Goal: Task Accomplishment & Management: Complete application form

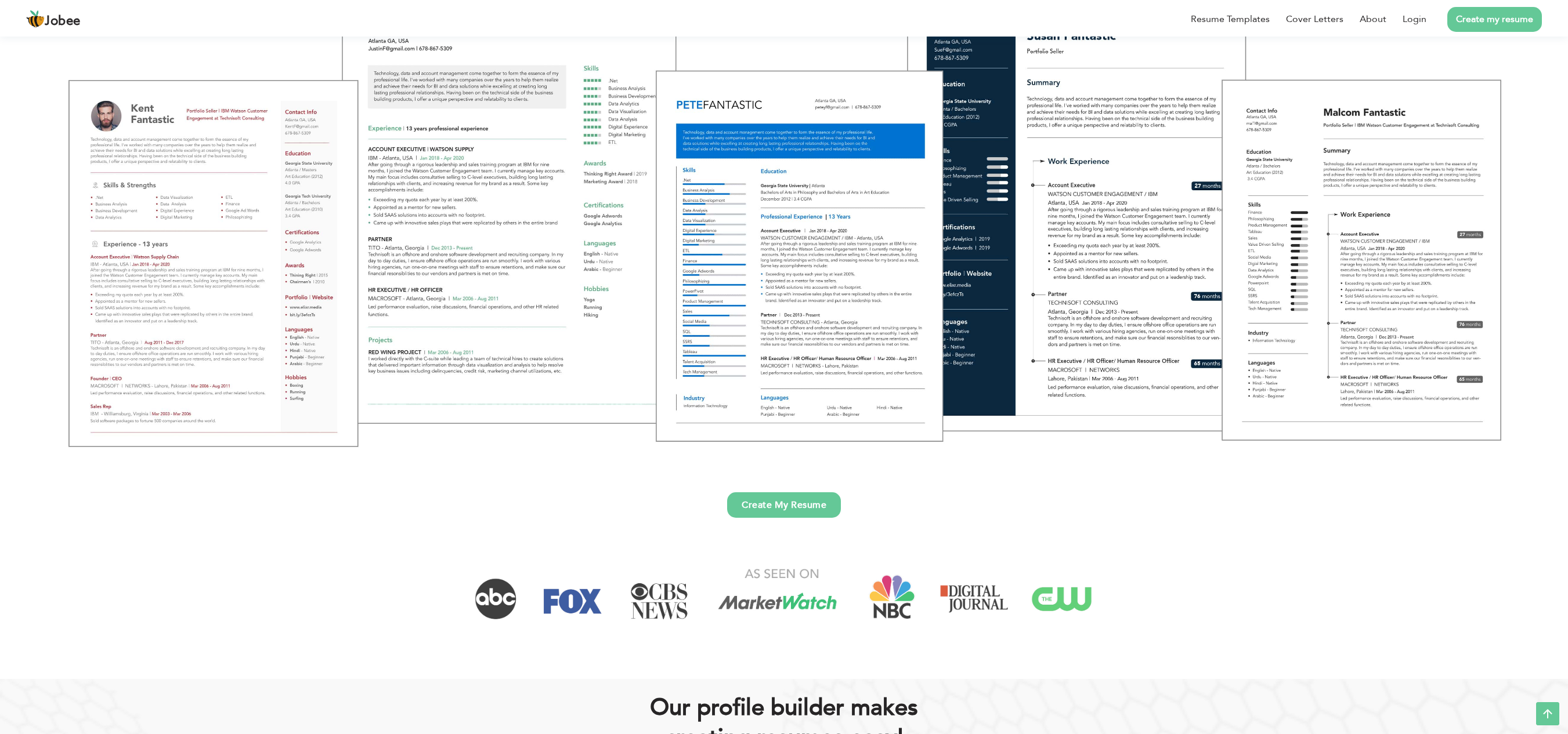
scroll to position [227, 0]
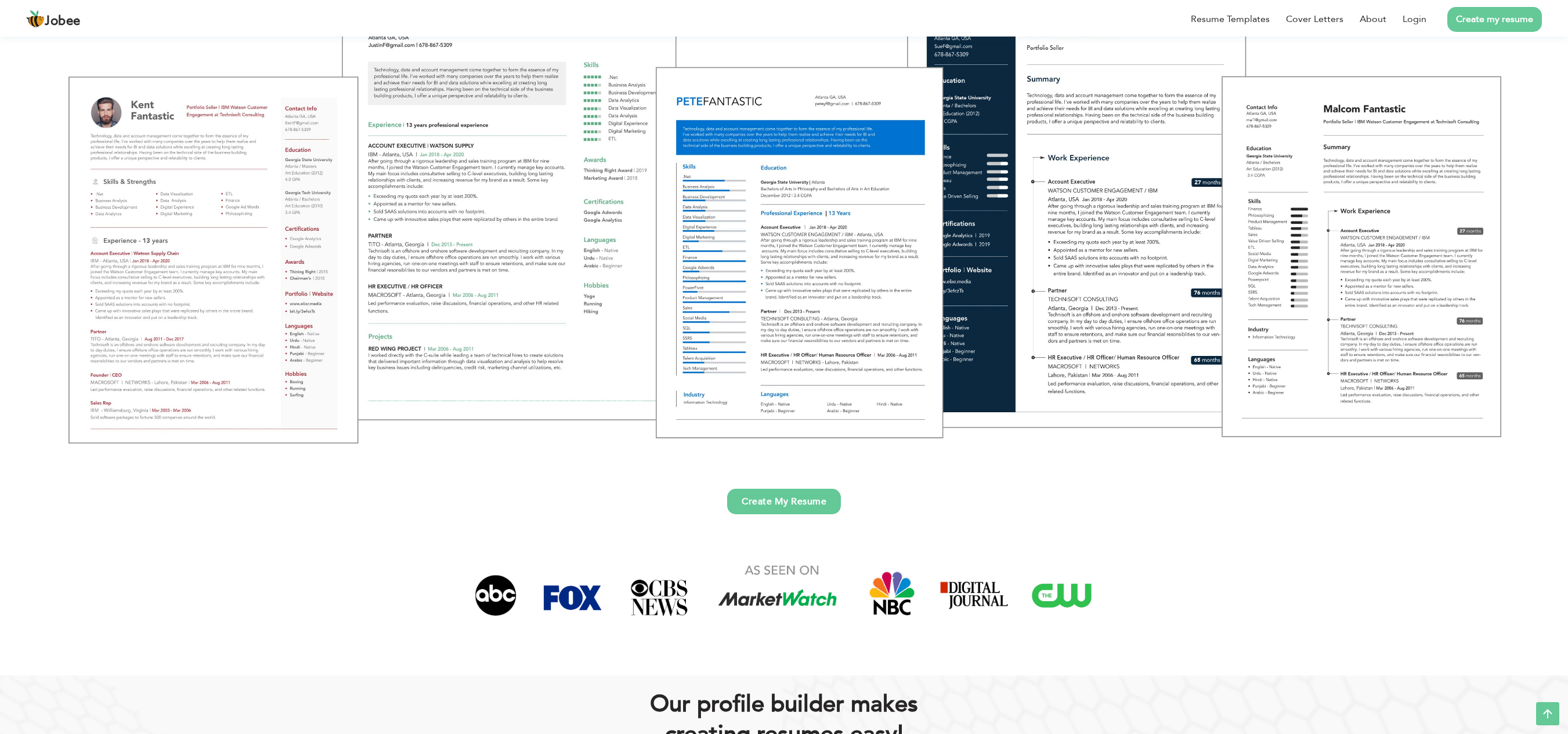
click at [768, 504] on link "Create My Resume" at bounding box center [784, 501] width 114 height 26
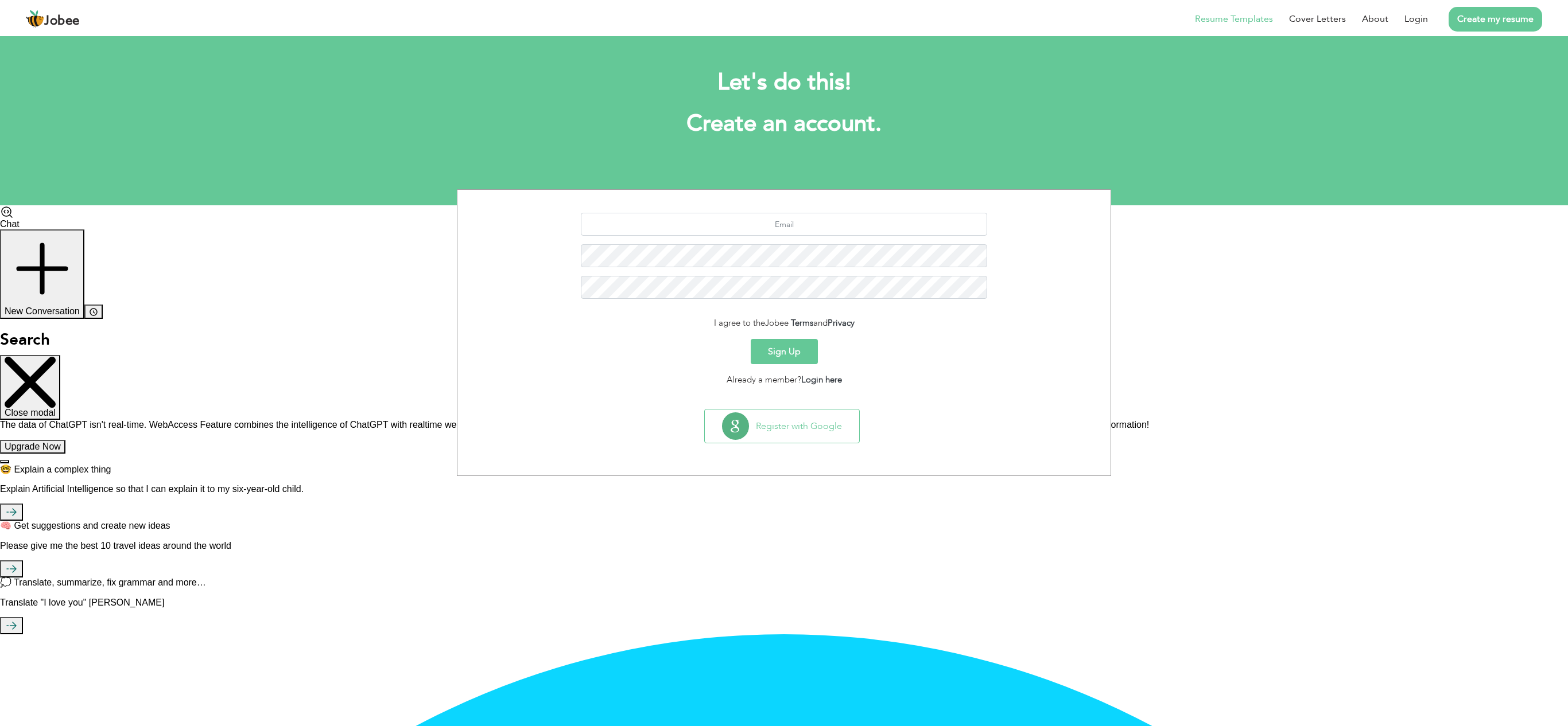
click at [1238, 17] on link "Resume Templates" at bounding box center [1234, 19] width 78 height 14
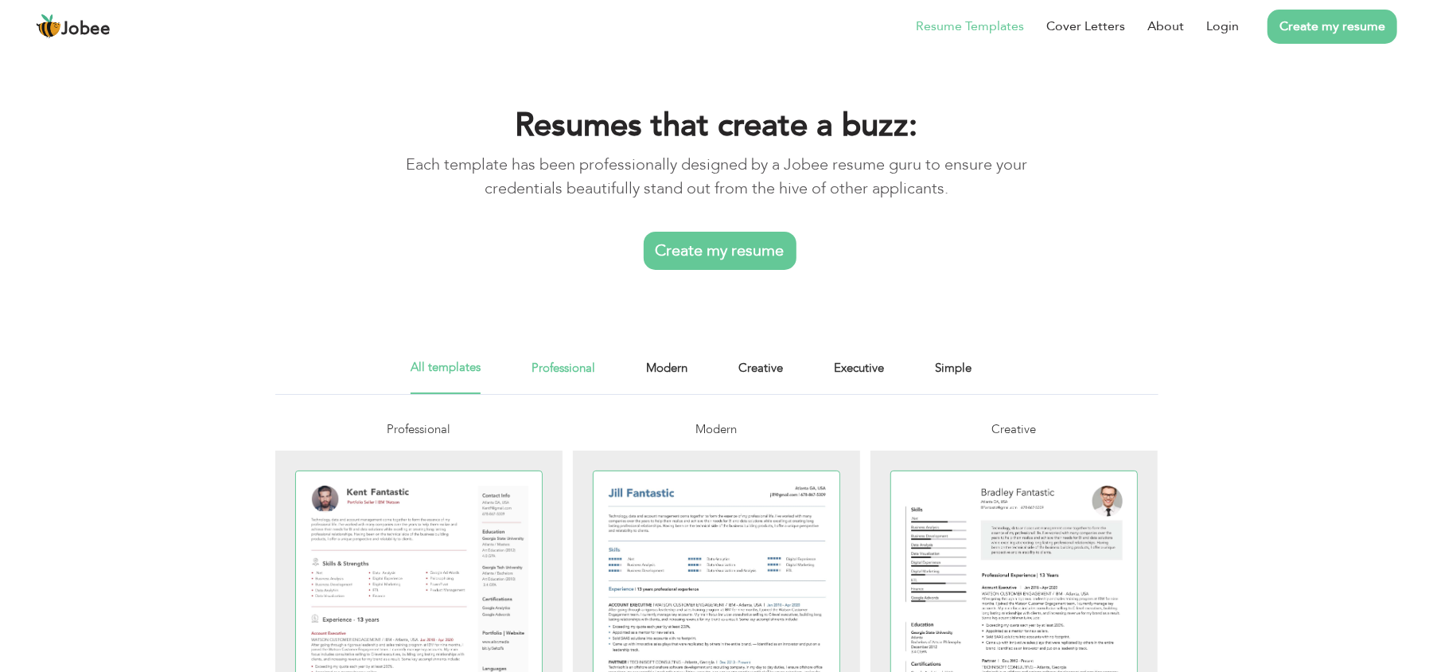
click at [570, 385] on link "Professional" at bounding box center [564, 376] width 64 height 36
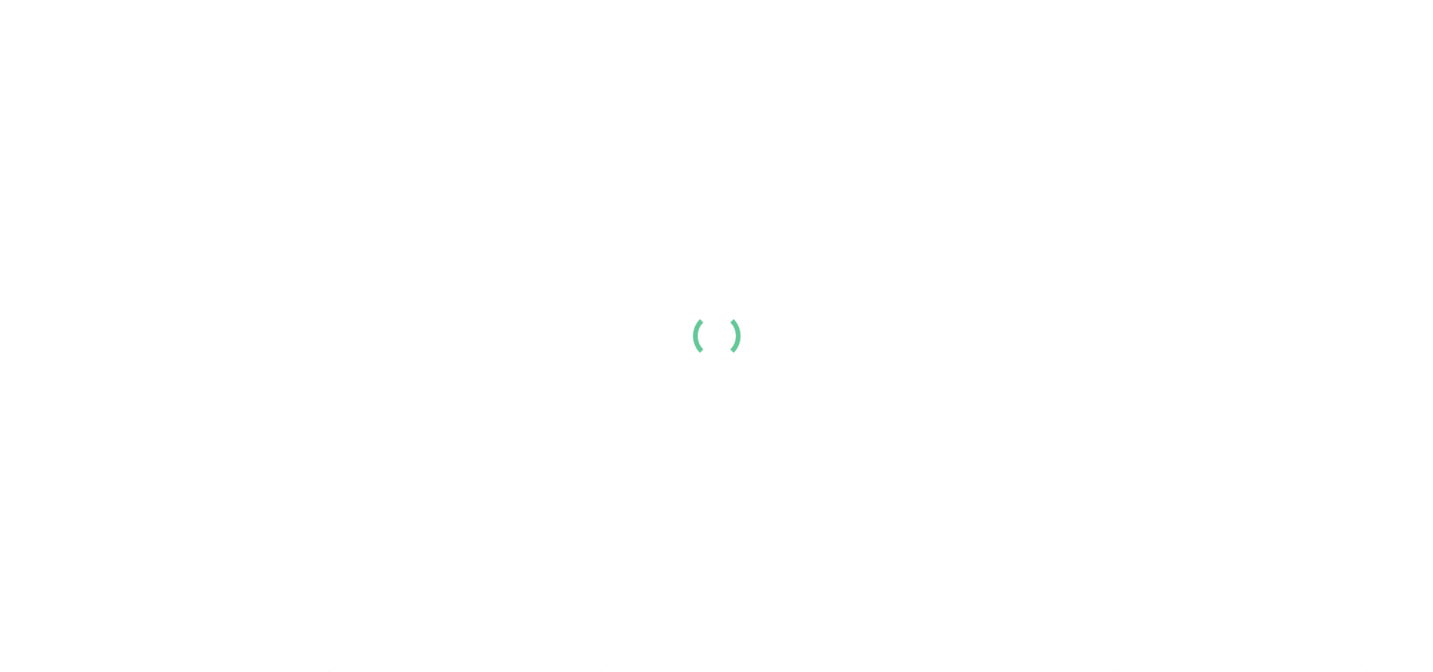
scroll to position [138, 0]
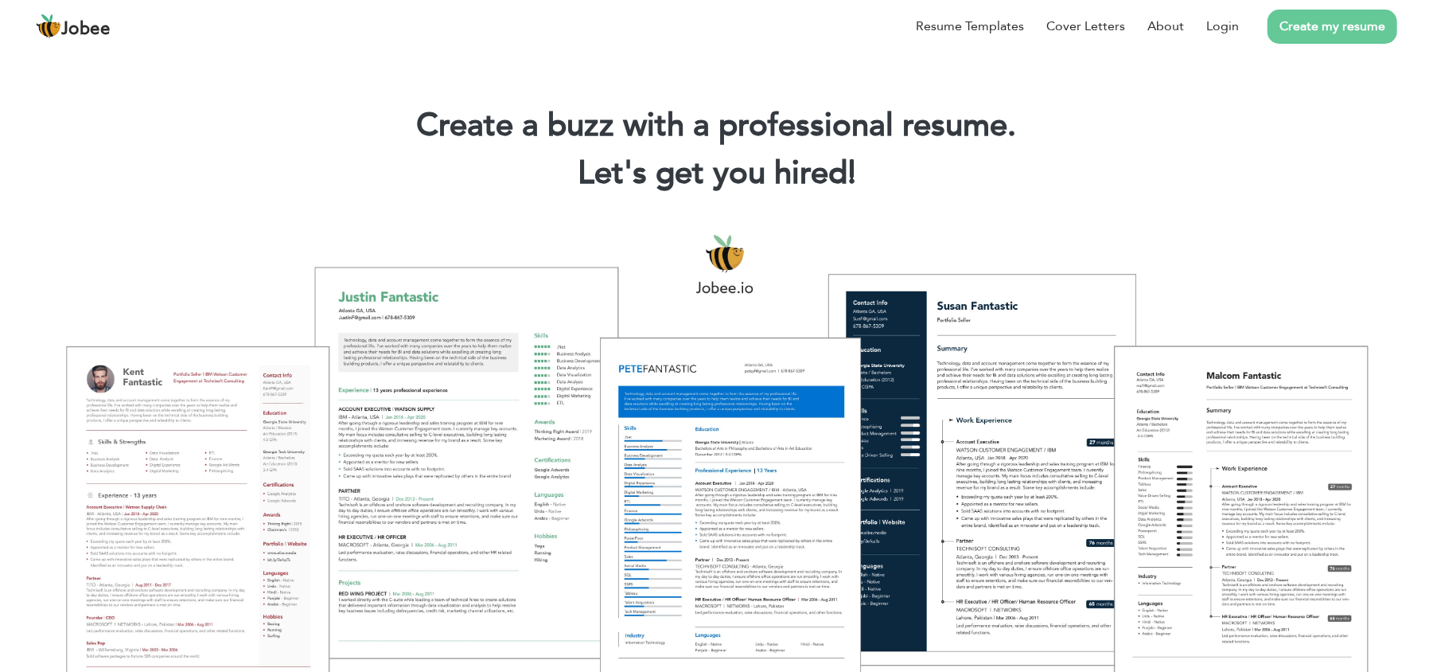
click at [1292, 26] on link "Create my resume" at bounding box center [1333, 27] width 130 height 34
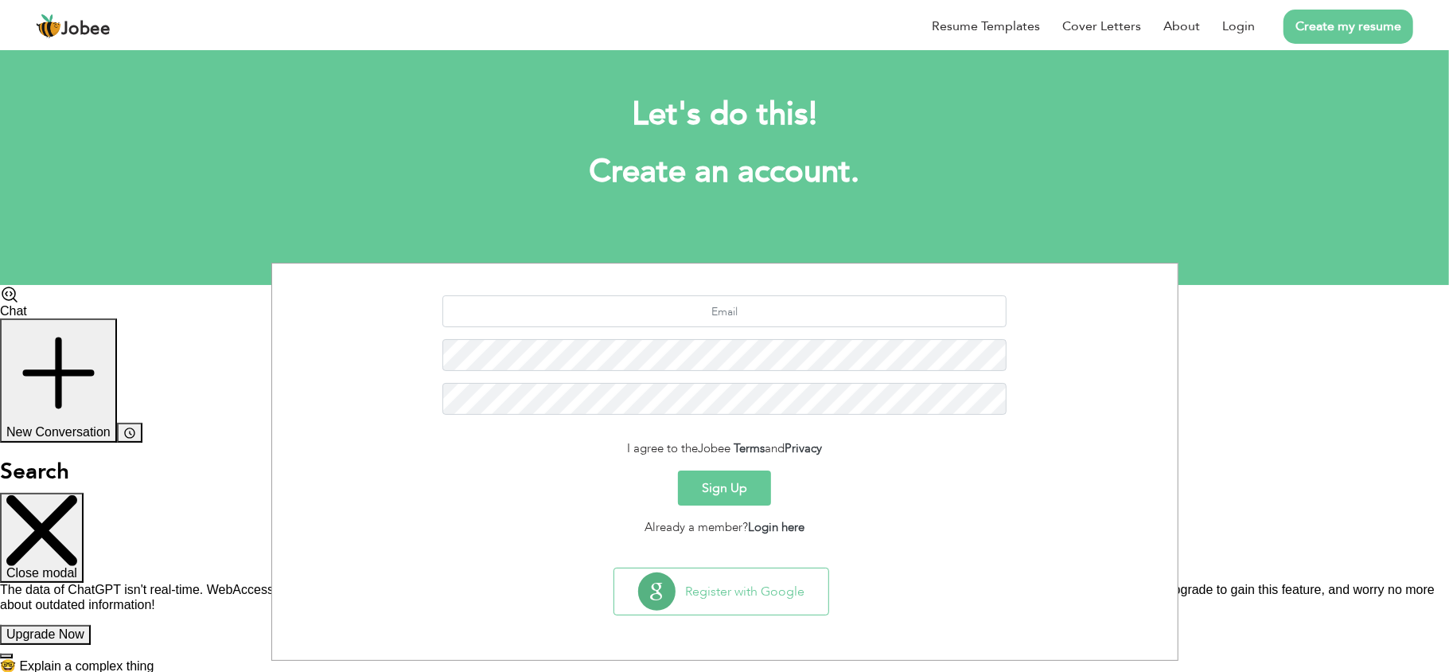
scroll to position [138, 0]
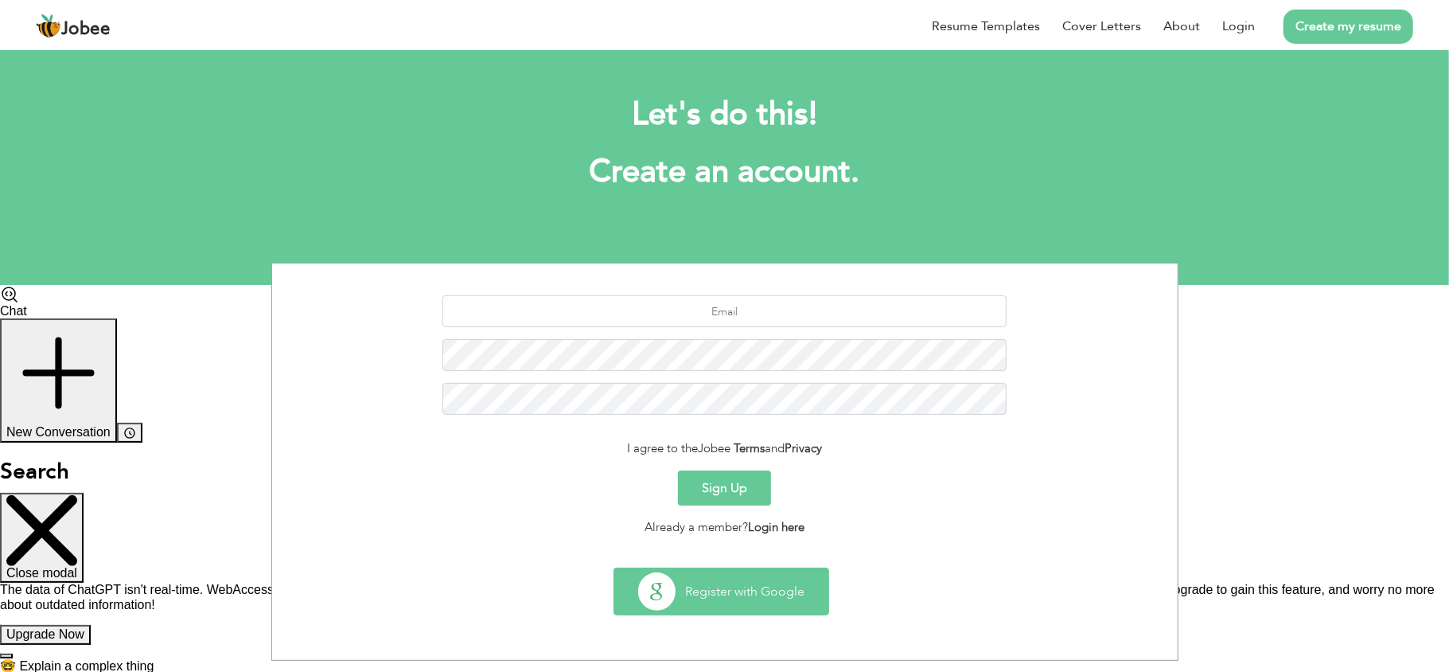
click at [689, 606] on button "Register with Google" at bounding box center [721, 591] width 214 height 46
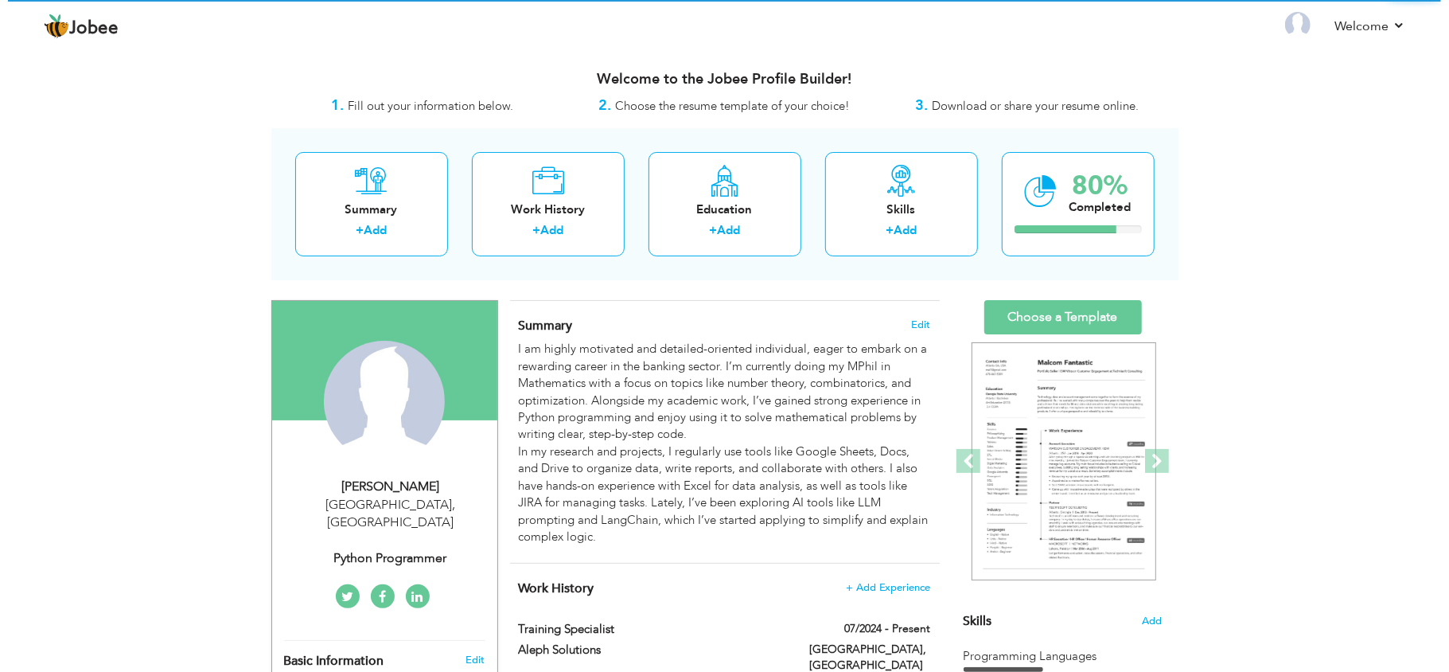
scroll to position [138, 0]
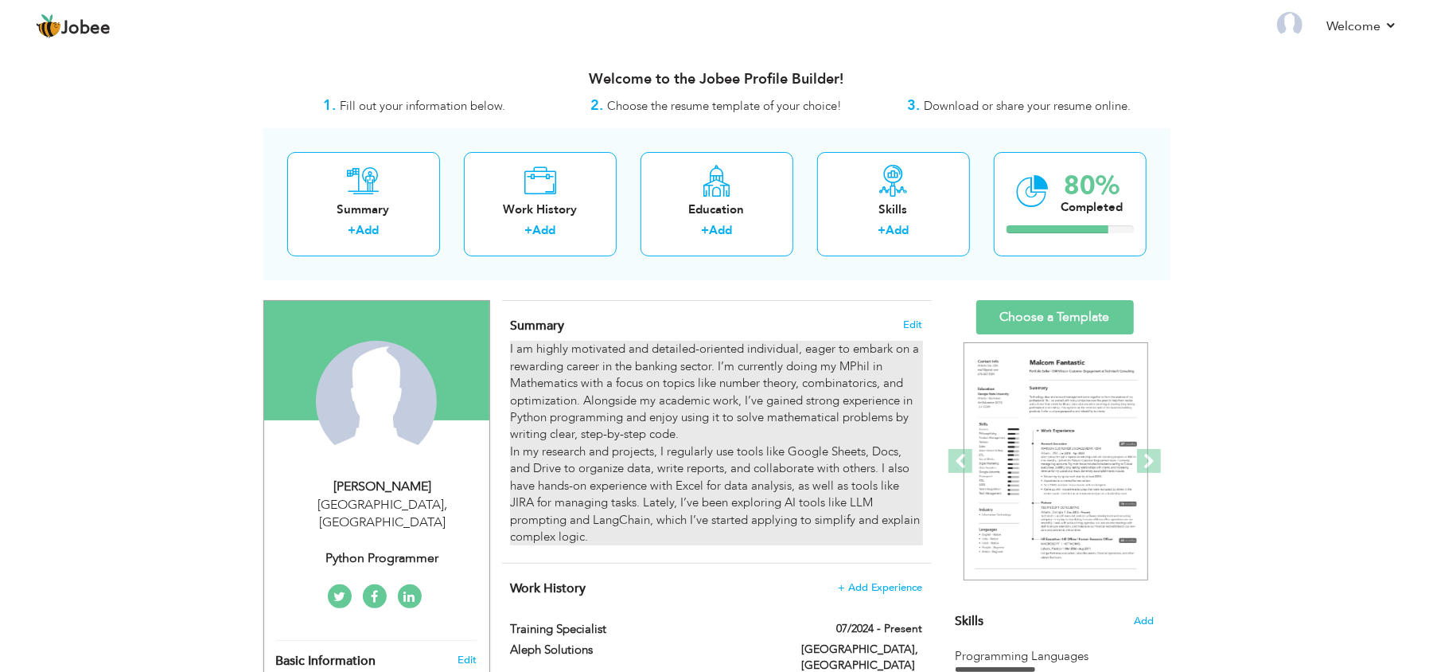
click at [685, 415] on div "I am highly motivated and detailed-oriented individual, eager to embark on a re…" at bounding box center [716, 443] width 412 height 204
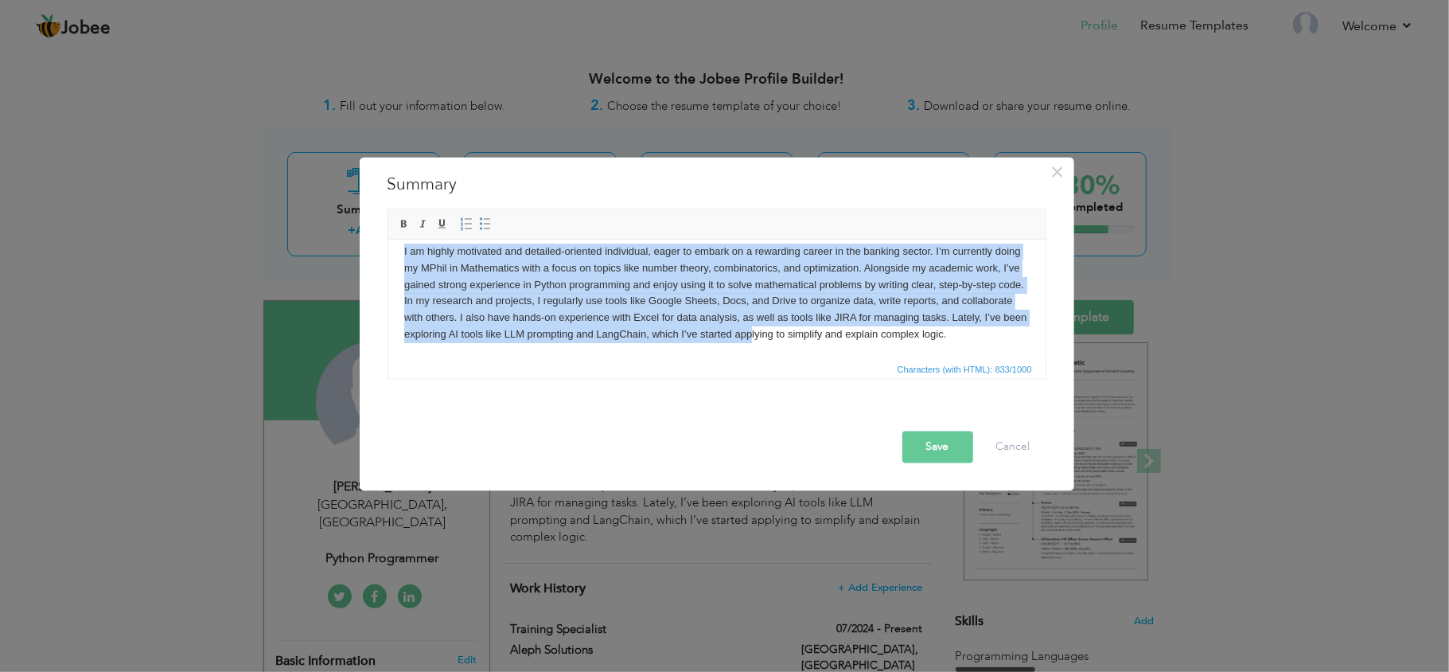
scroll to position [27, 0]
drag, startPoint x: 398, startPoint y: 261, endPoint x: 1016, endPoint y: 337, distance: 622.9
click at [1016, 337] on html "I am highly motivated and detailed-oriented individual, eager to embark on a re…" at bounding box center [716, 293] width 657 height 131
copy body "I am highly motivated and detailed-oriented individual, eager to embark on a re…"
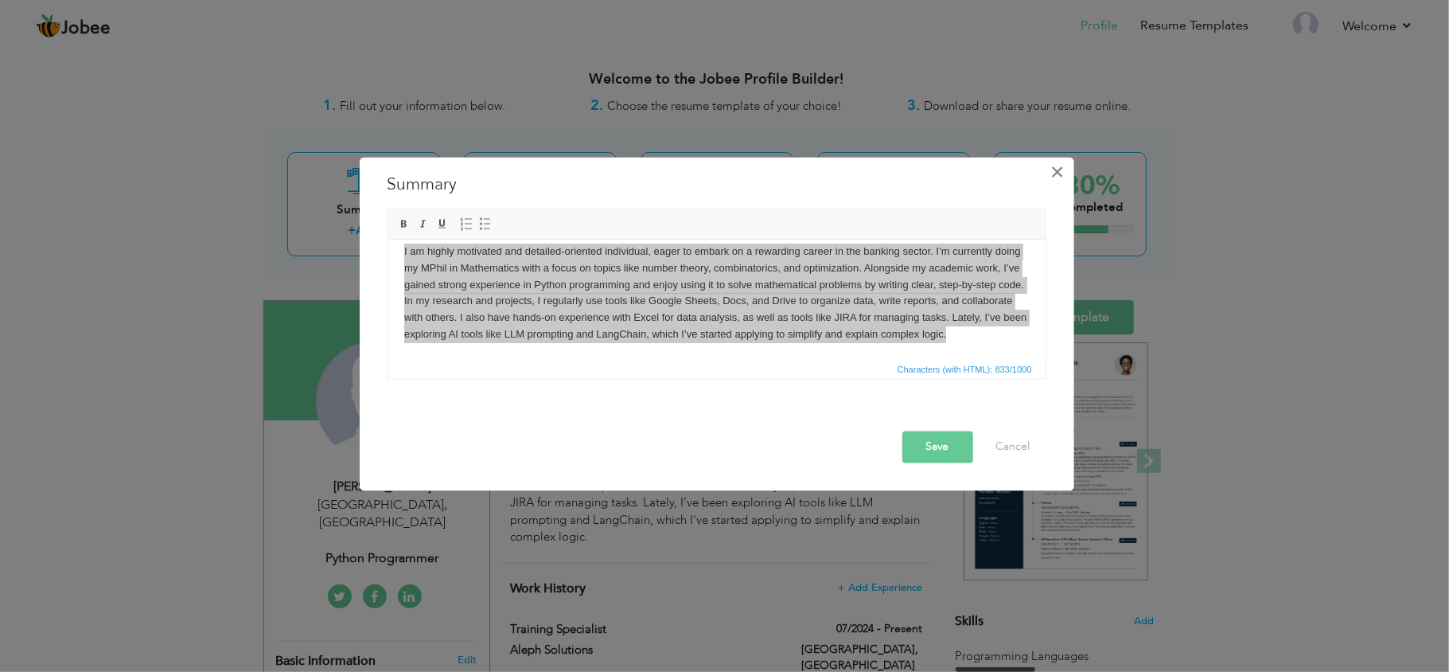
click at [1057, 164] on span "×" at bounding box center [1057, 172] width 14 height 29
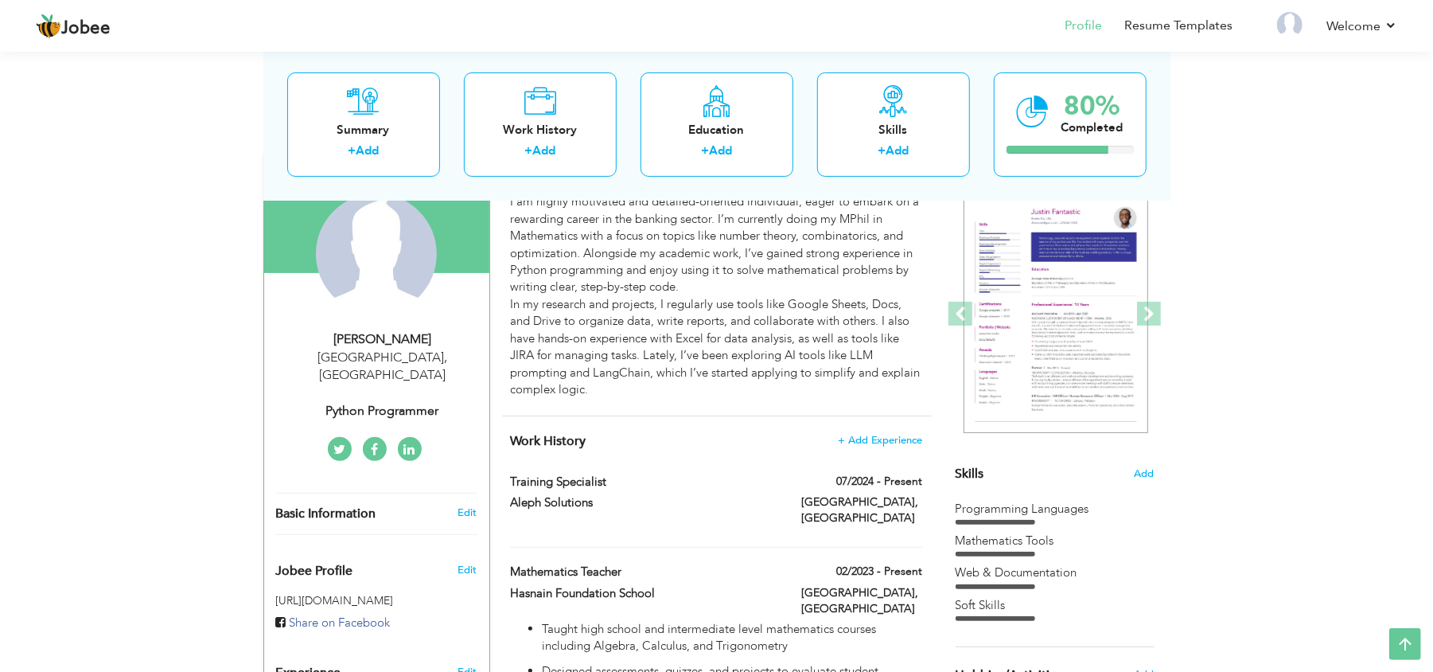
scroll to position [0, 0]
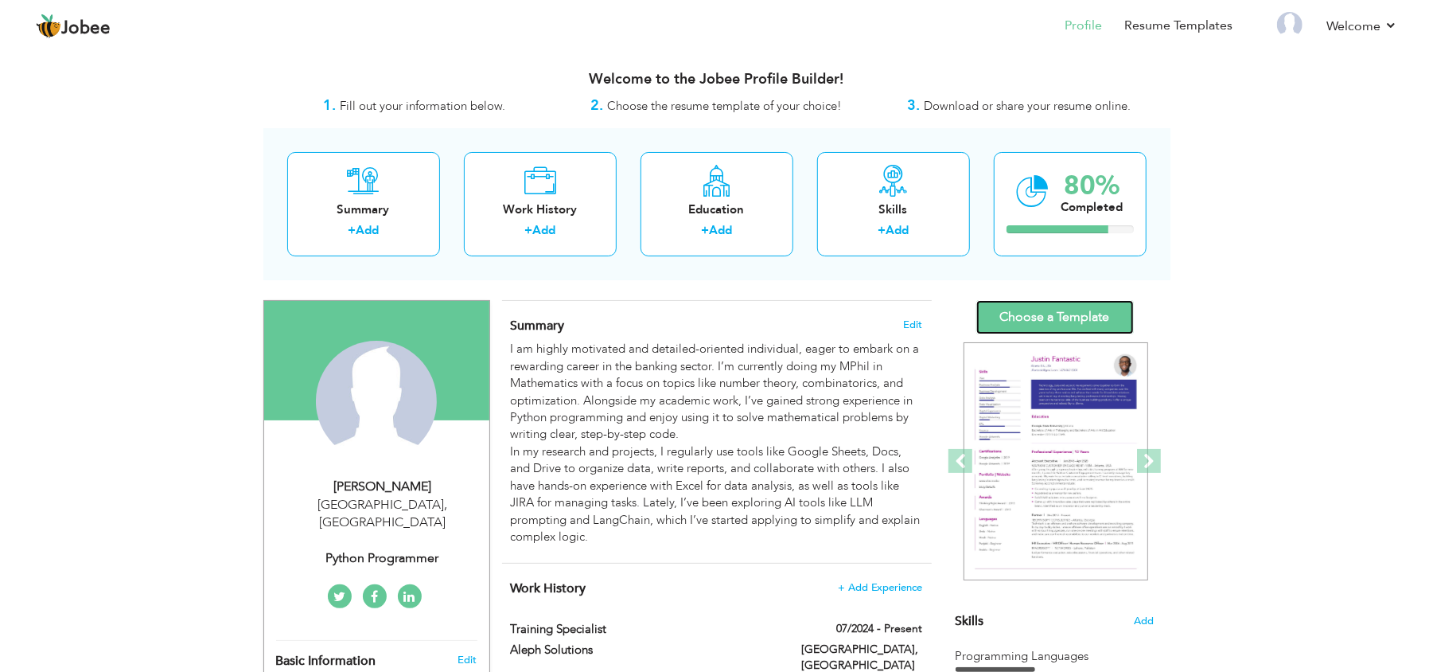
click at [1069, 318] on link "Choose a Template" at bounding box center [1055, 317] width 158 height 34
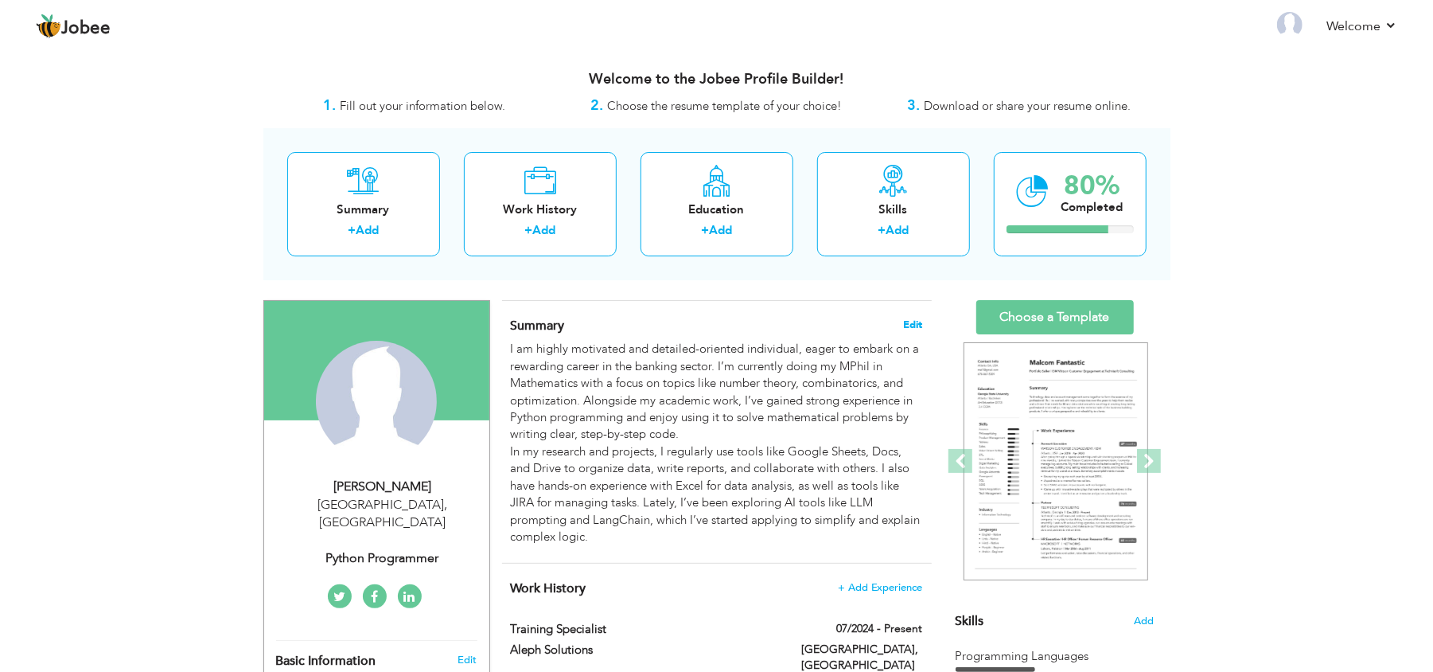
click at [917, 325] on span "Edit" at bounding box center [913, 324] width 19 height 11
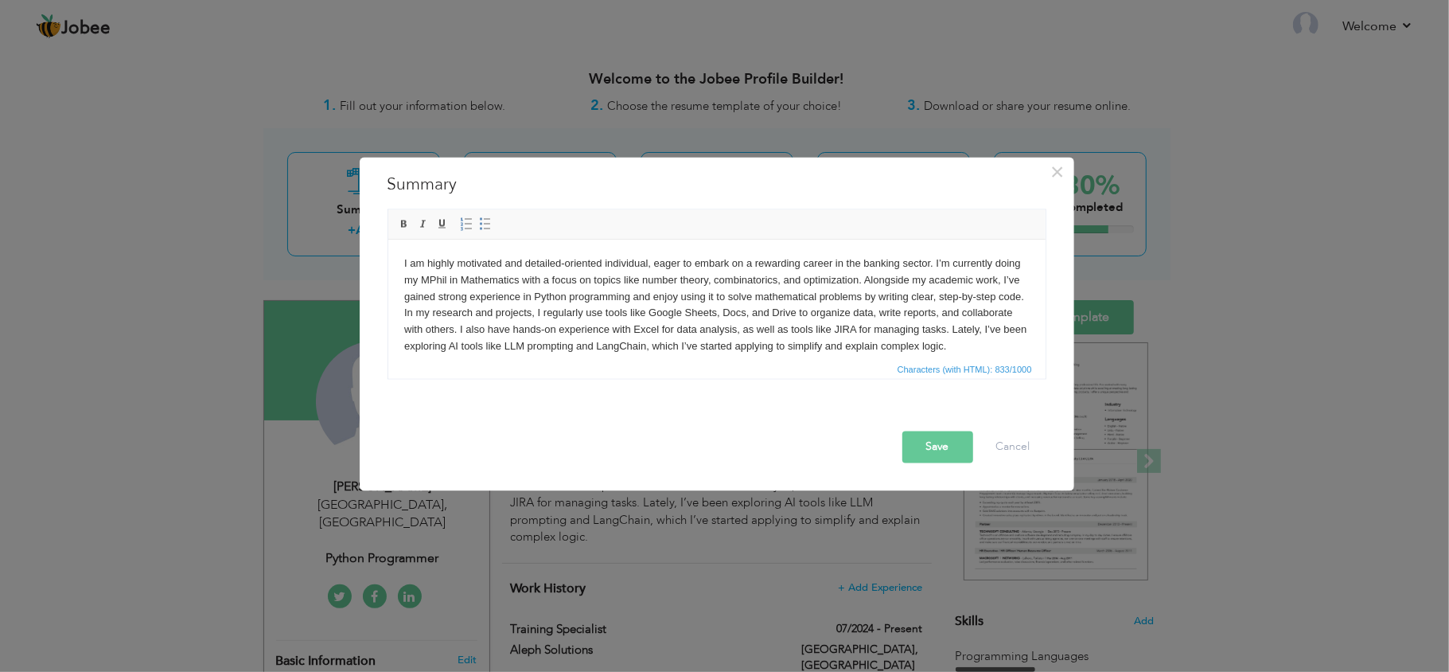
scroll to position [27, 0]
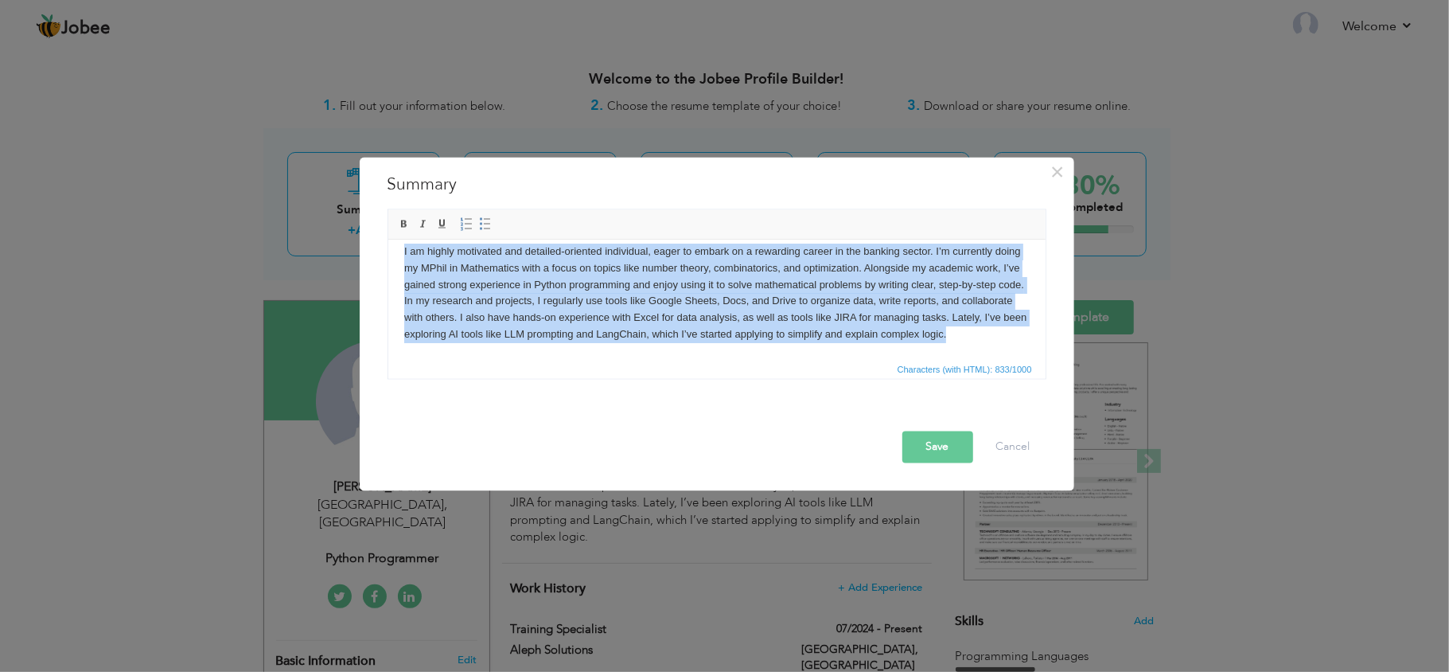
drag, startPoint x: 396, startPoint y: 263, endPoint x: 990, endPoint y: 351, distance: 600.0
click at [990, 351] on html "I am highly motivated and detailed-oriented individual, eager to embark on a re…" at bounding box center [716, 293] width 657 height 131
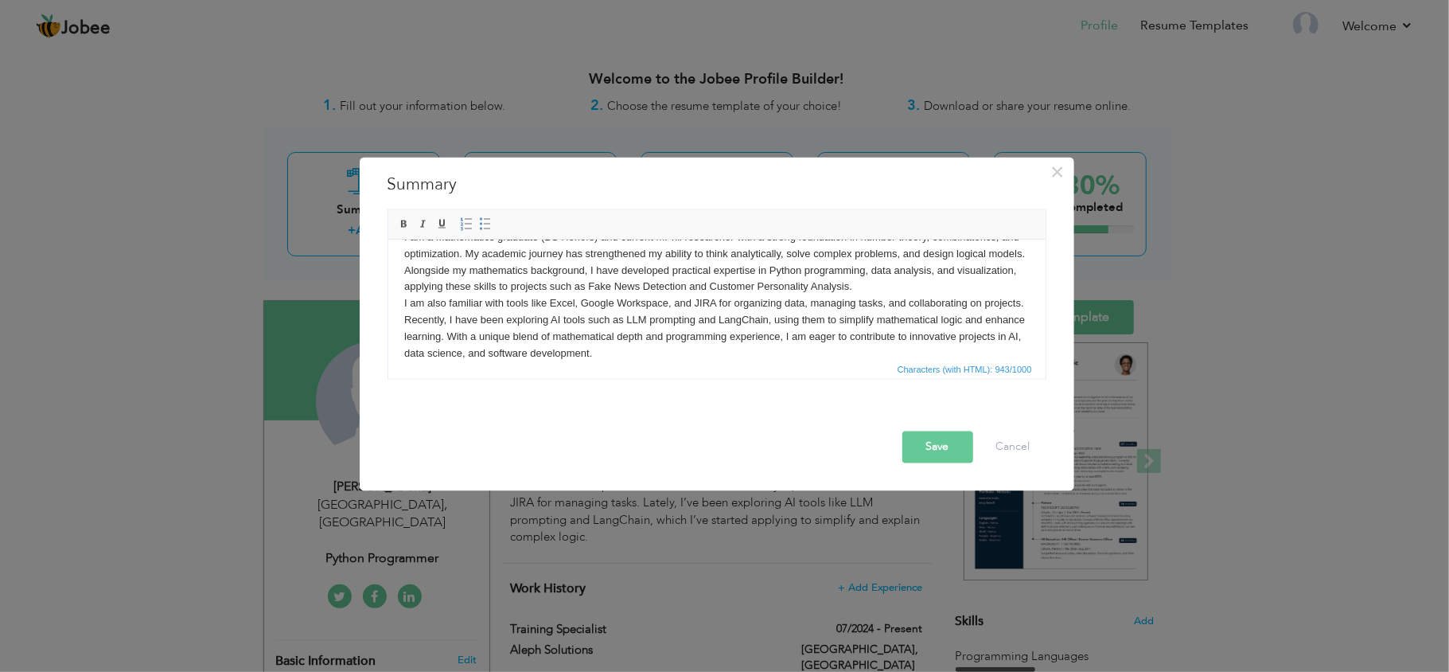
scroll to position [0, 0]
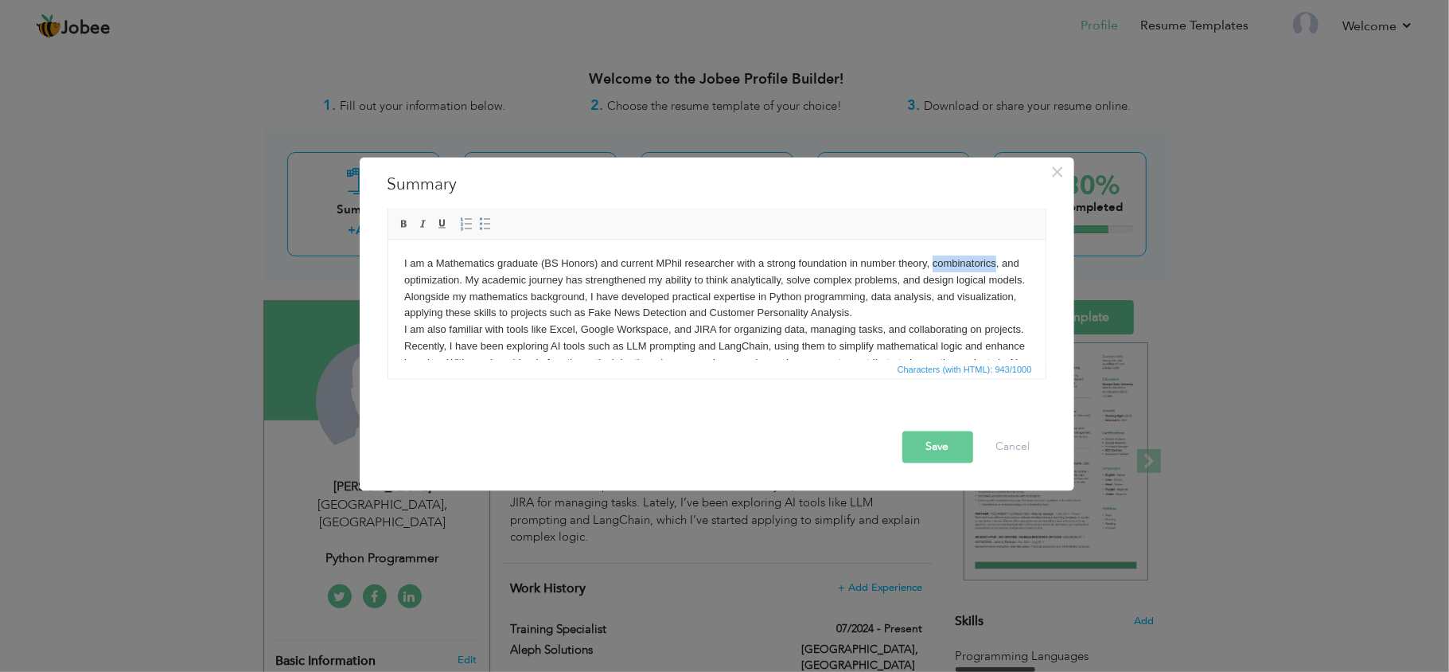
drag, startPoint x: 993, startPoint y: 261, endPoint x: 931, endPoint y: 268, distance: 62.5
click at [931, 268] on body "I am a Mathematics graduate (BS Honors) and current MPhil researcher with a str…" at bounding box center [715, 321] width 625 height 132
click at [1003, 265] on body "I am a Mathematics graduate (BS Honors) and current MPhil researcher with a str…" at bounding box center [715, 321] width 625 height 132
drag, startPoint x: 672, startPoint y: 330, endPoint x: 807, endPoint y: 325, distance: 135.4
click at [807, 325] on body "I am a Mathematics graduate (BS Honors) and current MPhil researcher with a str…" at bounding box center [715, 321] width 625 height 132
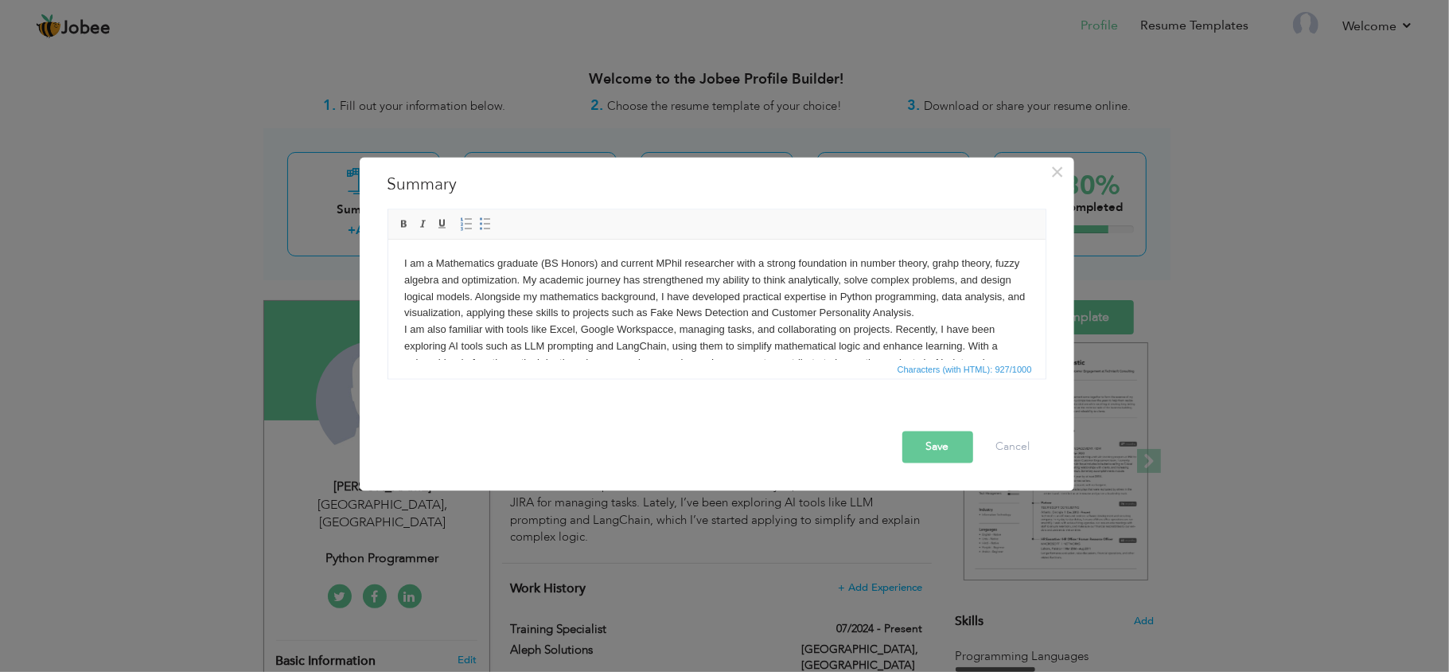
scroll to position [45, 0]
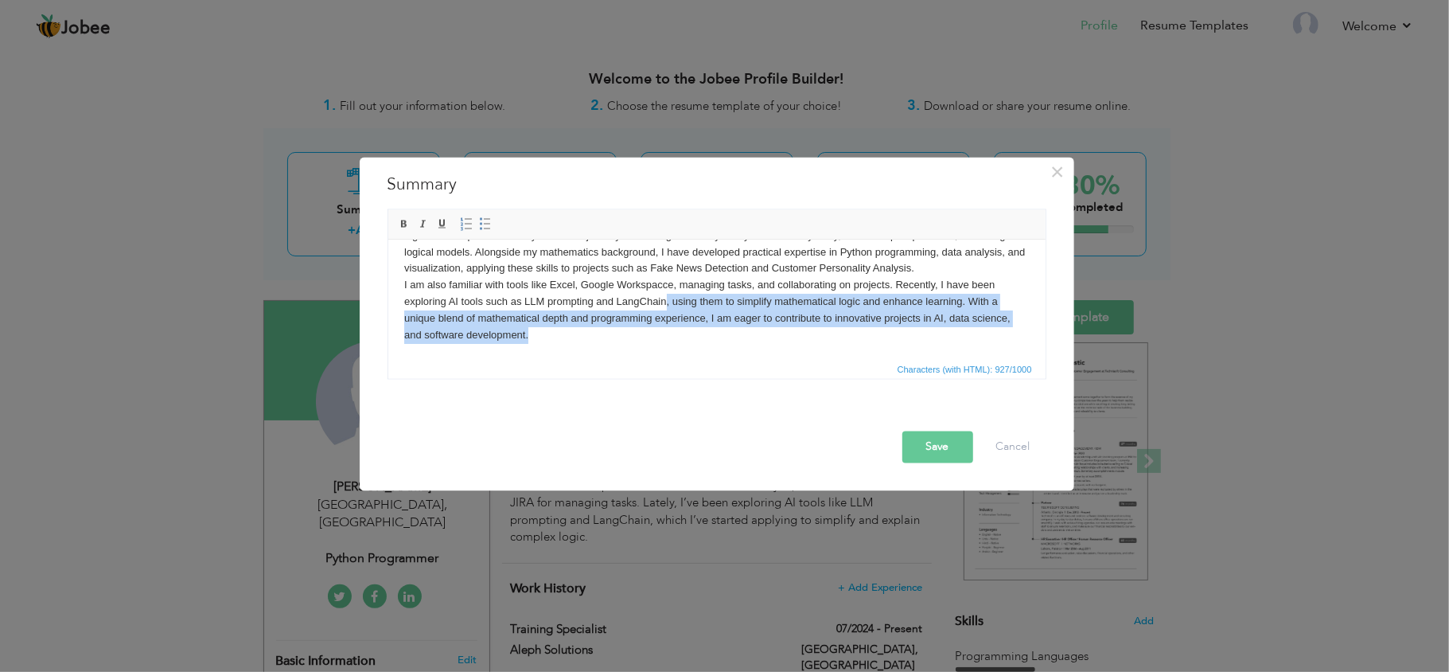
drag, startPoint x: 665, startPoint y: 347, endPoint x: 638, endPoint y: 347, distance: 27.1
click at [638, 347] on html "I am a Mathematics graduate (BS Honors) and current MPhil researcher with a str…" at bounding box center [716, 277] width 657 height 164
click at [643, 347] on html "I am a Mathematics graduate (BS Honors) and current MPhil researcher with a str…" at bounding box center [716, 277] width 657 height 164
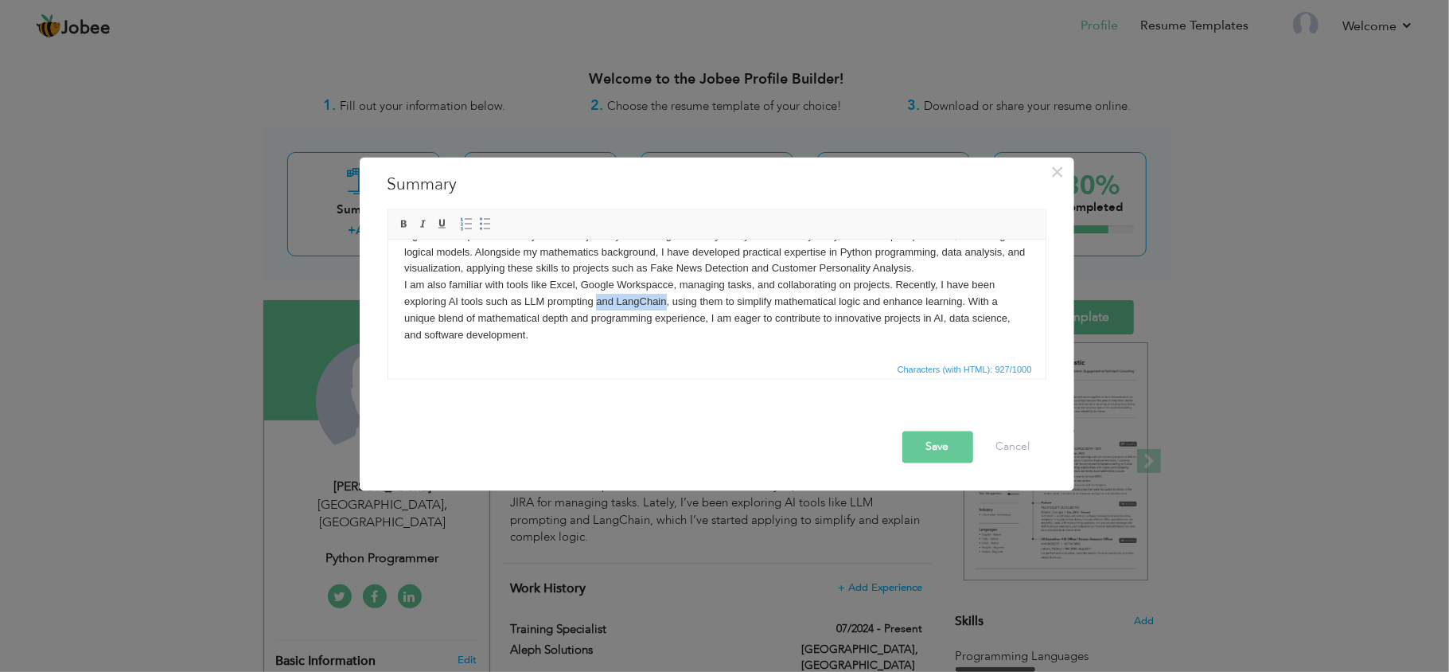
drag, startPoint x: 665, startPoint y: 302, endPoint x: 594, endPoint y: 300, distance: 71.7
click at [594, 300] on body "I am a Mathematics graduate (BS Honors) and current MPhil researcher with a str…" at bounding box center [715, 277] width 625 height 132
click at [943, 431] on button "Save" at bounding box center [937, 447] width 71 height 32
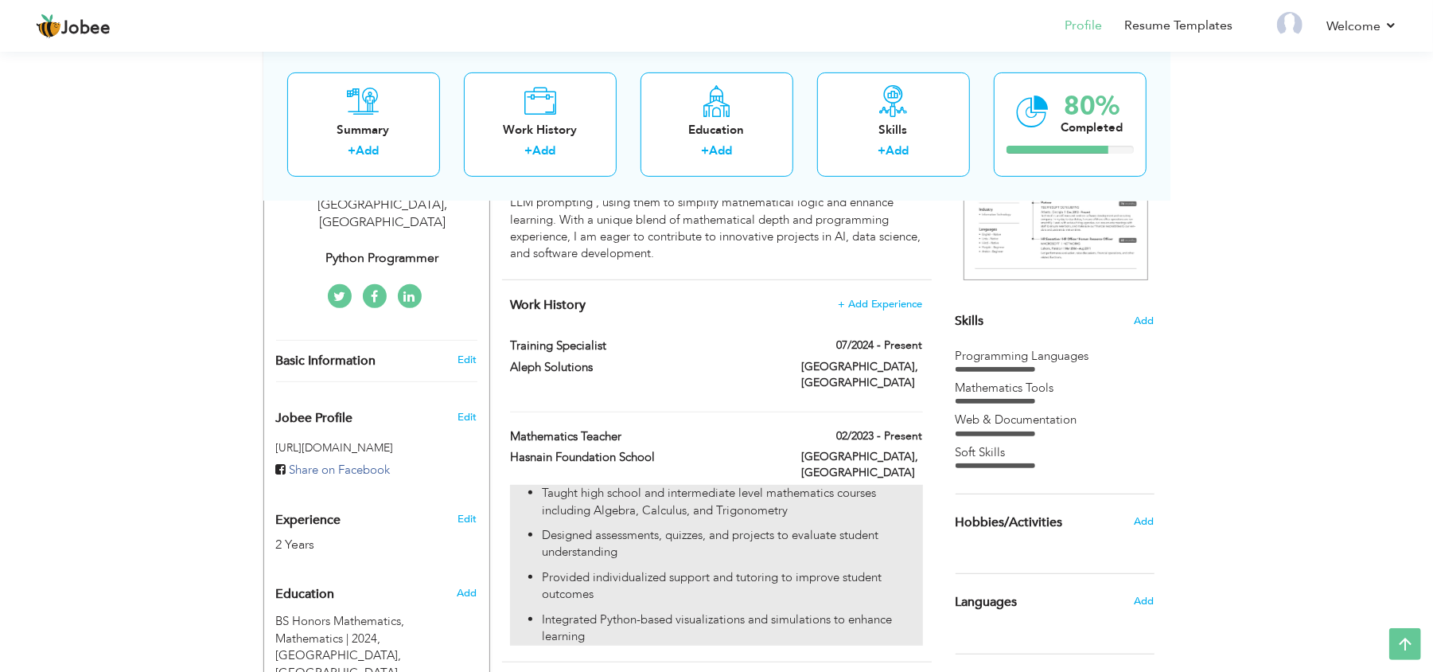
scroll to position [299, 0]
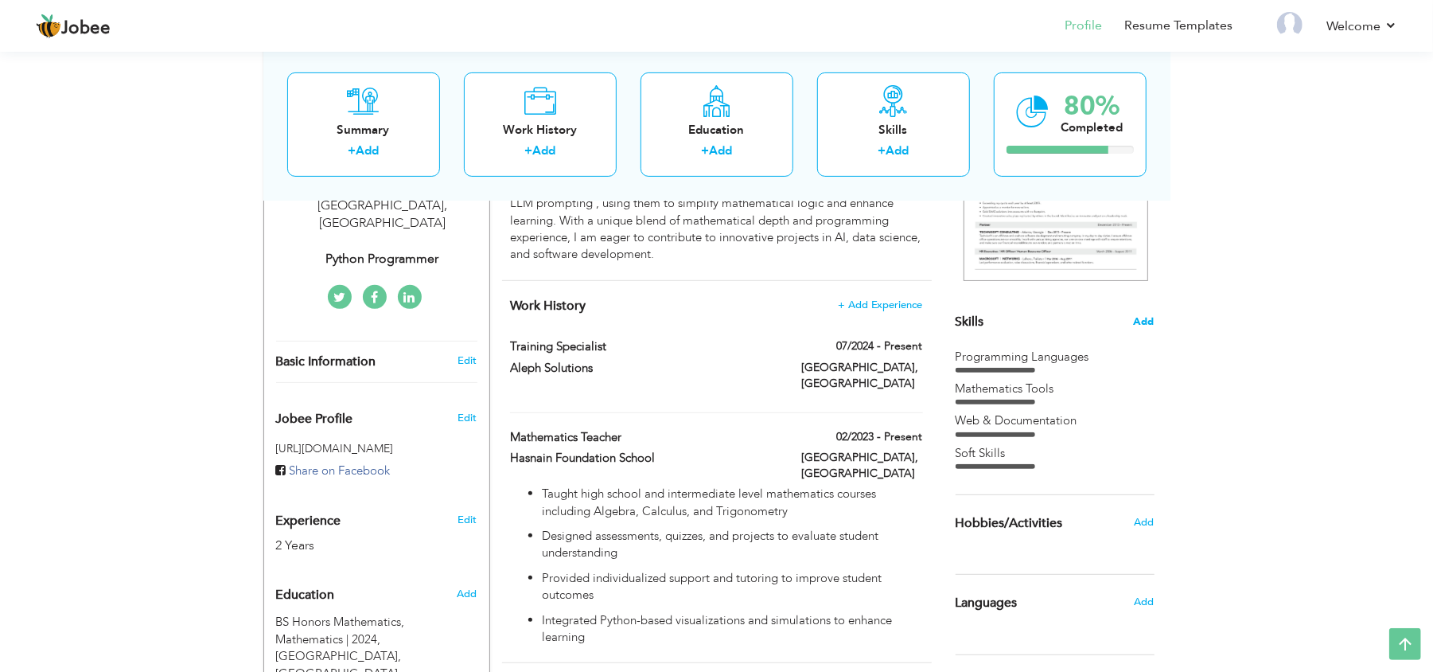
click at [1143, 328] on span "Add" at bounding box center [1144, 321] width 21 height 15
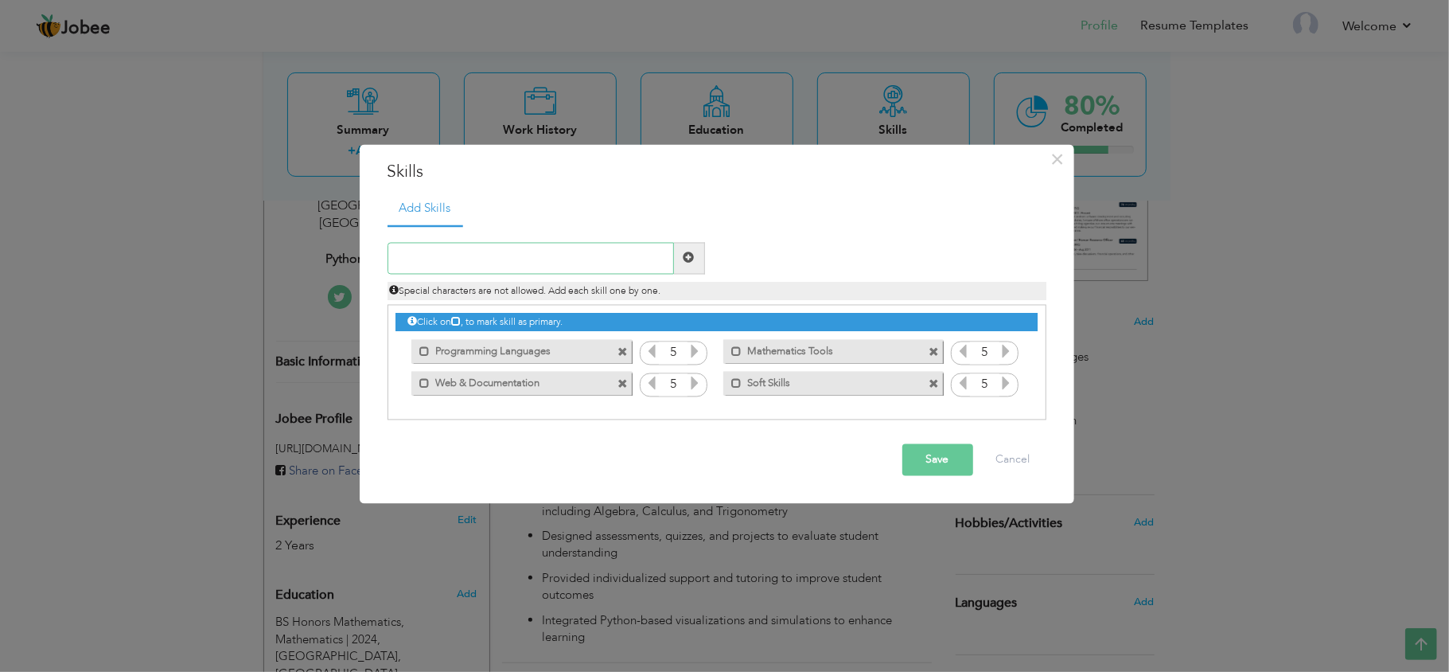
click at [468, 259] on input "text" at bounding box center [531, 258] width 286 height 32
type input "AI Tools"
click at [936, 469] on button "Save" at bounding box center [937, 459] width 71 height 32
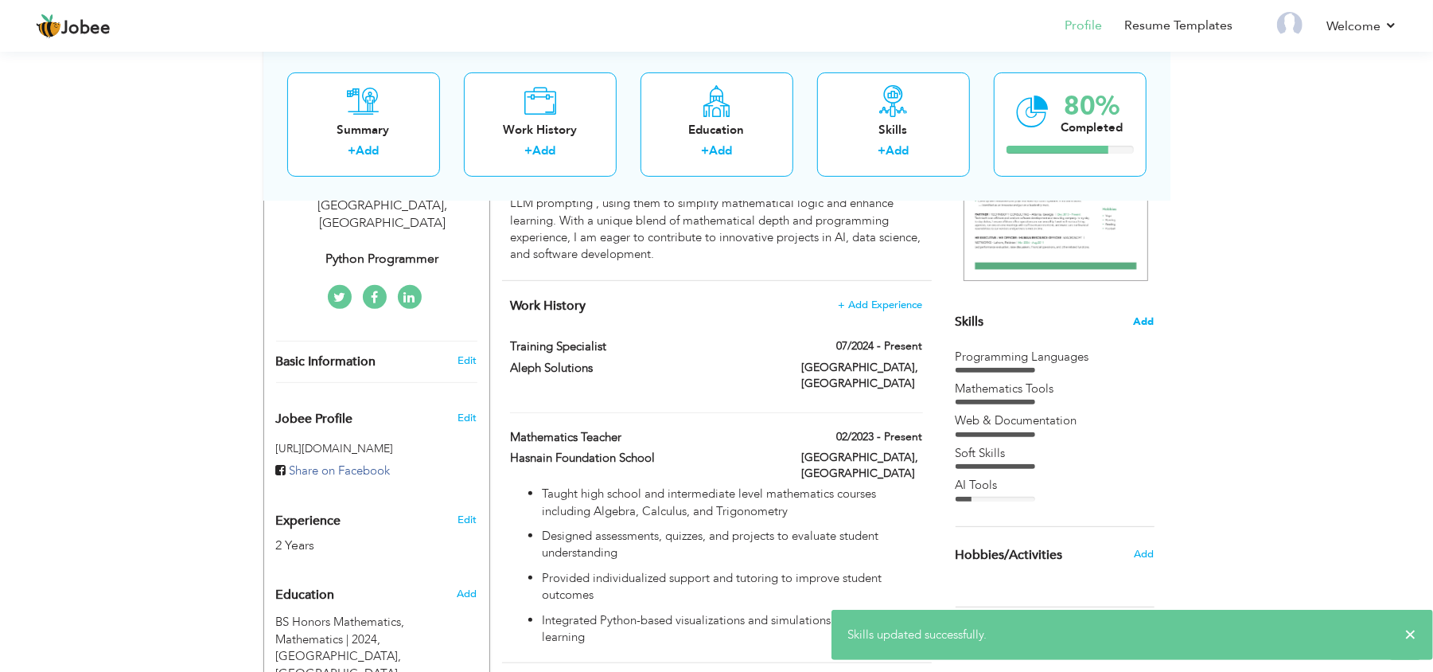
click at [1144, 321] on span "Add" at bounding box center [1144, 321] width 21 height 15
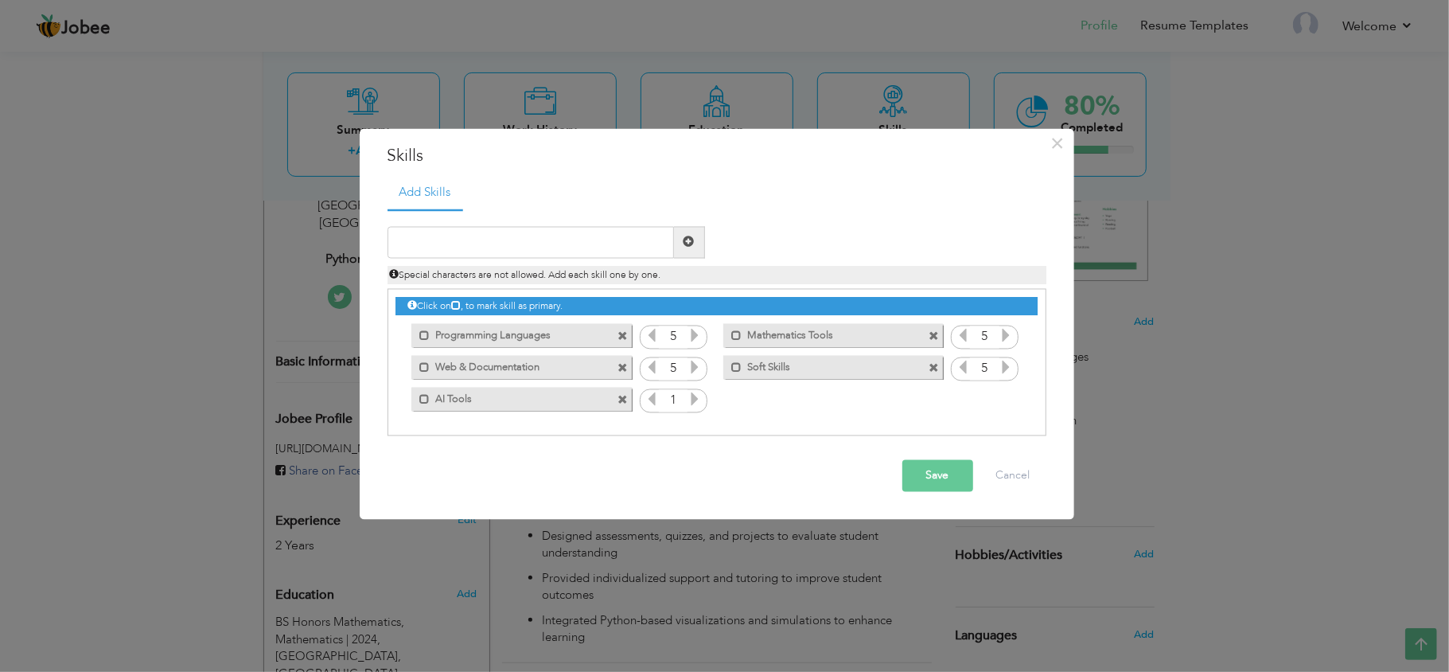
click at [695, 399] on icon at bounding box center [694, 398] width 14 height 14
click at [948, 468] on button "Save" at bounding box center [937, 475] width 71 height 32
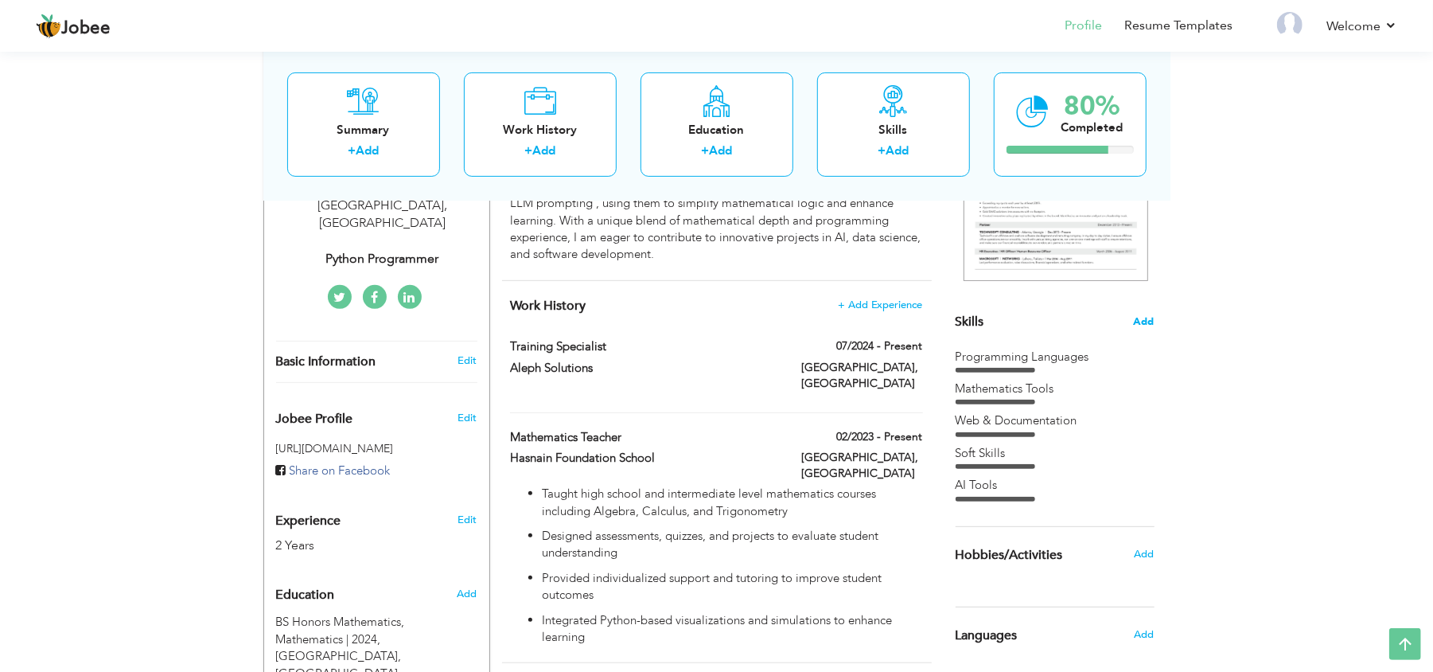
click at [1147, 325] on span "Add" at bounding box center [1144, 321] width 21 height 15
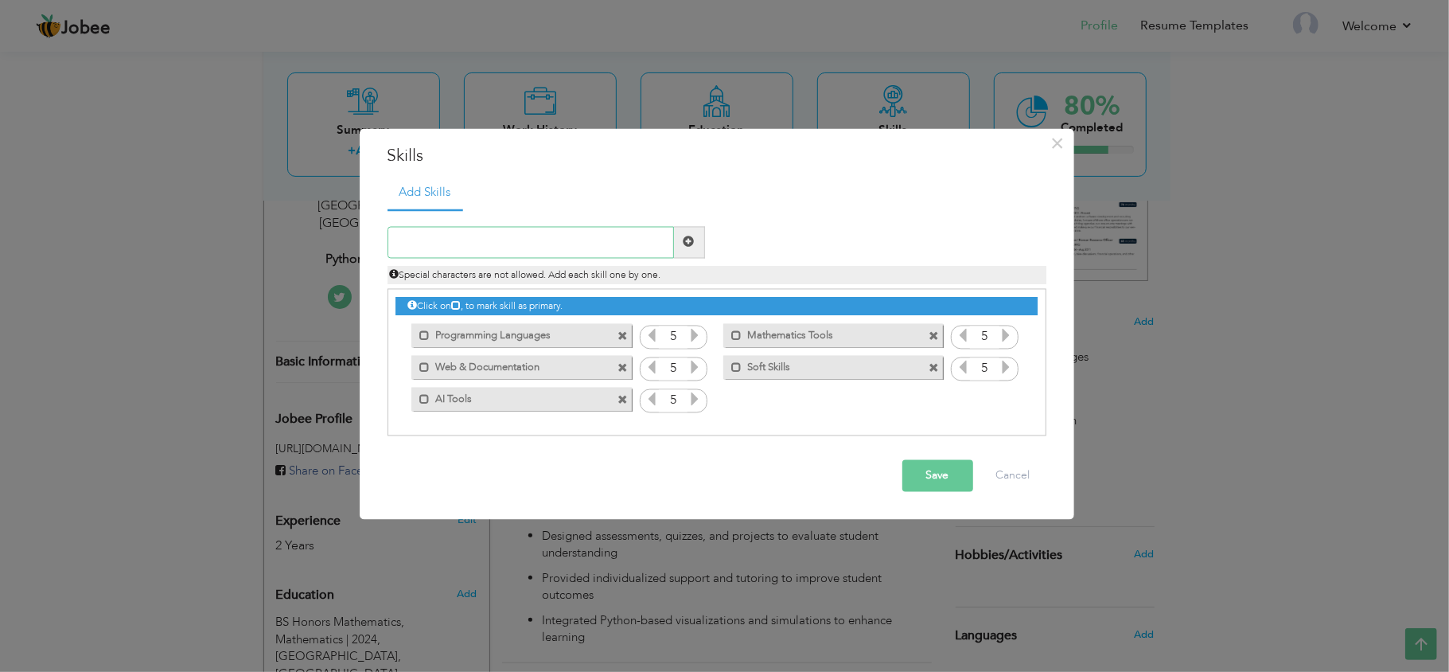
click at [565, 237] on input "text" at bounding box center [531, 242] width 286 height 32
type input "d"
type input "Data and Docs"
click at [953, 481] on button "Save" at bounding box center [937, 475] width 71 height 32
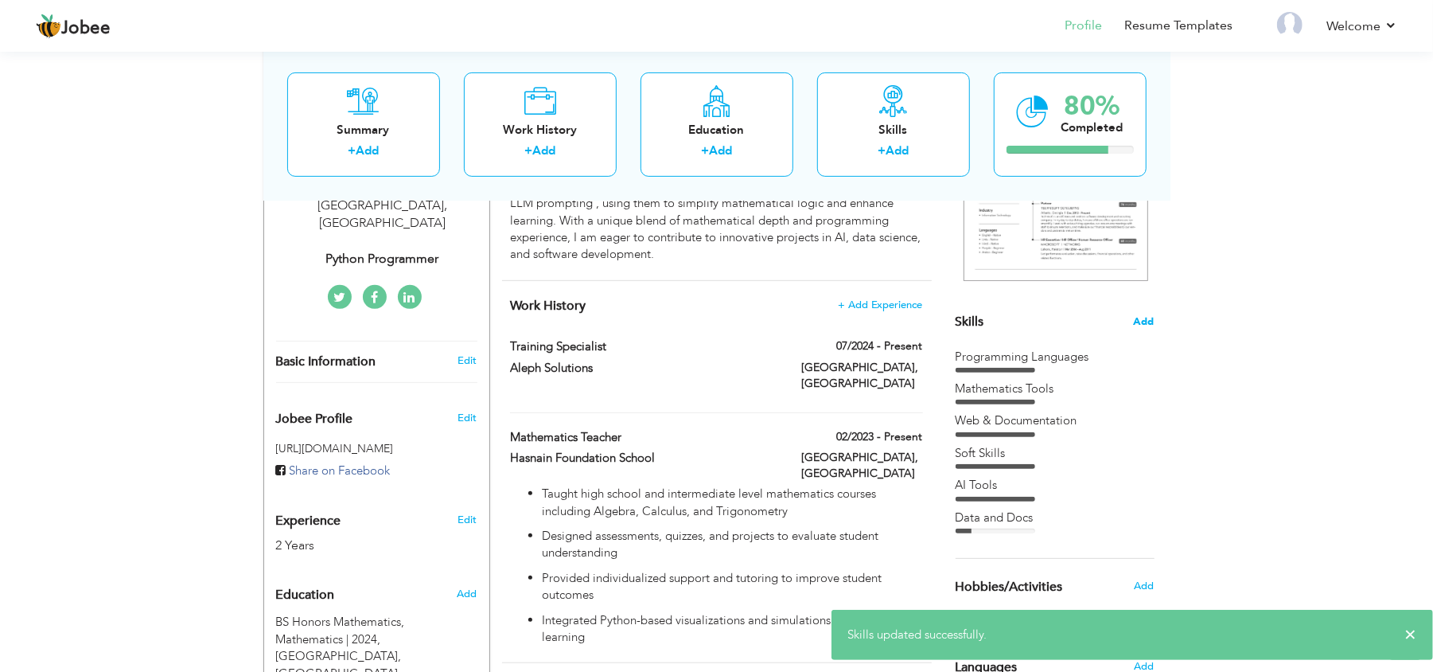
click at [1147, 328] on span "Add" at bounding box center [1144, 321] width 21 height 15
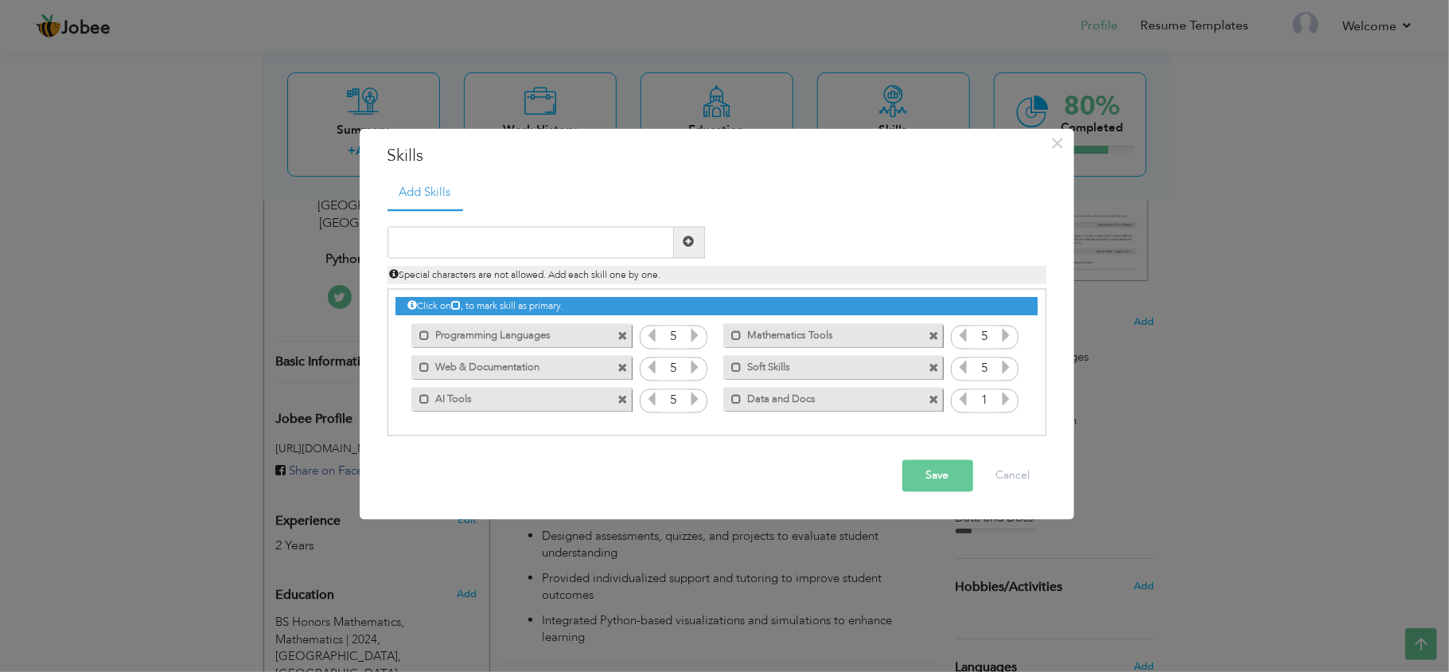
click at [1001, 399] on icon at bounding box center [1006, 398] width 14 height 14
click at [941, 468] on button "Save" at bounding box center [937, 475] width 71 height 32
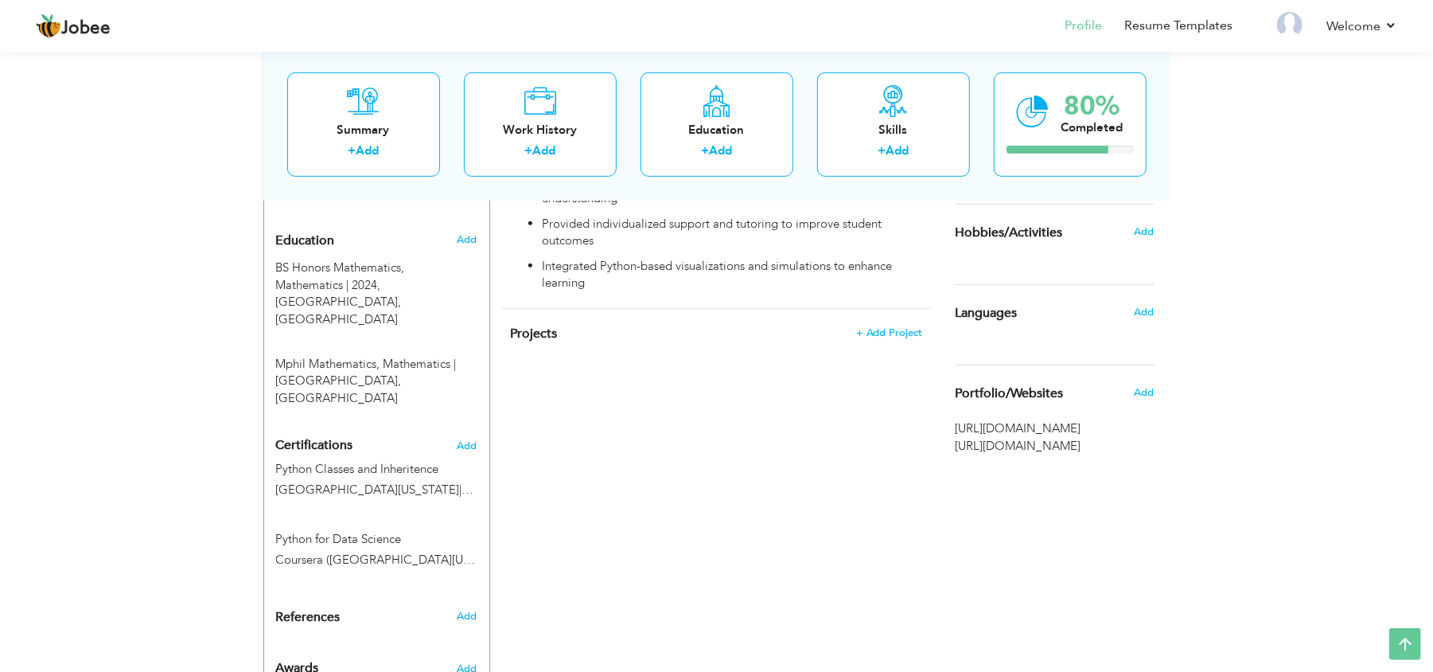
scroll to position [656, 0]
drag, startPoint x: 456, startPoint y: 399, endPoint x: 465, endPoint y: 409, distance: 13.0
click at [465, 427] on div "Certifications Add Python Classes and Inheritence University of Michigan | 2025…" at bounding box center [376, 500] width 225 height 146
click at [465, 437] on span "Add" at bounding box center [467, 442] width 21 height 11
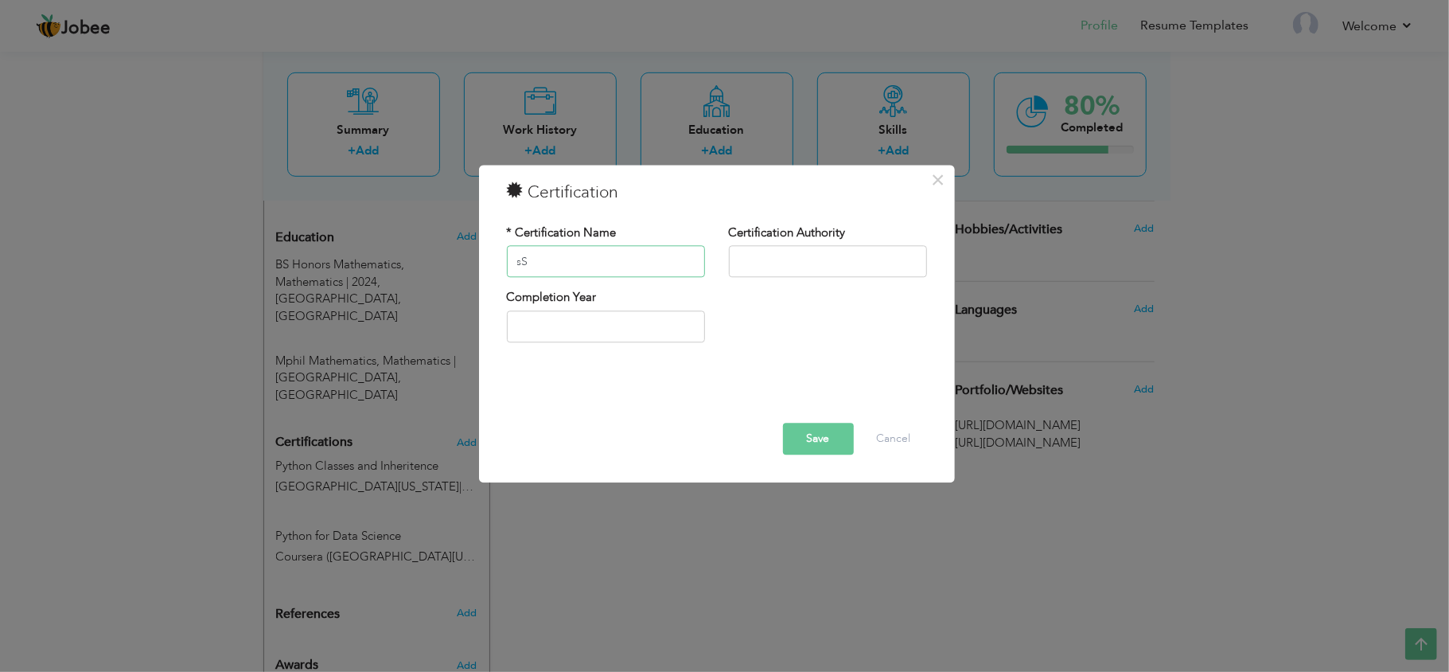
type input "s"
type input "Supervised Machine Learning"
click at [774, 258] on input "text" at bounding box center [828, 262] width 198 height 32
type input "Coursera ([GEOGRAPHIC_DATA][US_STATE])"
type input "2025"
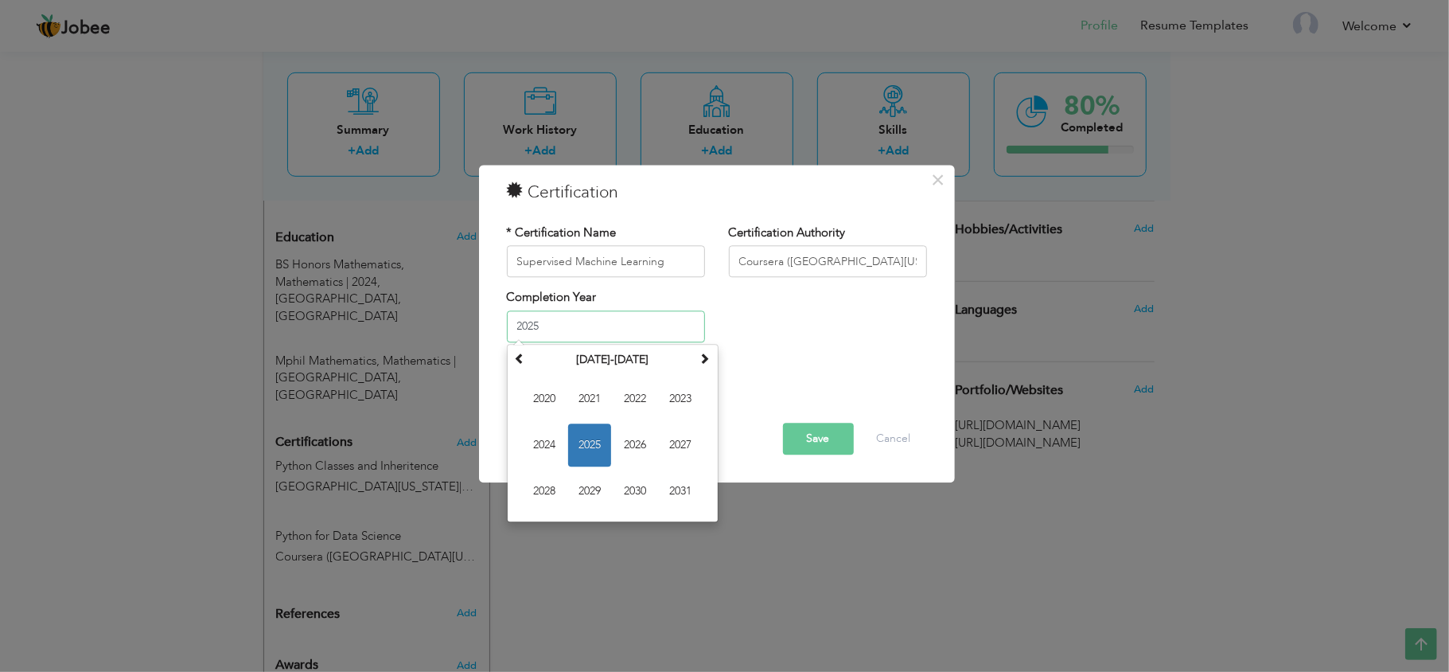
click at [605, 323] on input "2025" at bounding box center [606, 326] width 198 height 32
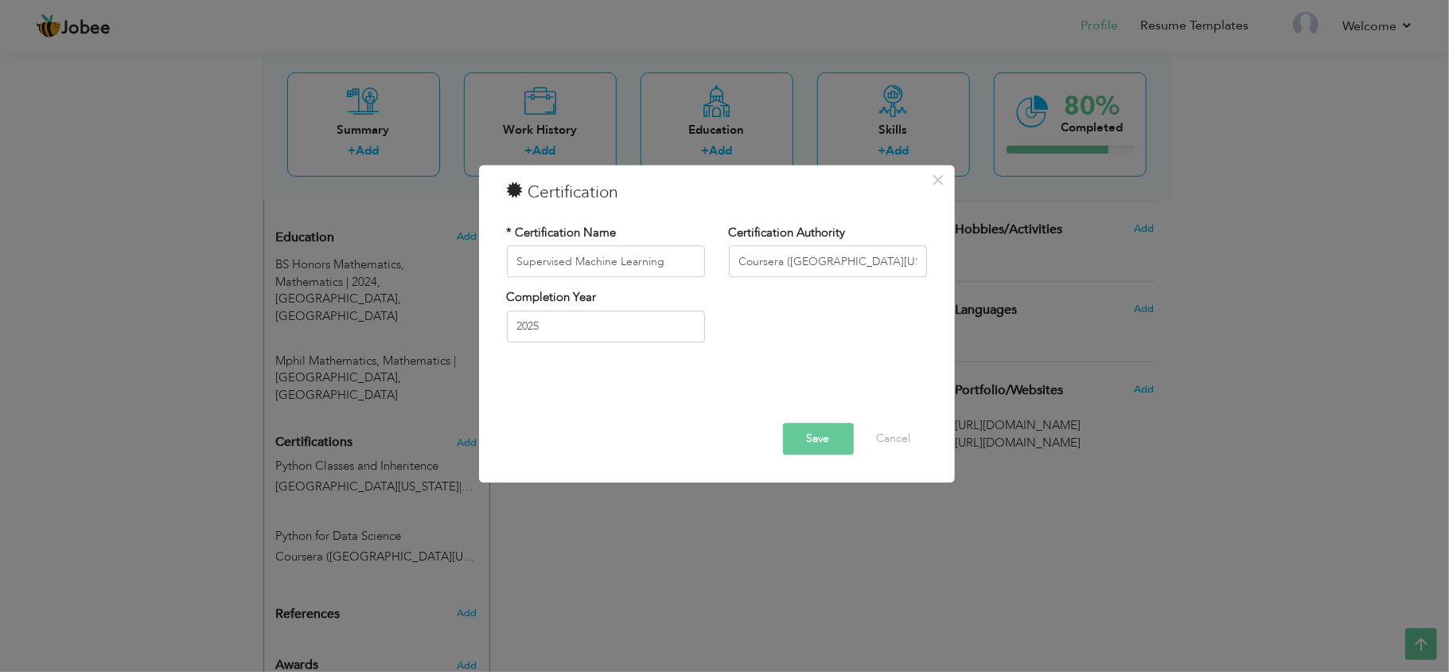
click at [765, 353] on div "Completion Year 2025" at bounding box center [717, 322] width 444 height 64
drag, startPoint x: 736, startPoint y: 262, endPoint x: 904, endPoint y: 264, distance: 167.9
click at [904, 264] on input "Coursera ([GEOGRAPHIC_DATA][US_STATE])" at bounding box center [828, 262] width 198 height 32
paste input "(Andrew Ng, Coursera)"
type input "(Andrew Ng, Coursera)"
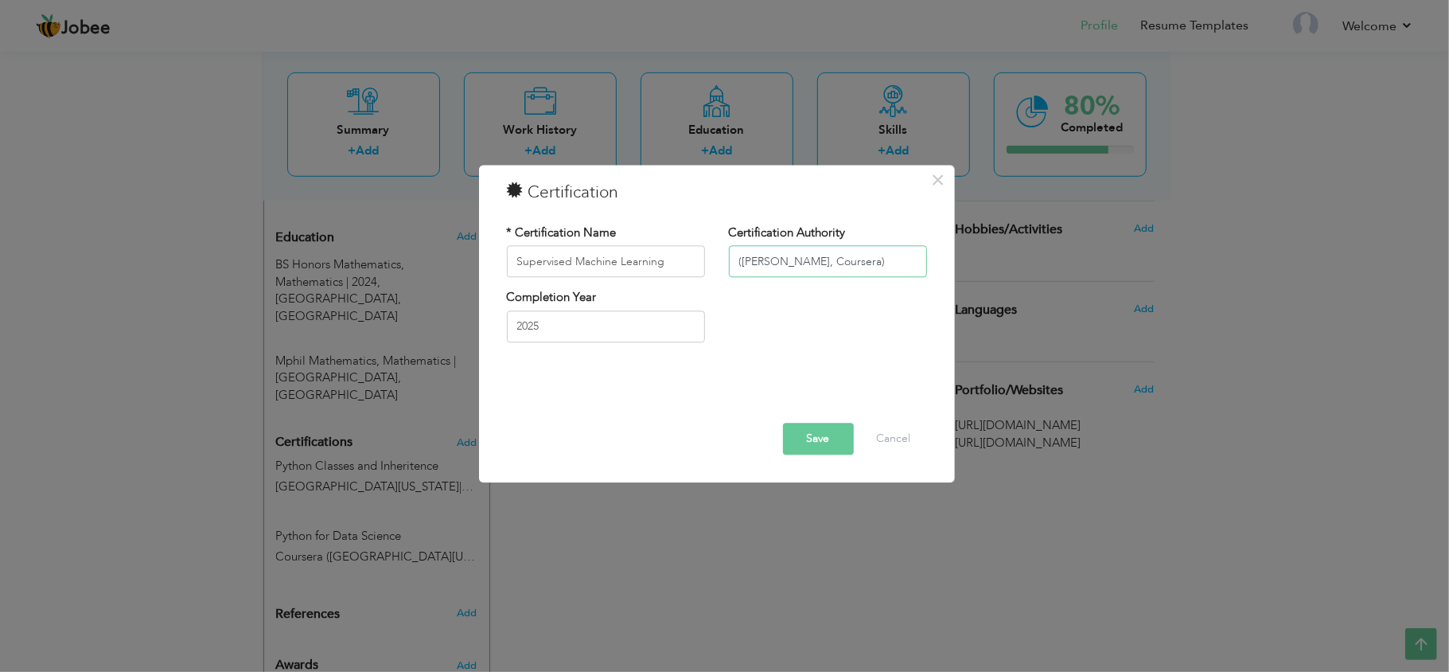
drag, startPoint x: 858, startPoint y: 266, endPoint x: 726, endPoint y: 267, distance: 132.1
click at [726, 267] on div "Certification Authority (Andrew Ng, Coursera)" at bounding box center [828, 256] width 222 height 64
type input "[GEOGRAPHIC_DATA][US_STATE]"
click at [822, 426] on button "Save" at bounding box center [818, 439] width 71 height 32
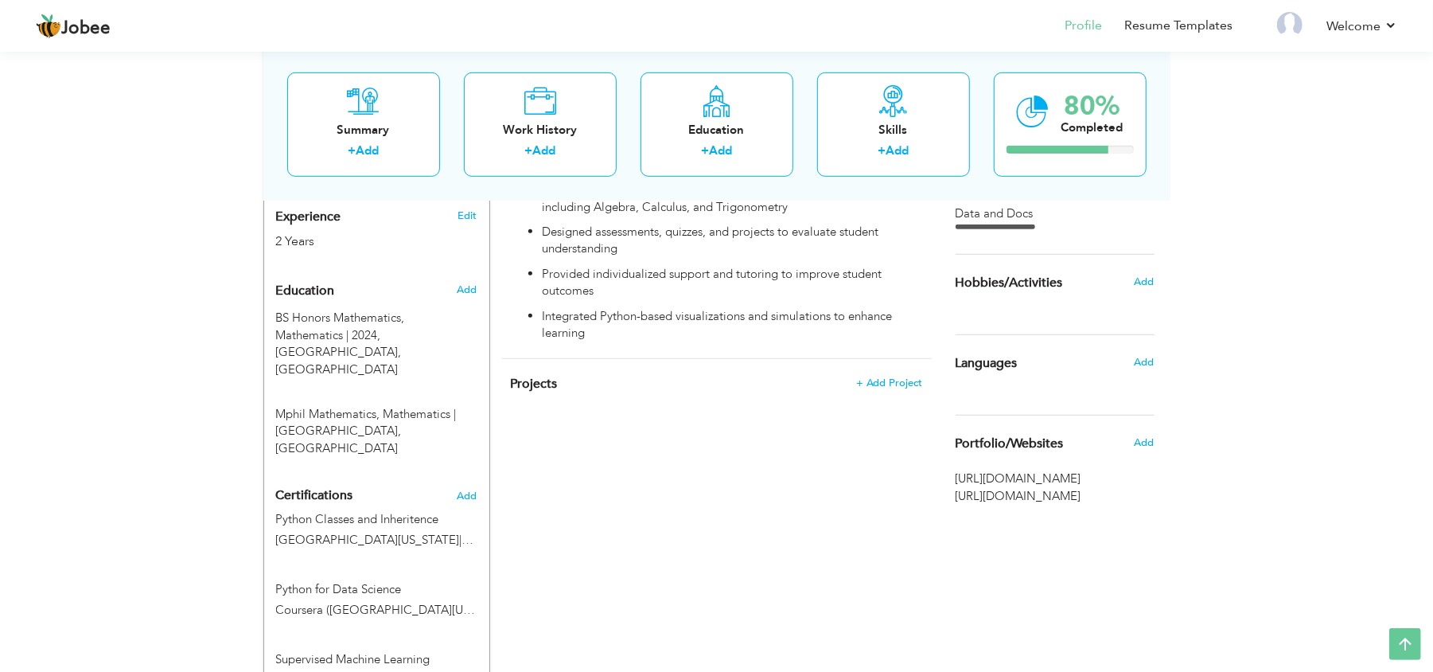
scroll to position [602, 0]
click at [990, 488] on span "[URL][DOMAIN_NAME]" at bounding box center [1055, 480] width 199 height 17
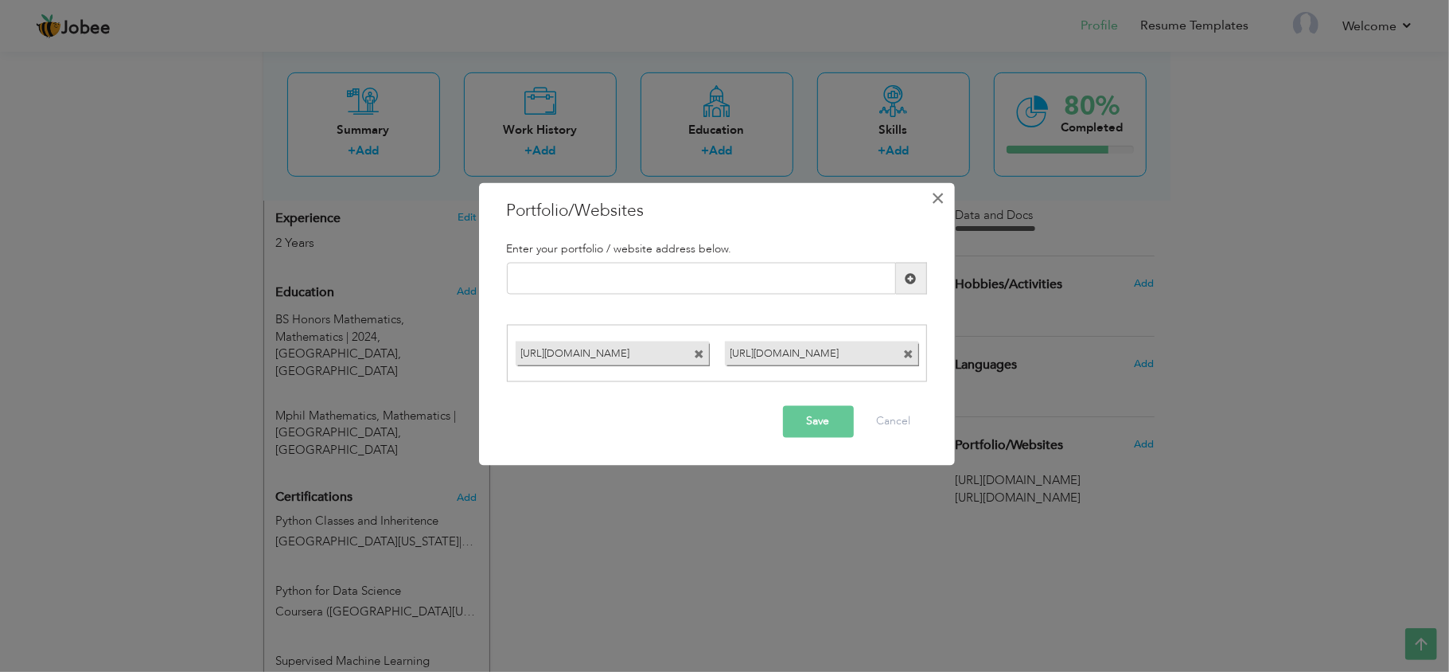
click at [942, 194] on span "×" at bounding box center [938, 198] width 14 height 29
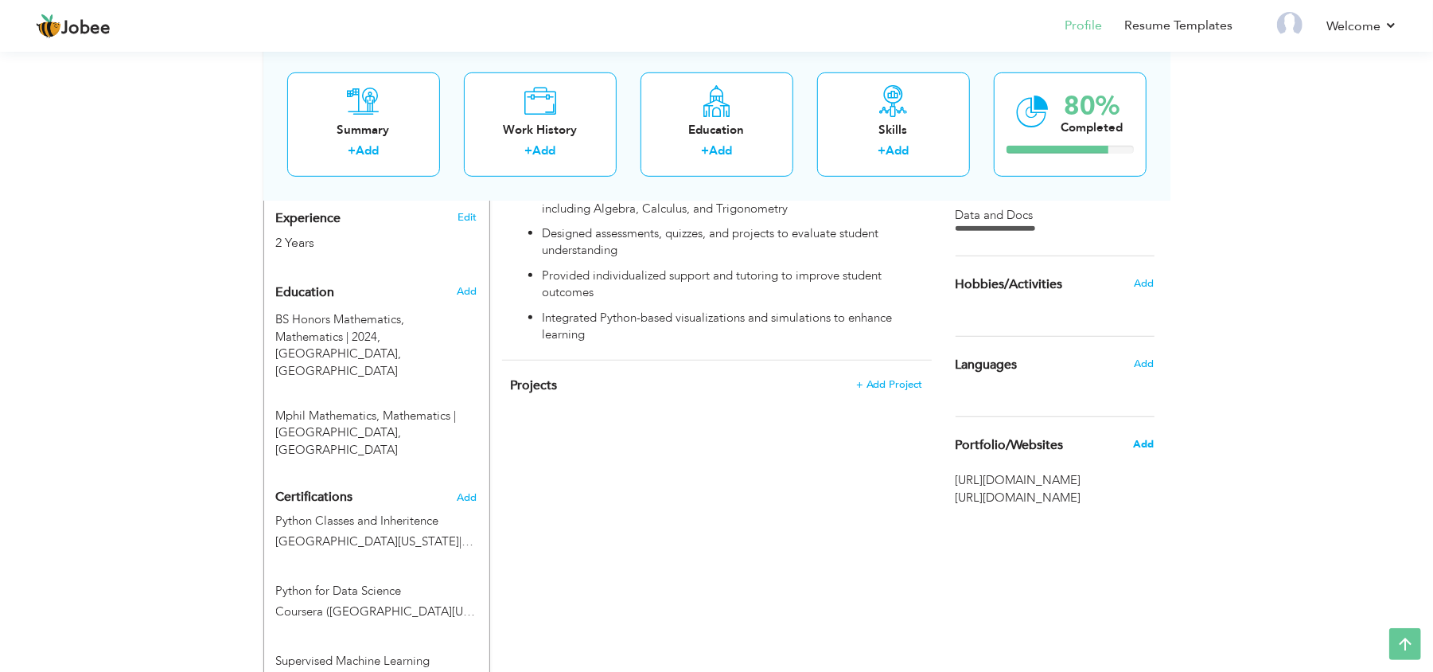
click at [1147, 447] on span "Add" at bounding box center [1143, 444] width 21 height 14
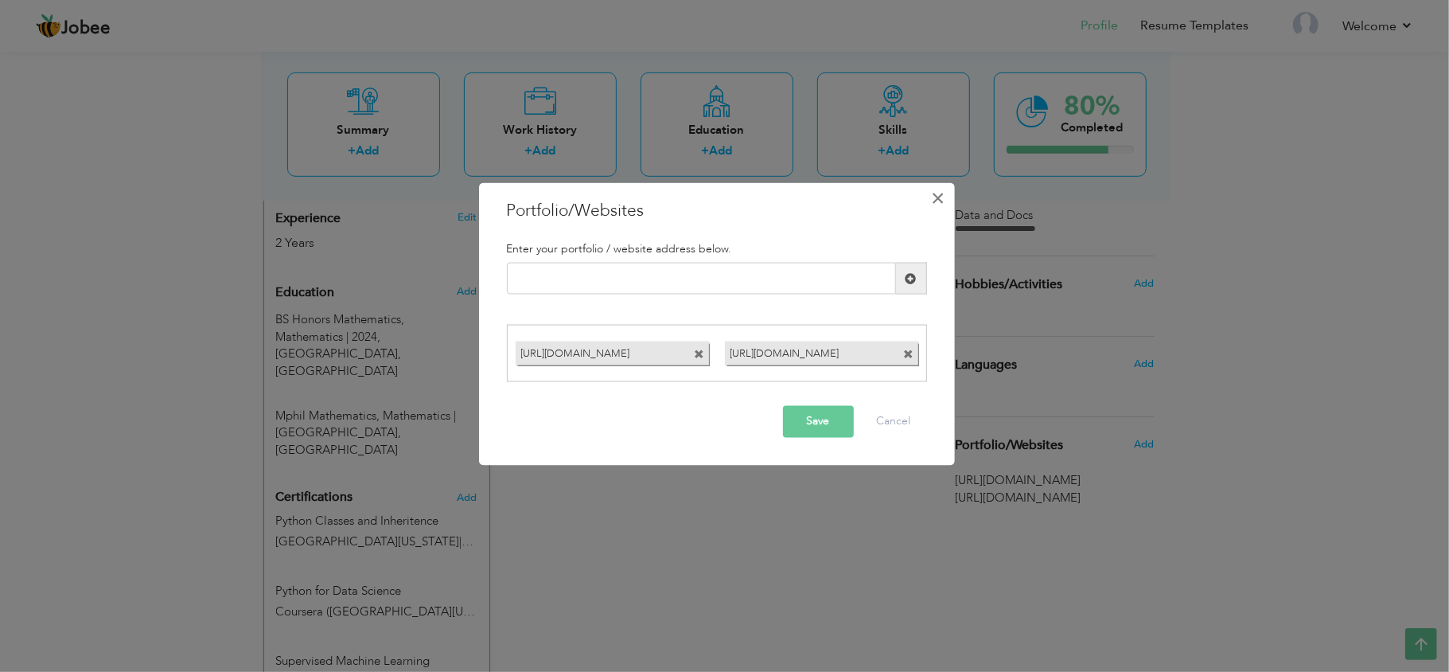
click at [940, 193] on span "×" at bounding box center [938, 198] width 14 height 29
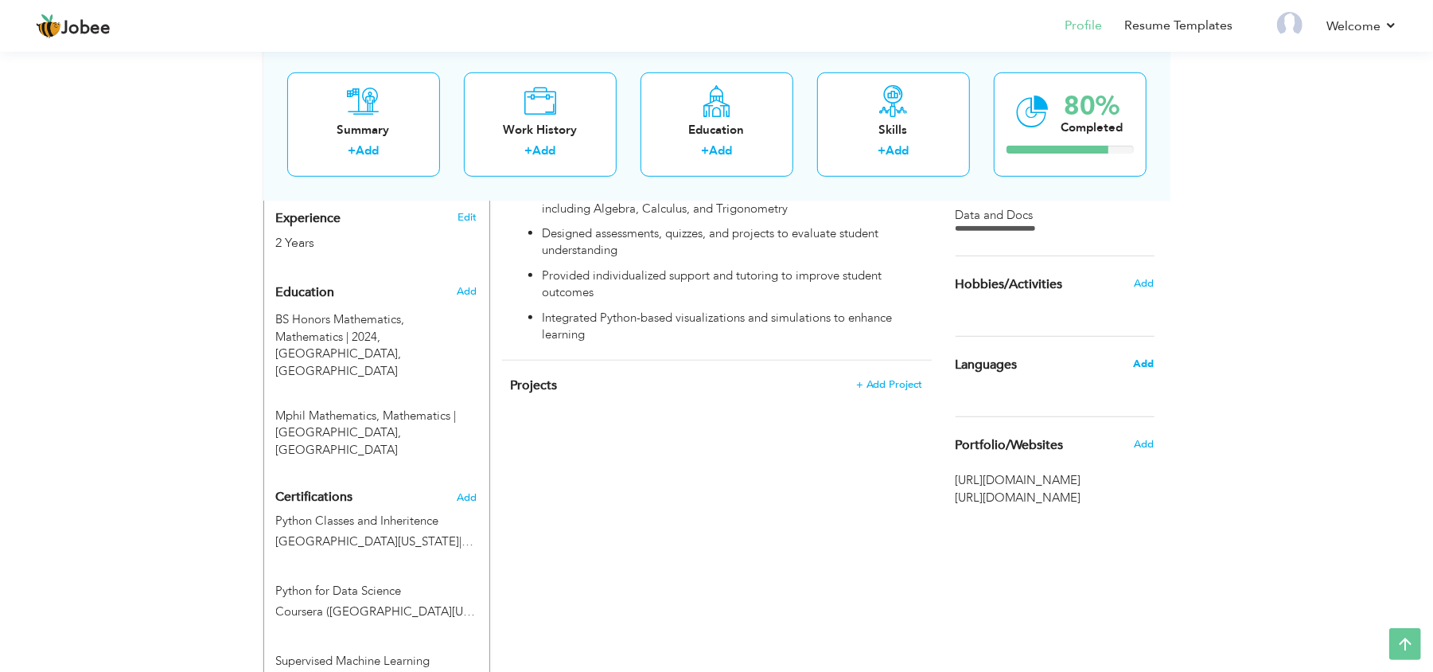
click at [1143, 363] on span "Add" at bounding box center [1143, 363] width 21 height 14
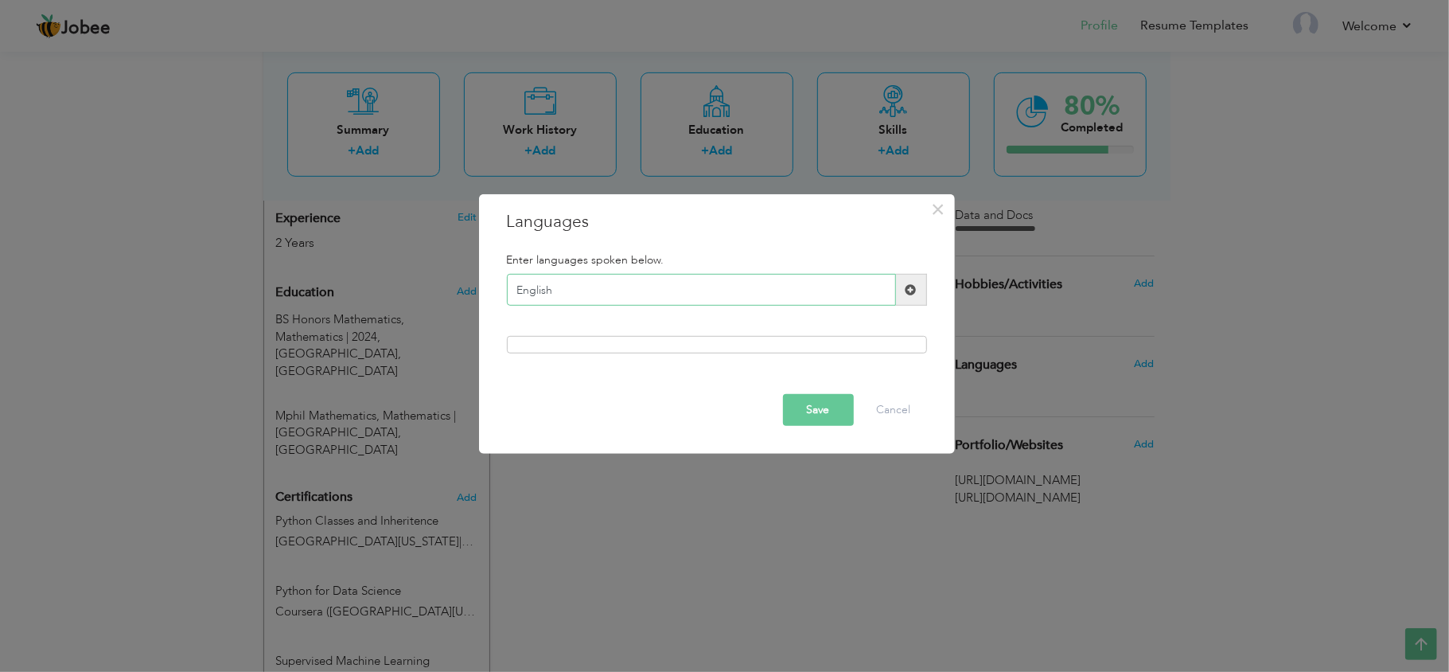
type input "English"
click at [788, 406] on button "Save" at bounding box center [818, 410] width 71 height 32
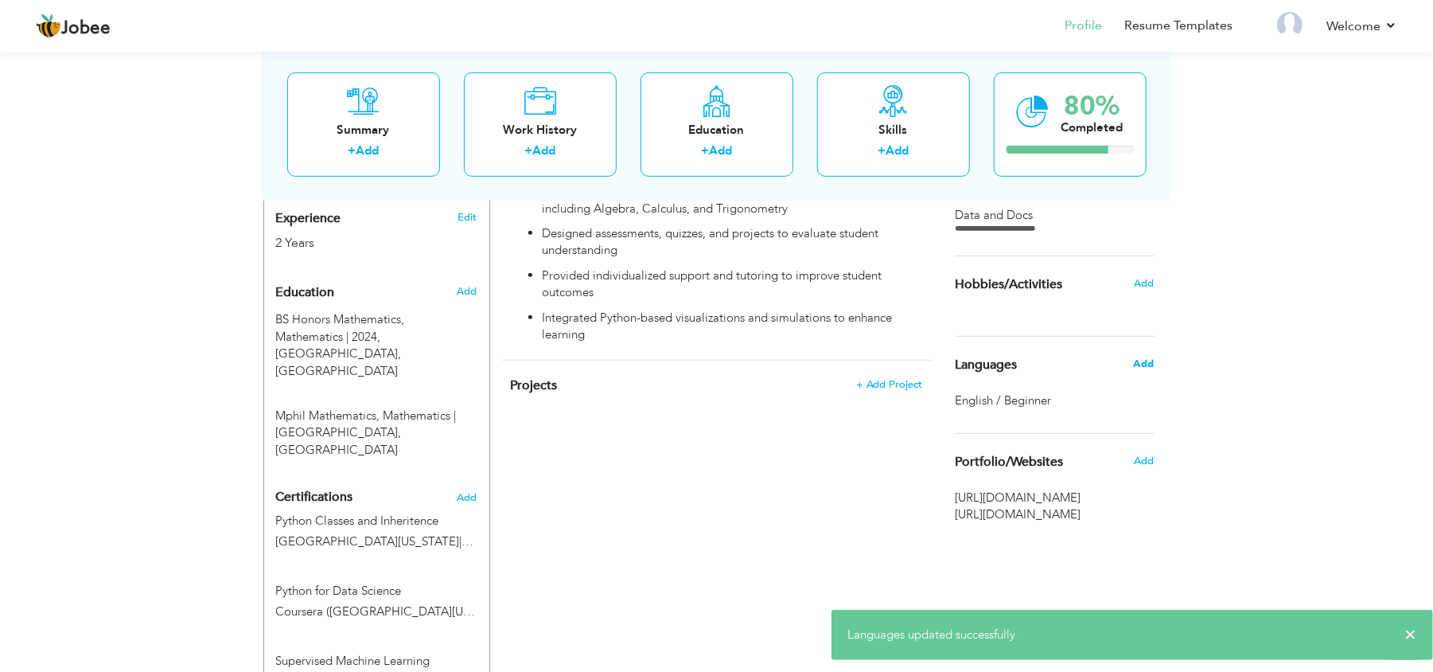
click at [1143, 368] on span "Add" at bounding box center [1143, 363] width 21 height 14
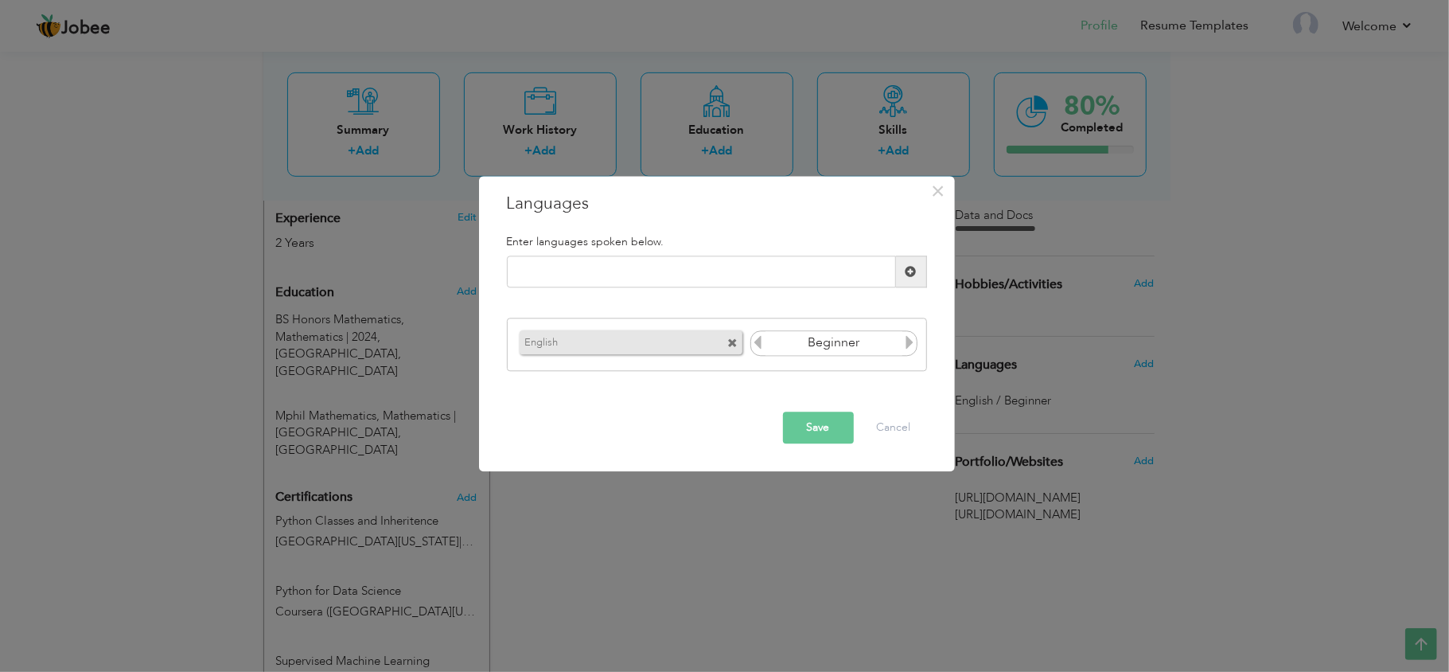
click at [907, 349] on icon at bounding box center [909, 342] width 14 height 14
click at [793, 440] on button "Save" at bounding box center [818, 428] width 71 height 32
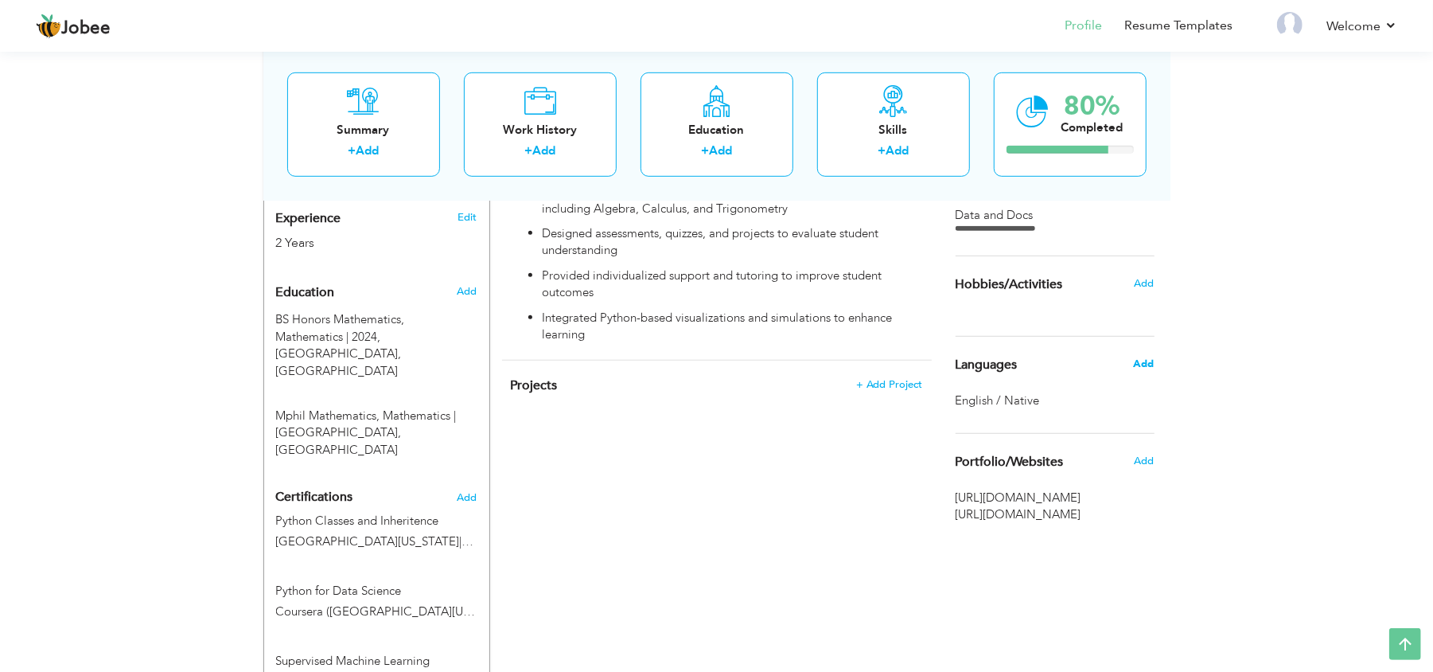
click at [1143, 360] on span "Add" at bounding box center [1143, 363] width 21 height 14
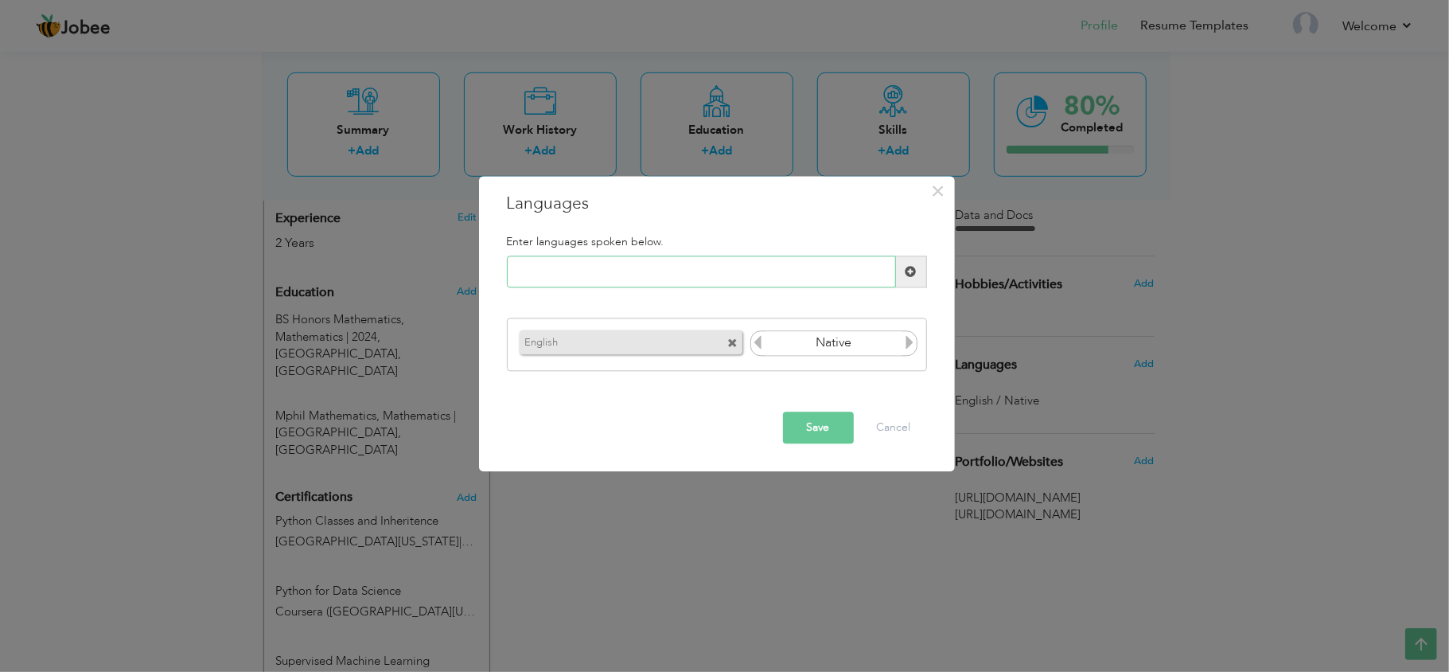
click at [717, 277] on input "text" at bounding box center [701, 272] width 389 height 32
type input "Urdu"
click at [821, 418] on button "Save" at bounding box center [818, 428] width 71 height 32
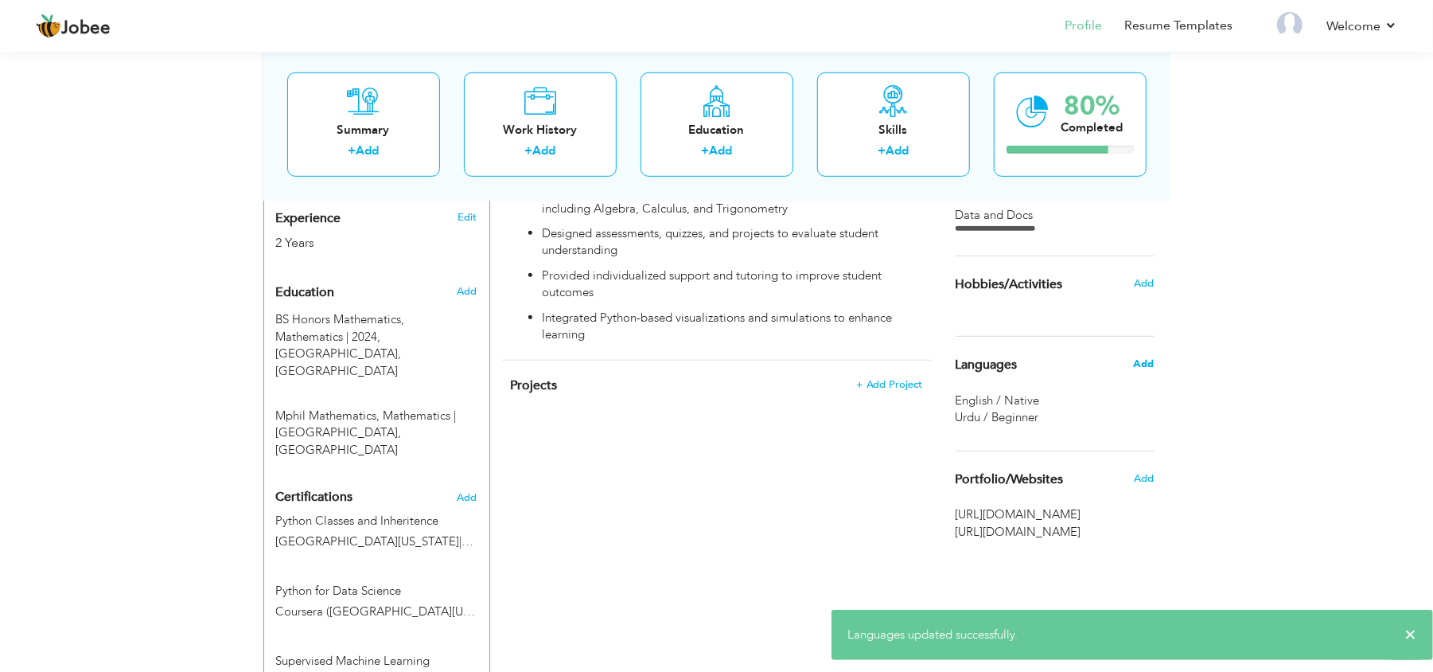
click at [1147, 363] on span "Add" at bounding box center [1143, 363] width 21 height 14
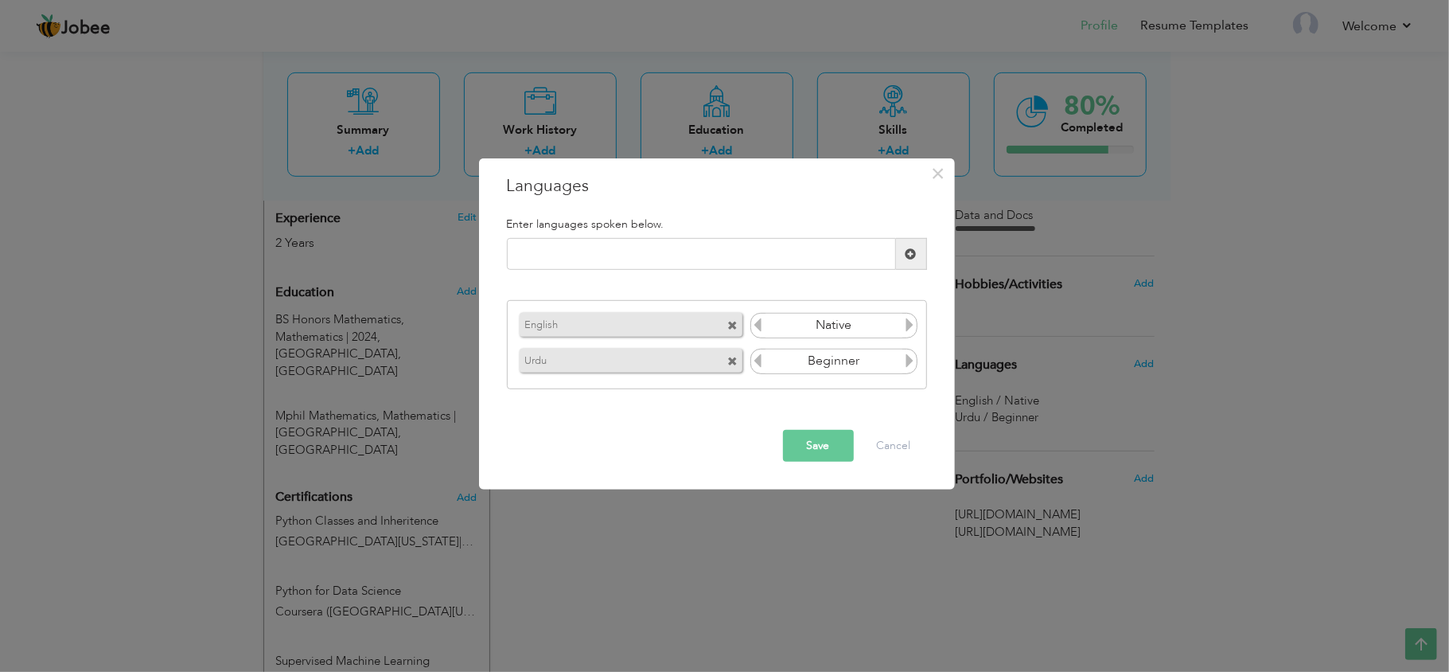
click at [908, 354] on icon at bounding box center [909, 360] width 14 height 14
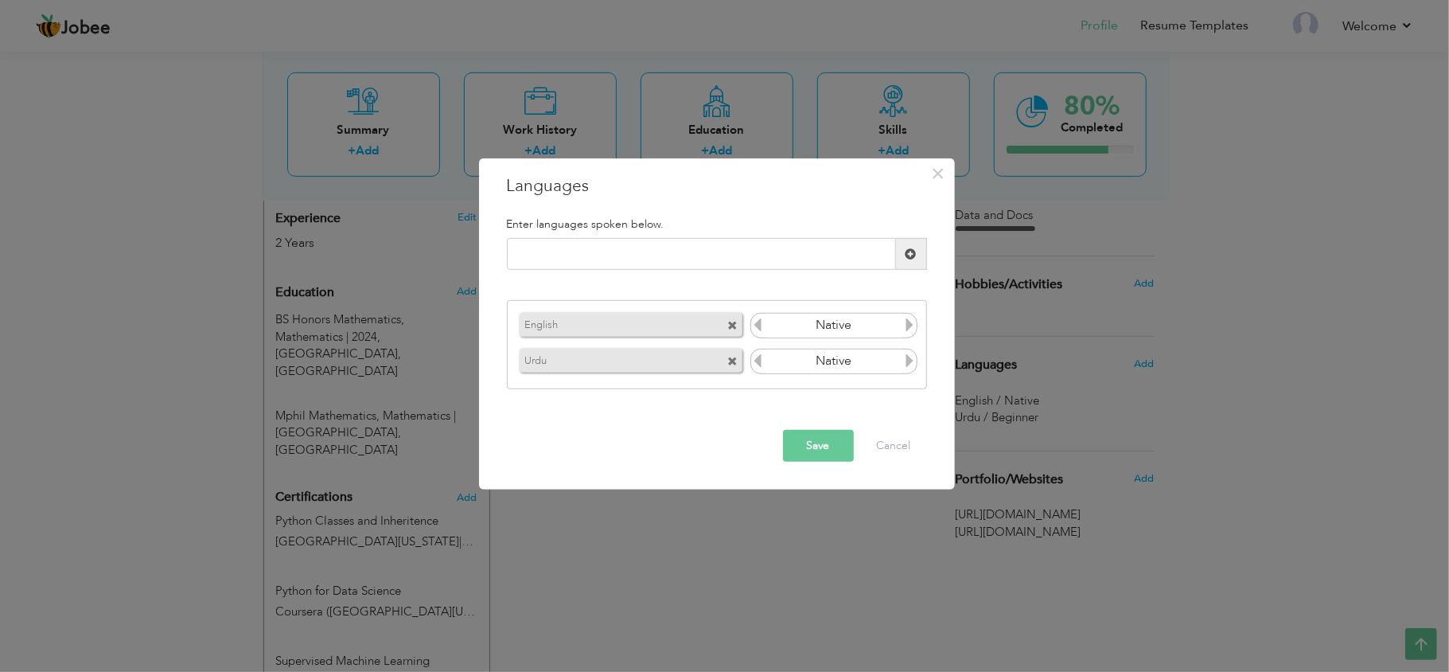
click at [826, 447] on button "Save" at bounding box center [818, 446] width 71 height 32
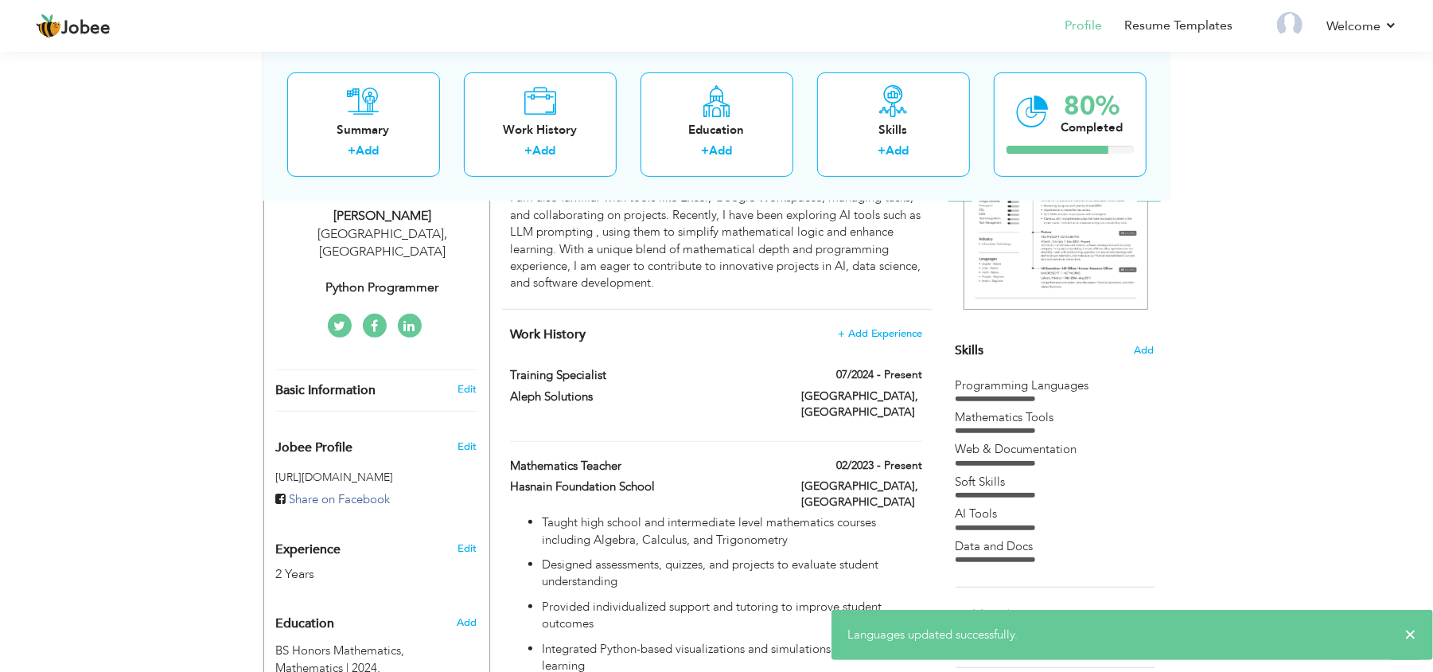
scroll to position [0, 0]
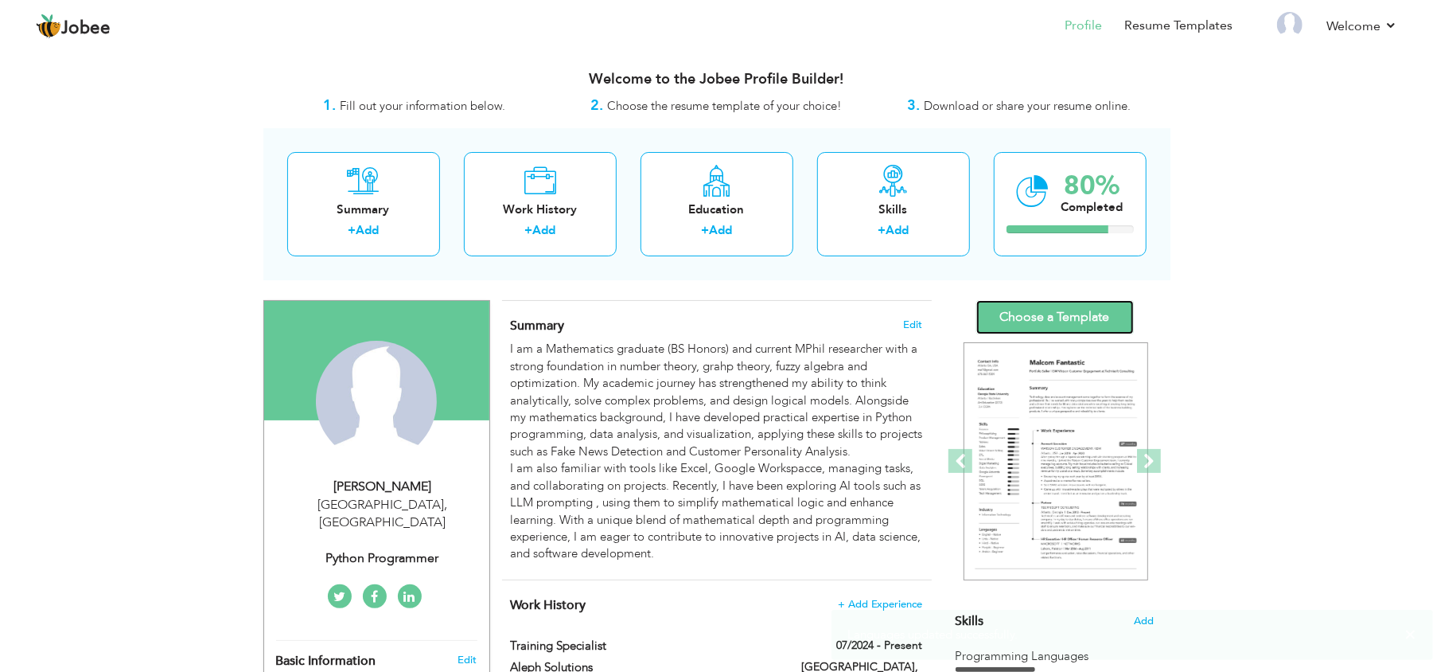
click at [1105, 314] on link "Choose a Template" at bounding box center [1055, 317] width 158 height 34
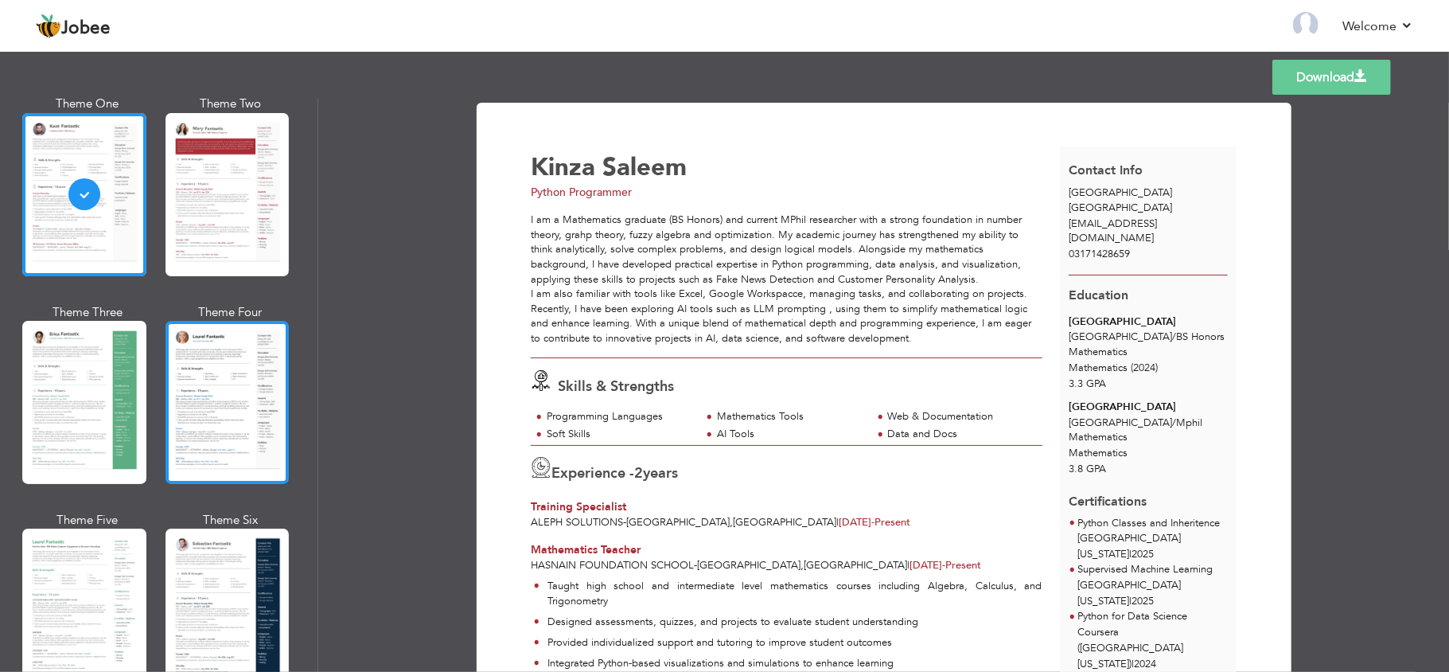
scroll to position [185, 0]
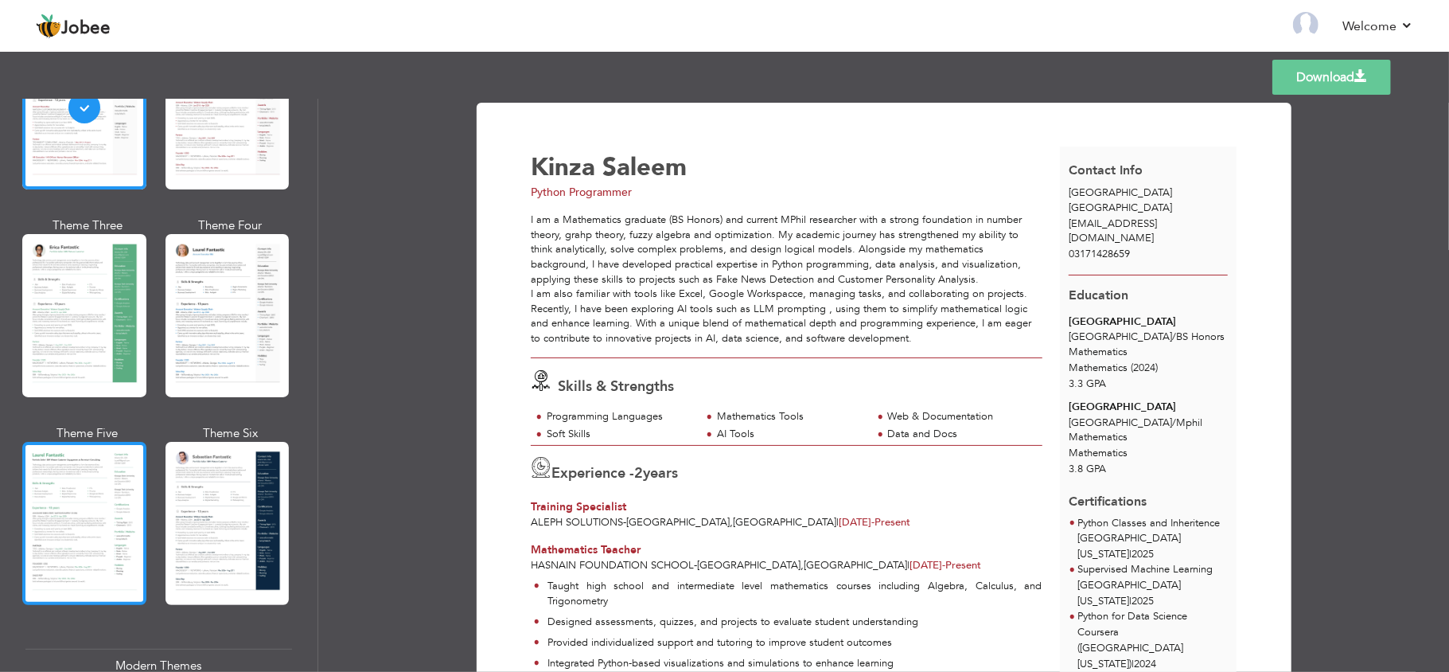
click at [74, 485] on div at bounding box center [84, 523] width 124 height 163
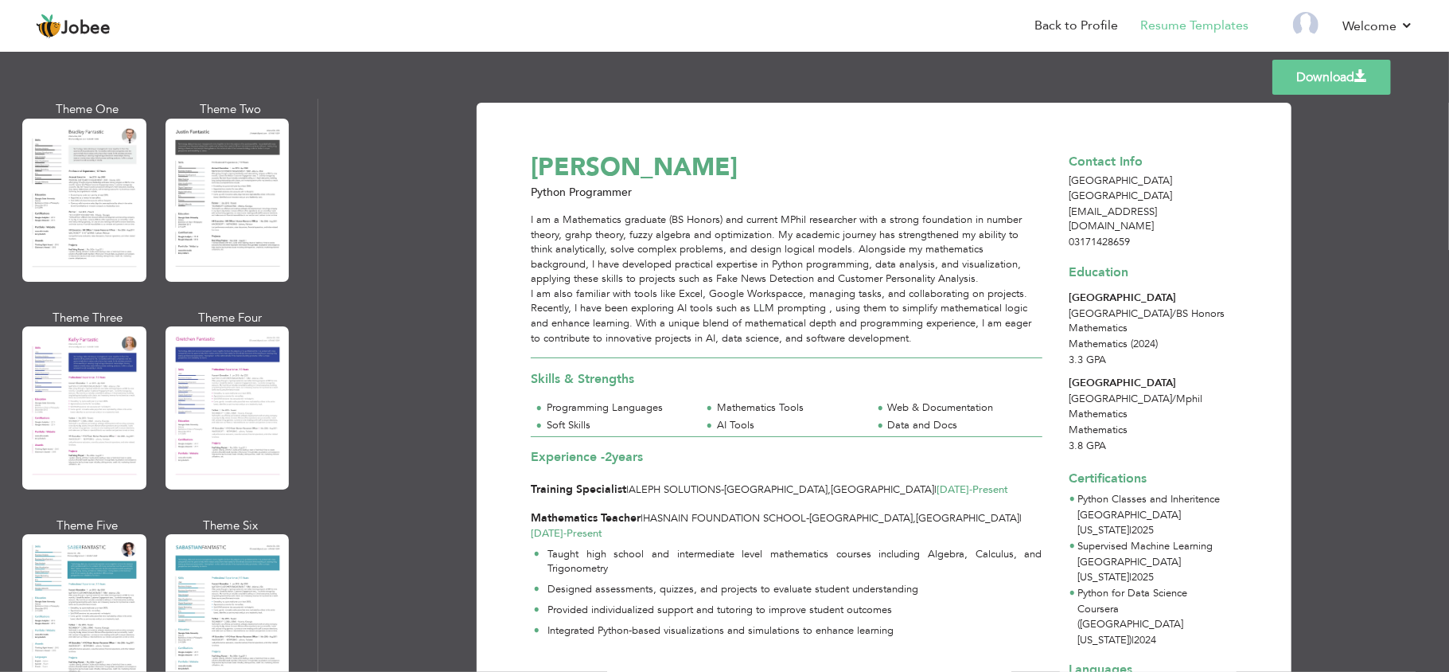
scroll to position [1955, 0]
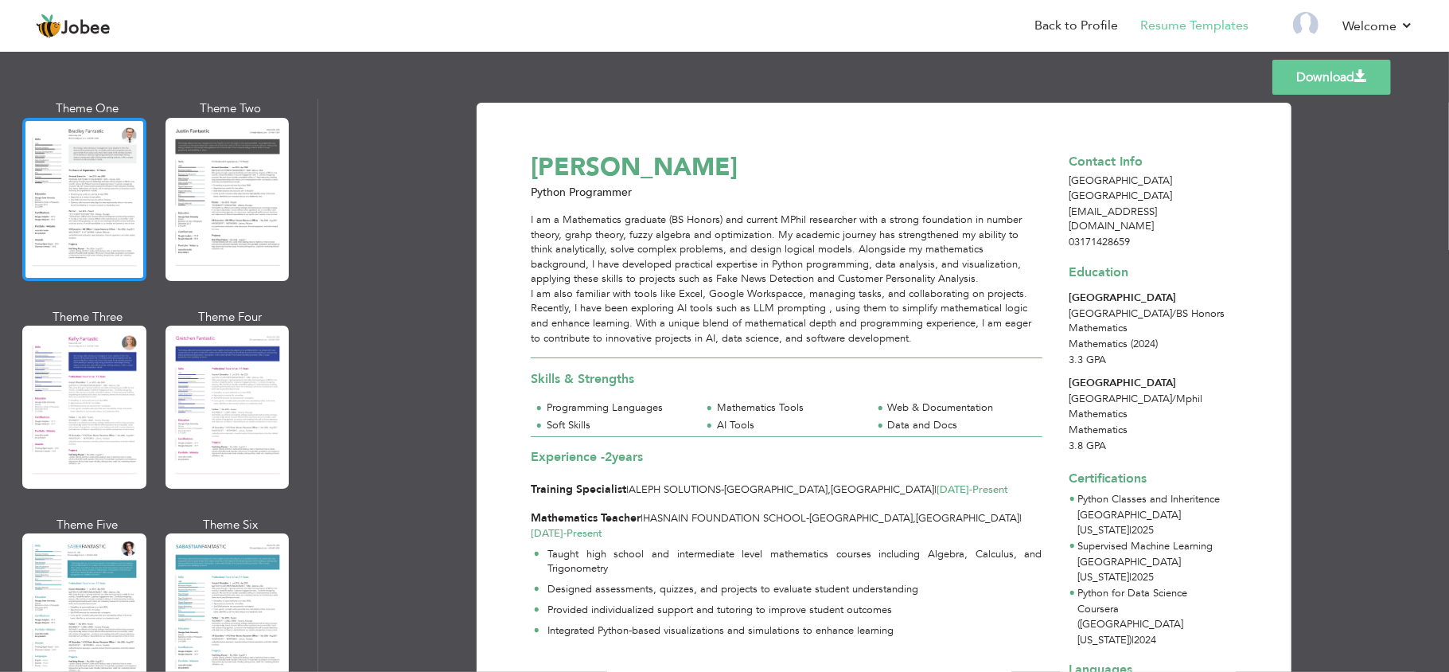
click at [73, 129] on div at bounding box center [84, 199] width 124 height 163
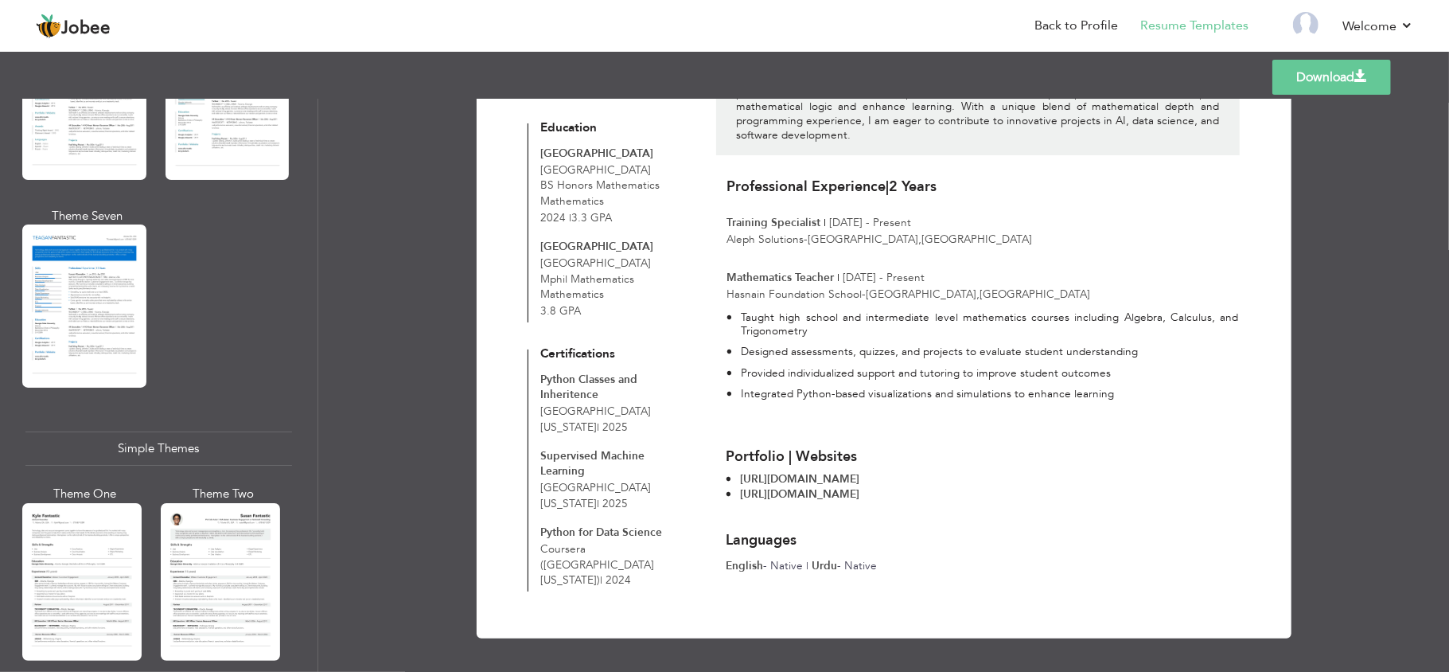
scroll to position [2473, 0]
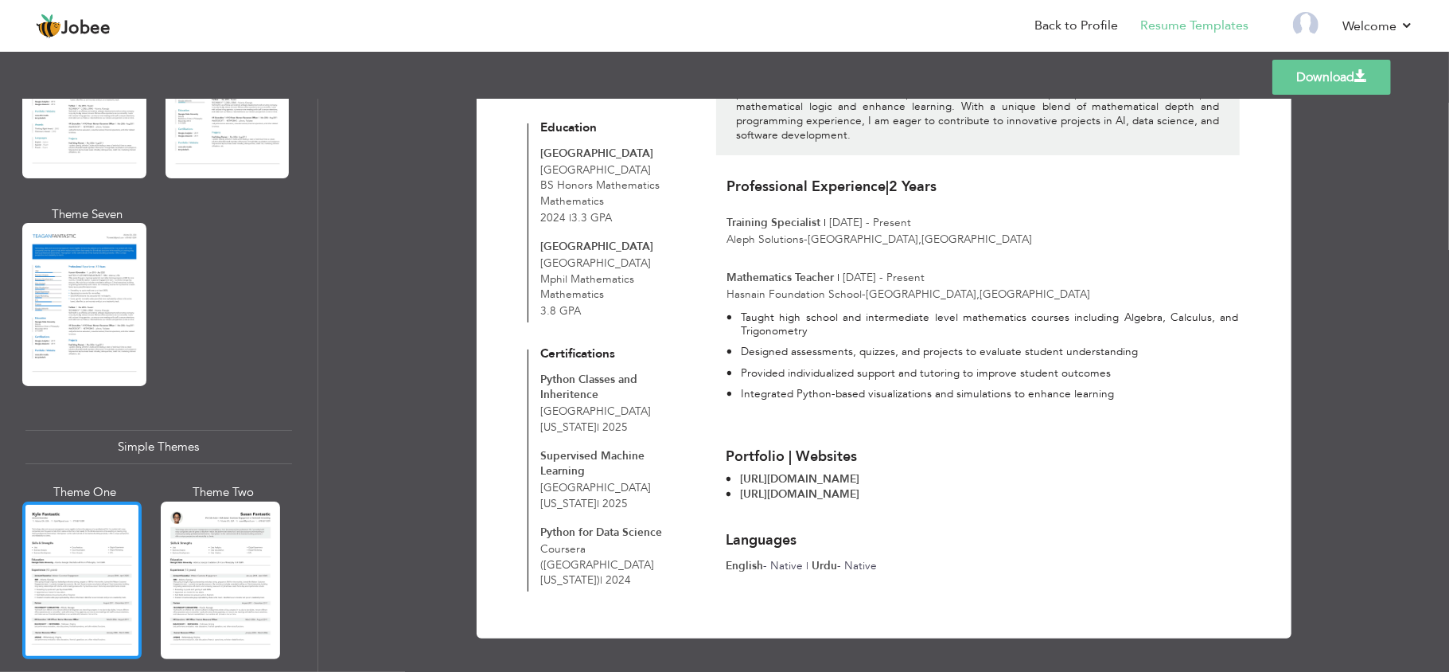
click at [113, 558] on div at bounding box center [81, 580] width 119 height 158
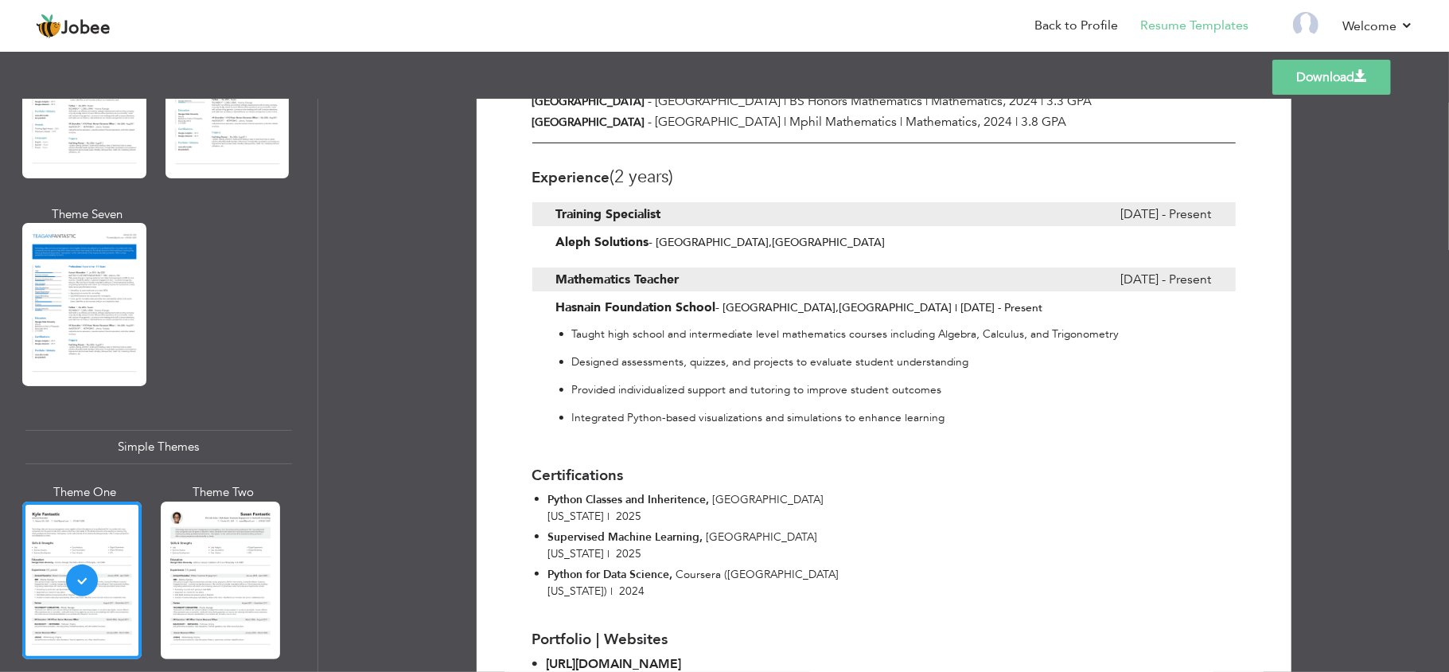
scroll to position [590, 0]
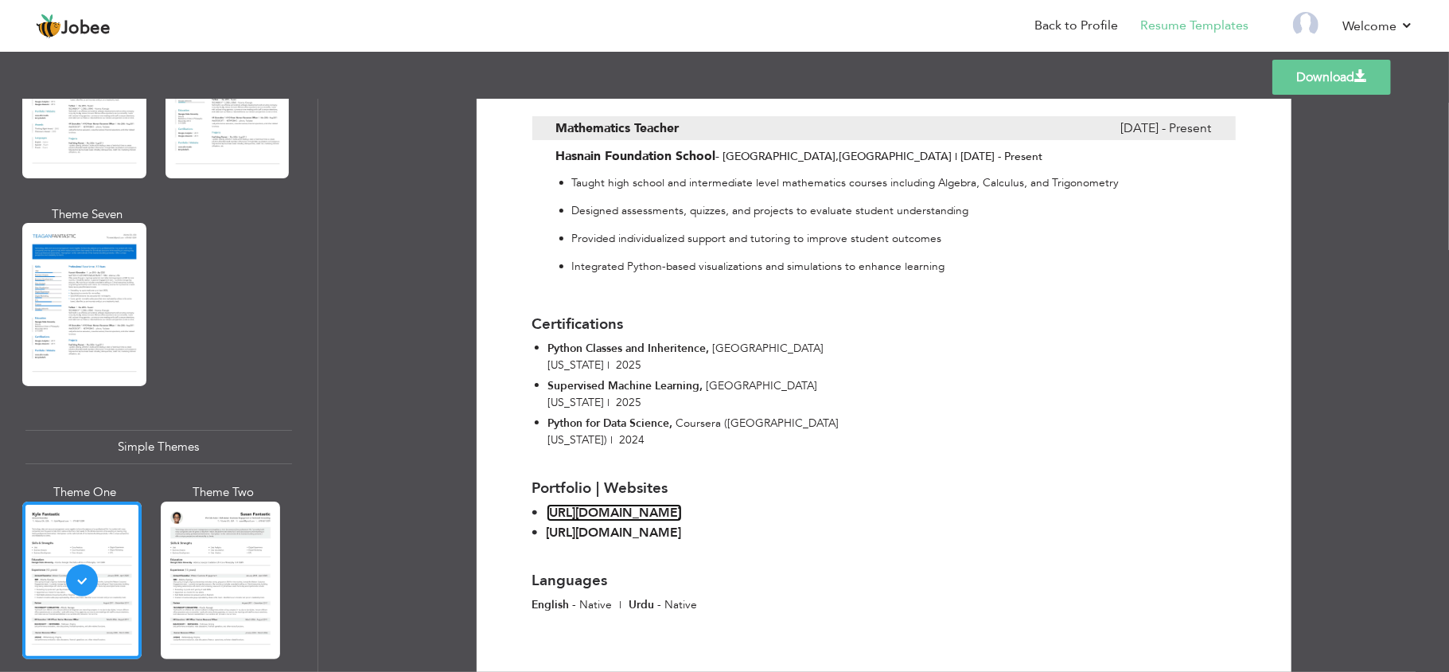
click at [682, 504] on link "[URL][DOMAIN_NAME]" at bounding box center [614, 513] width 135 height 18
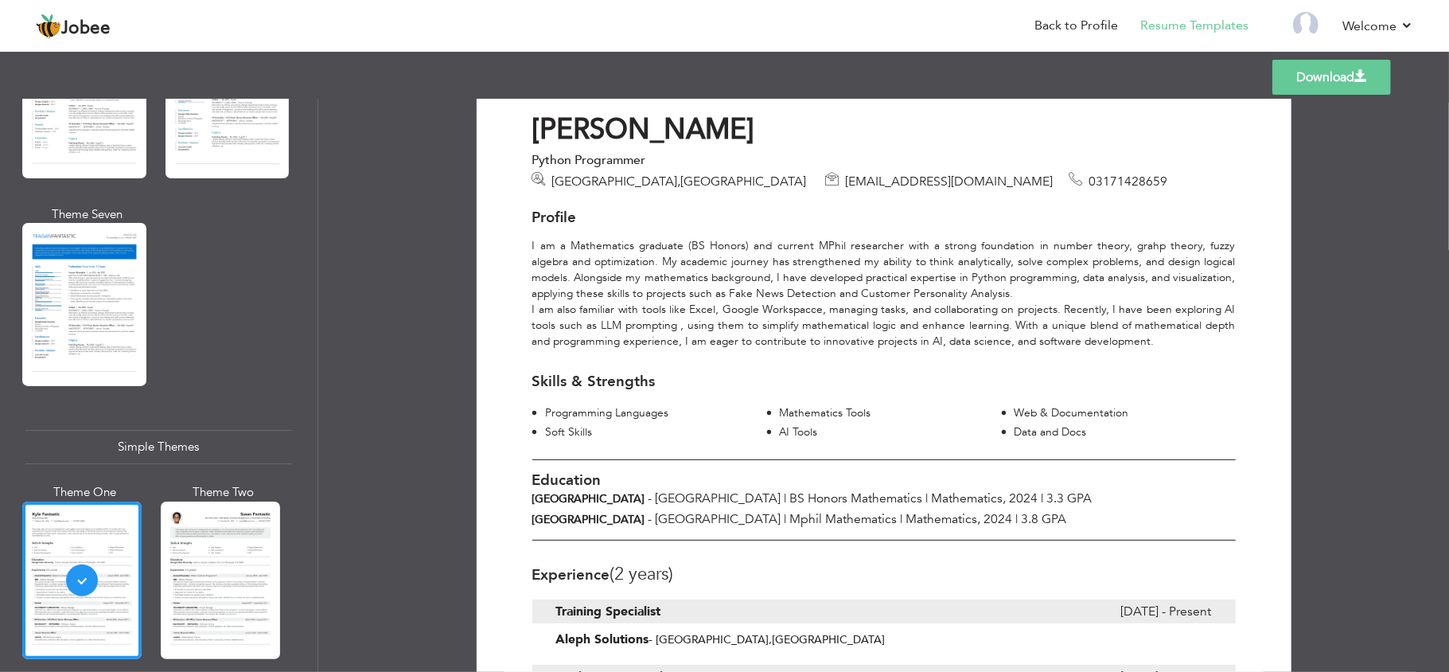
scroll to position [0, 0]
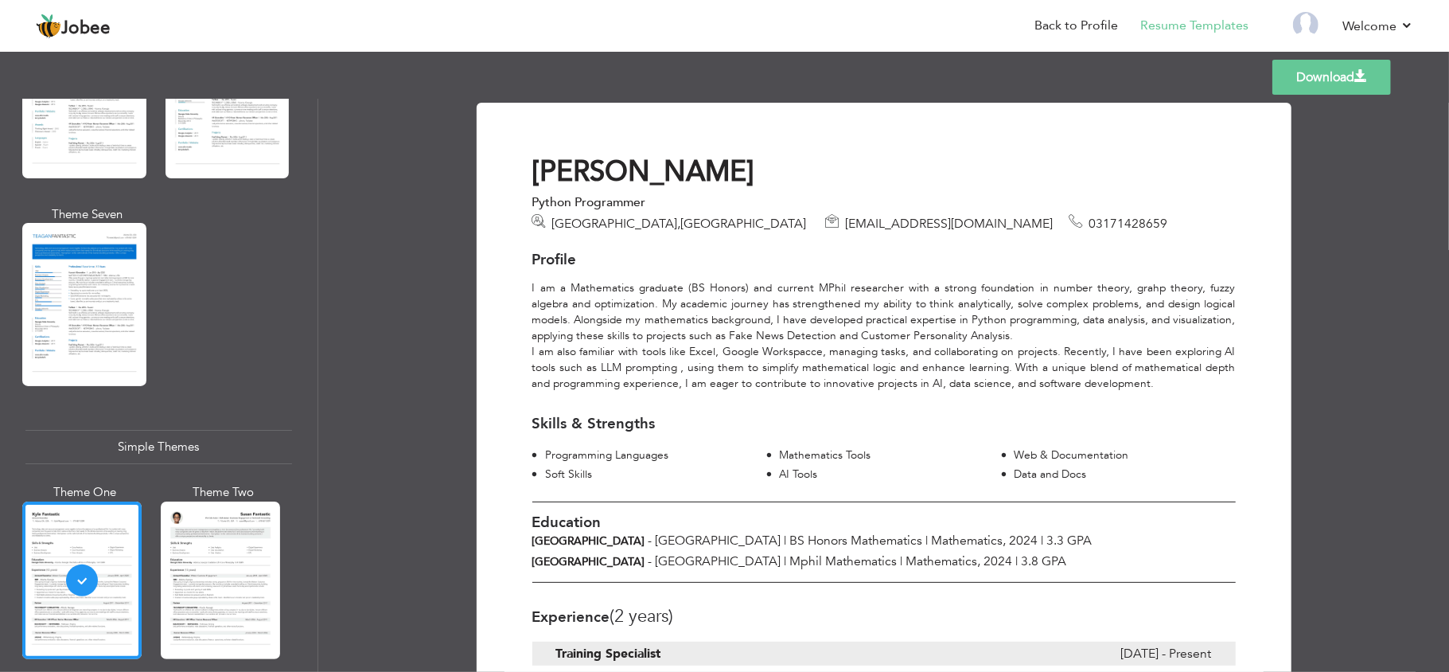
click at [1313, 72] on link "Download" at bounding box center [1331, 77] width 119 height 35
click at [826, 586] on div "Experience (2 Years) Training Specialist July 2024 - Present Aleph Solutions - …" at bounding box center [883, 635] width 703 height 107
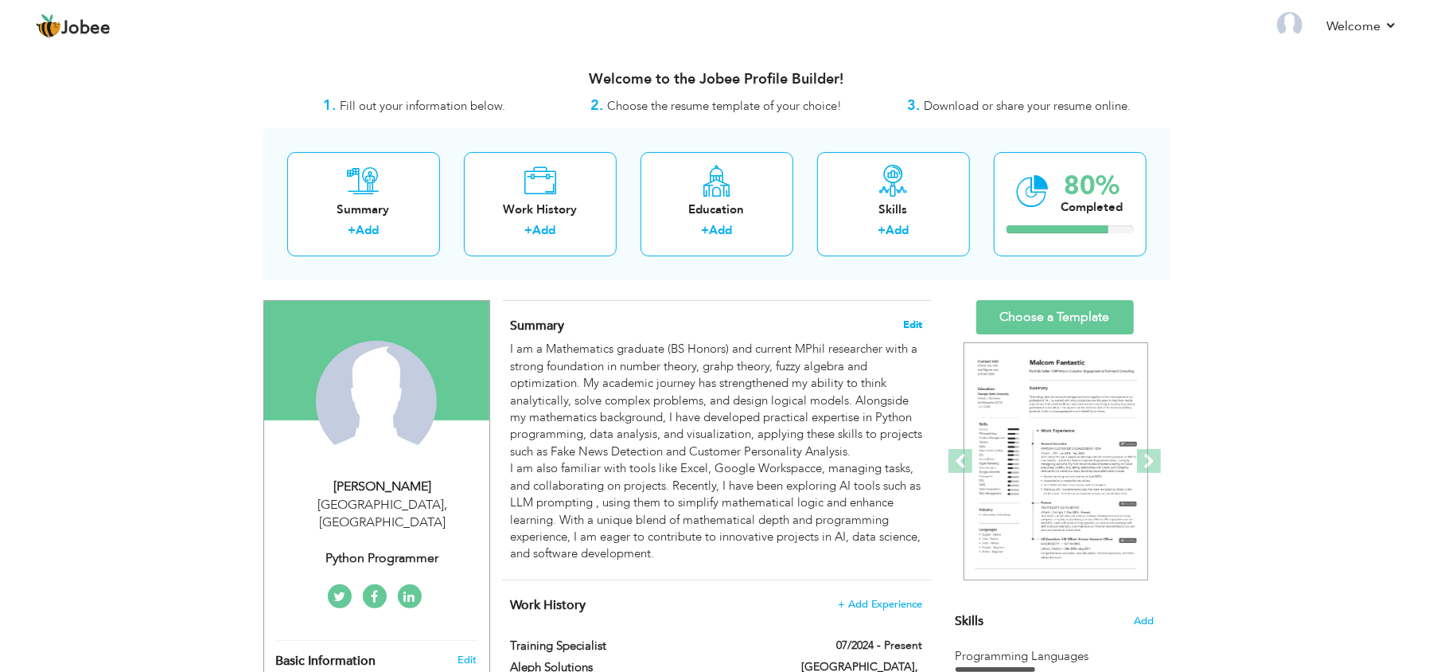
click at [907, 321] on span "Edit" at bounding box center [913, 324] width 19 height 11
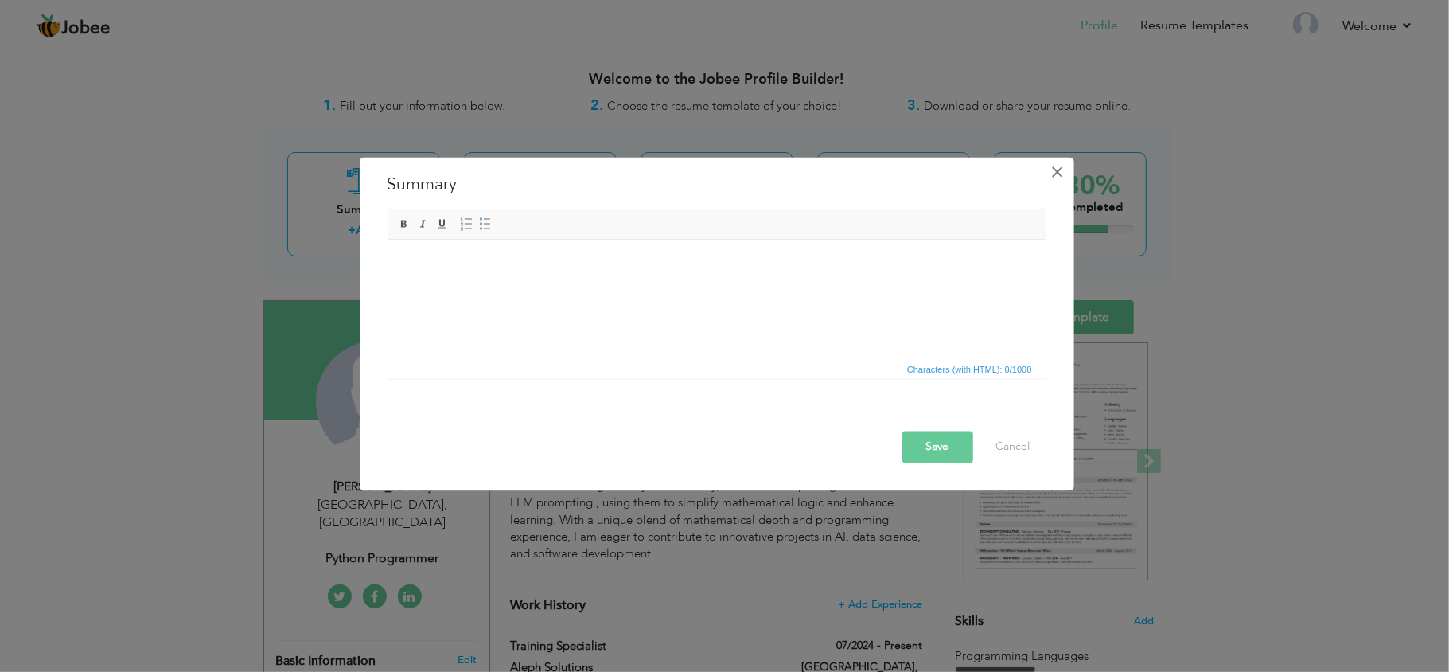
click at [1050, 169] on span "×" at bounding box center [1057, 172] width 14 height 29
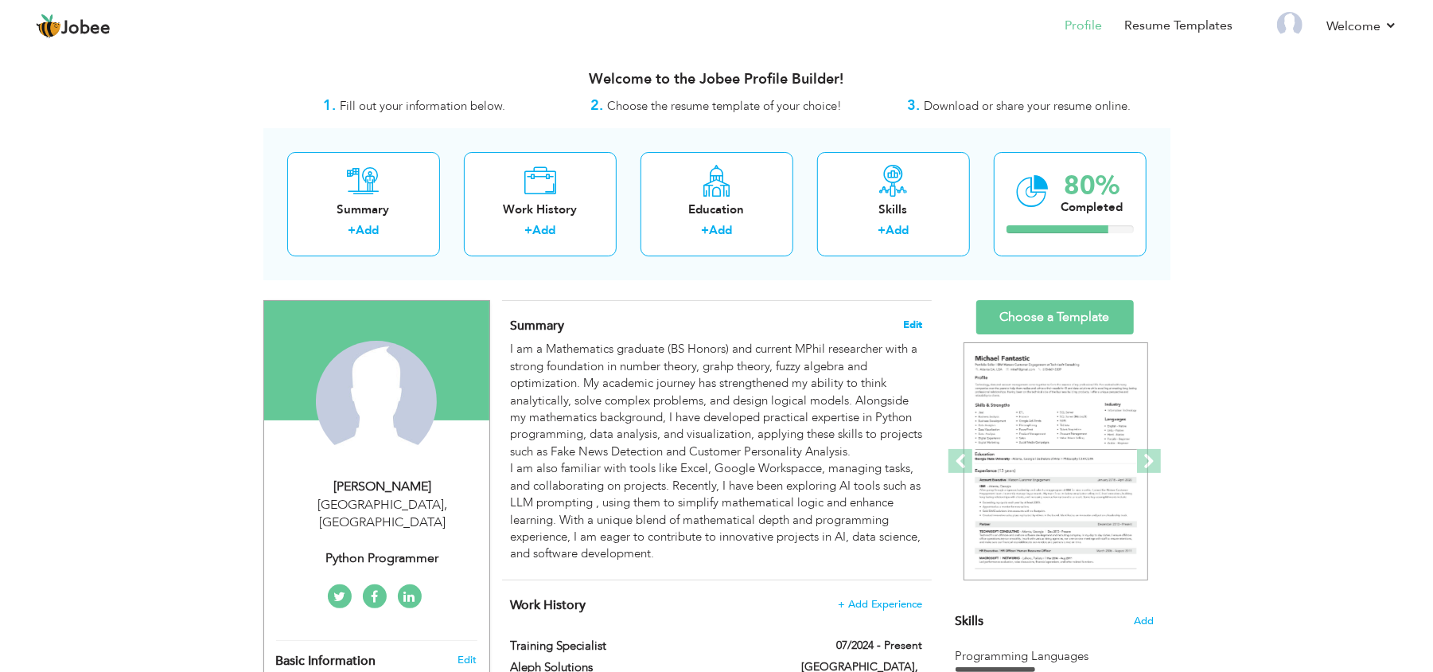
click at [913, 325] on span "Edit" at bounding box center [913, 324] width 19 height 11
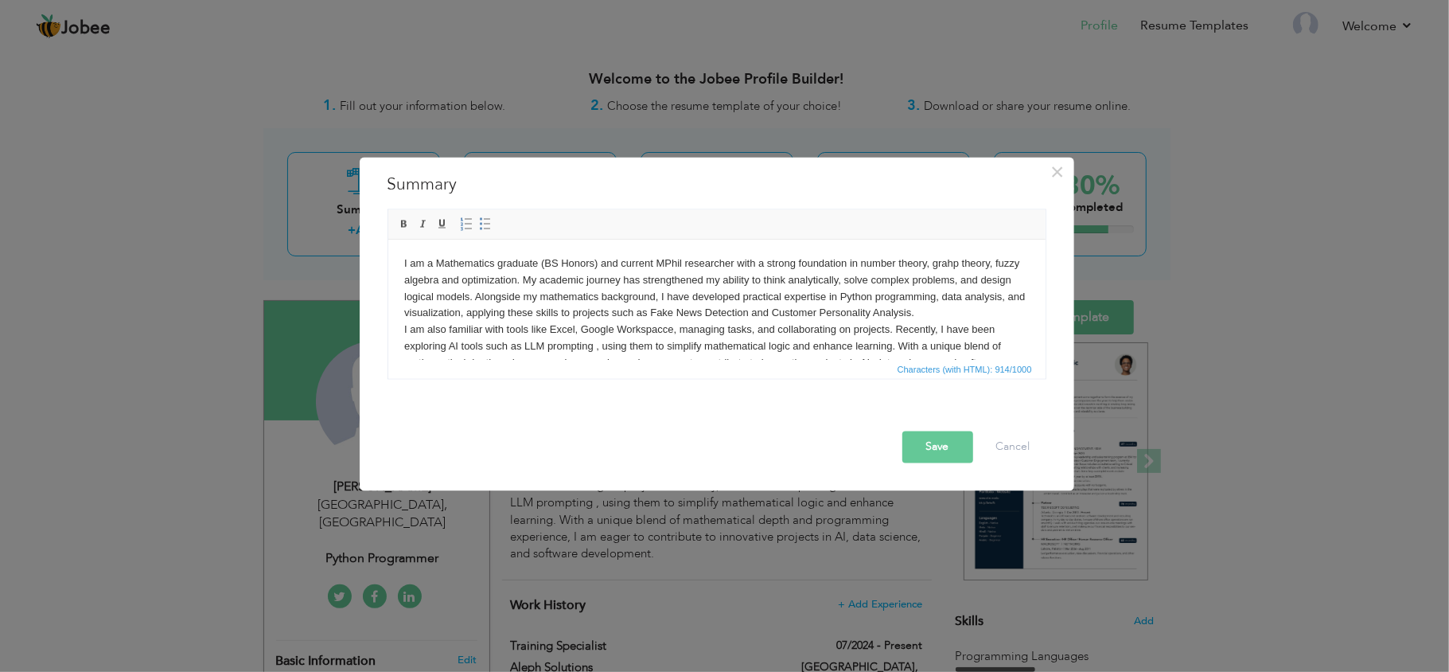
scroll to position [45, 0]
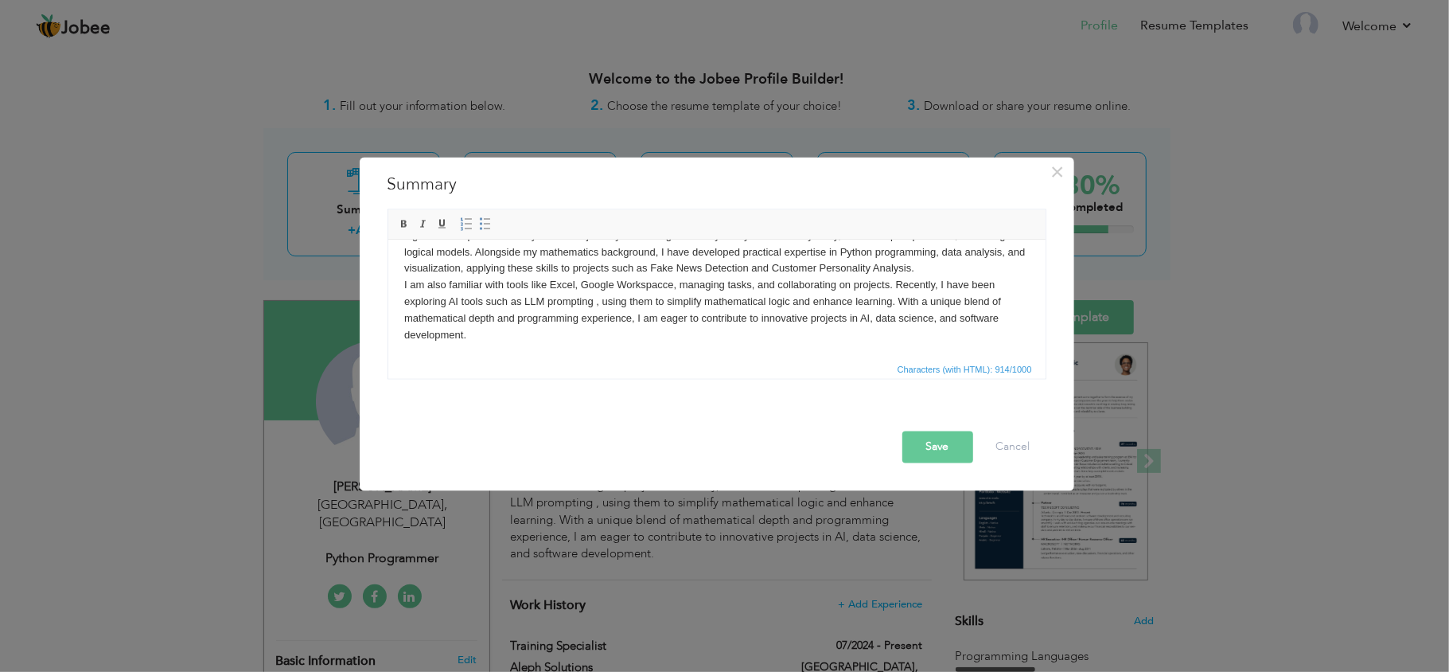
click at [605, 340] on body "I am a Mathematics graduate (BS Honors) and current MPhil researcher with a str…" at bounding box center [715, 277] width 625 height 132
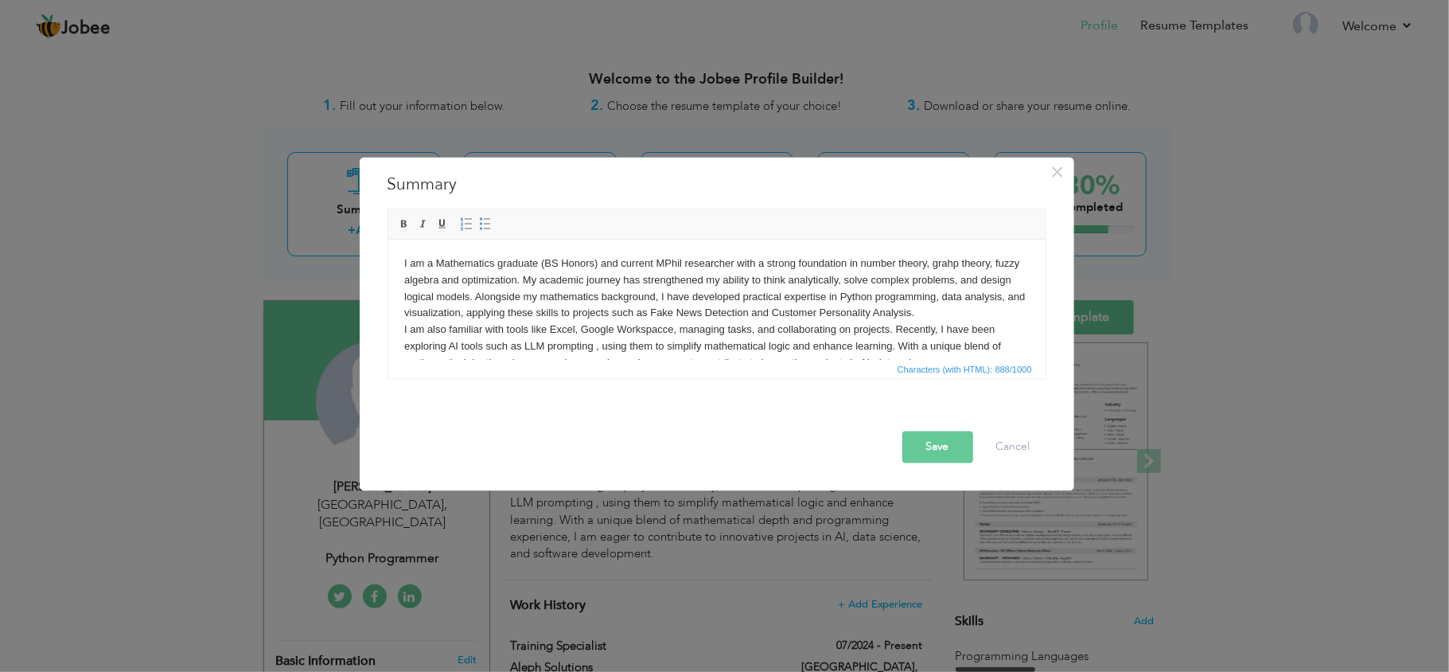
scroll to position [27, 0]
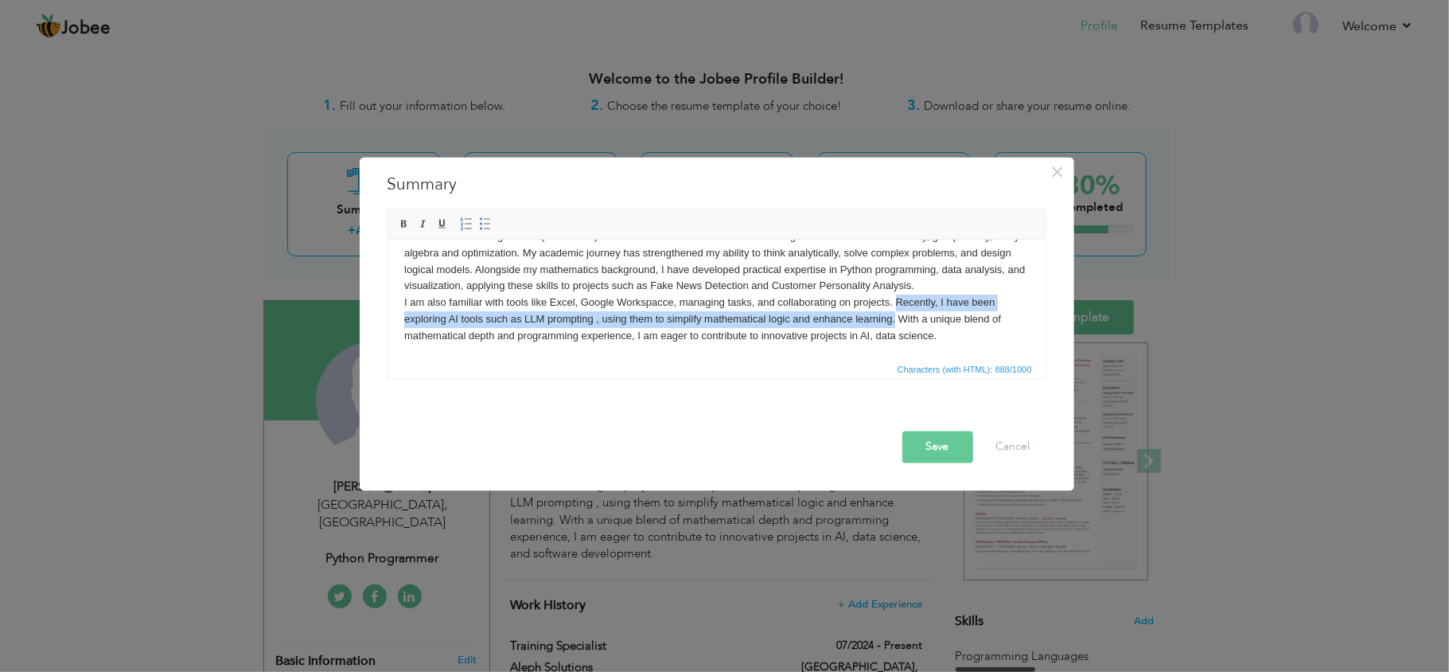
click at [894, 327] on body "I am a Mathematics graduate (BS Honors) and current MPhil researcher with a str…" at bounding box center [715, 286] width 625 height 116
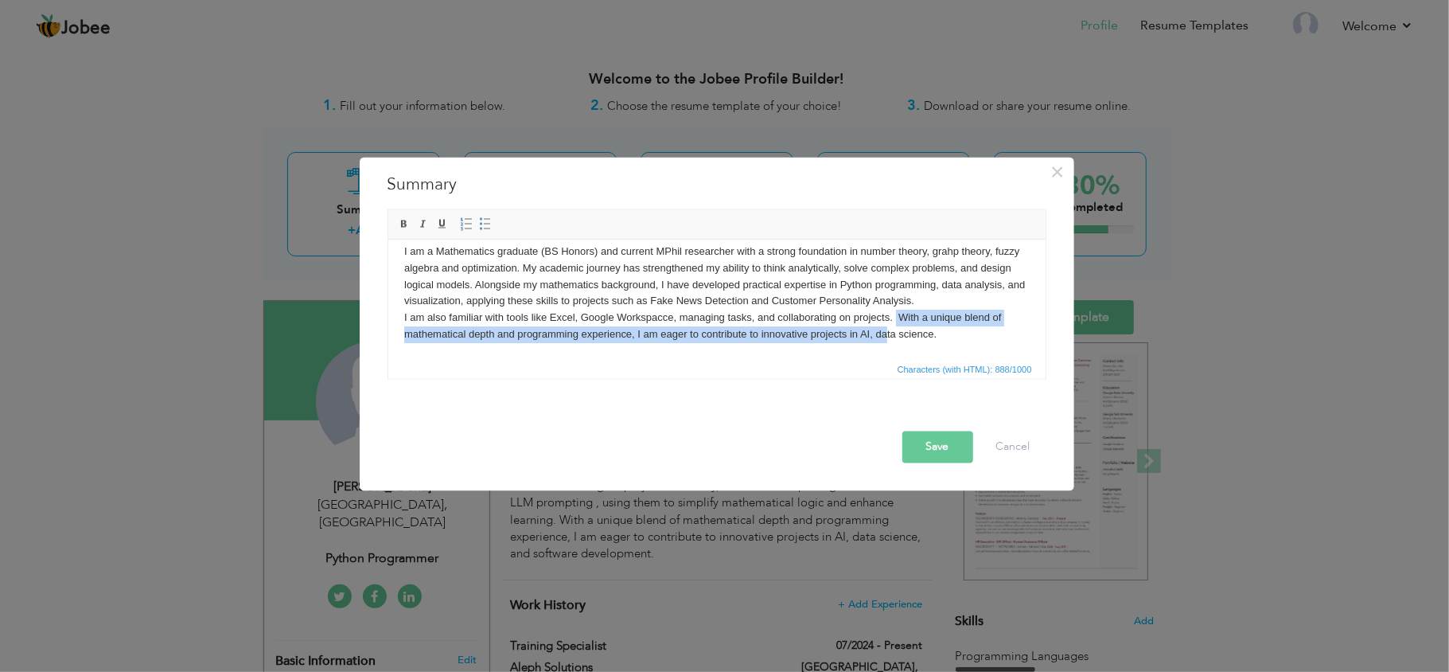
scroll to position [11, 0]
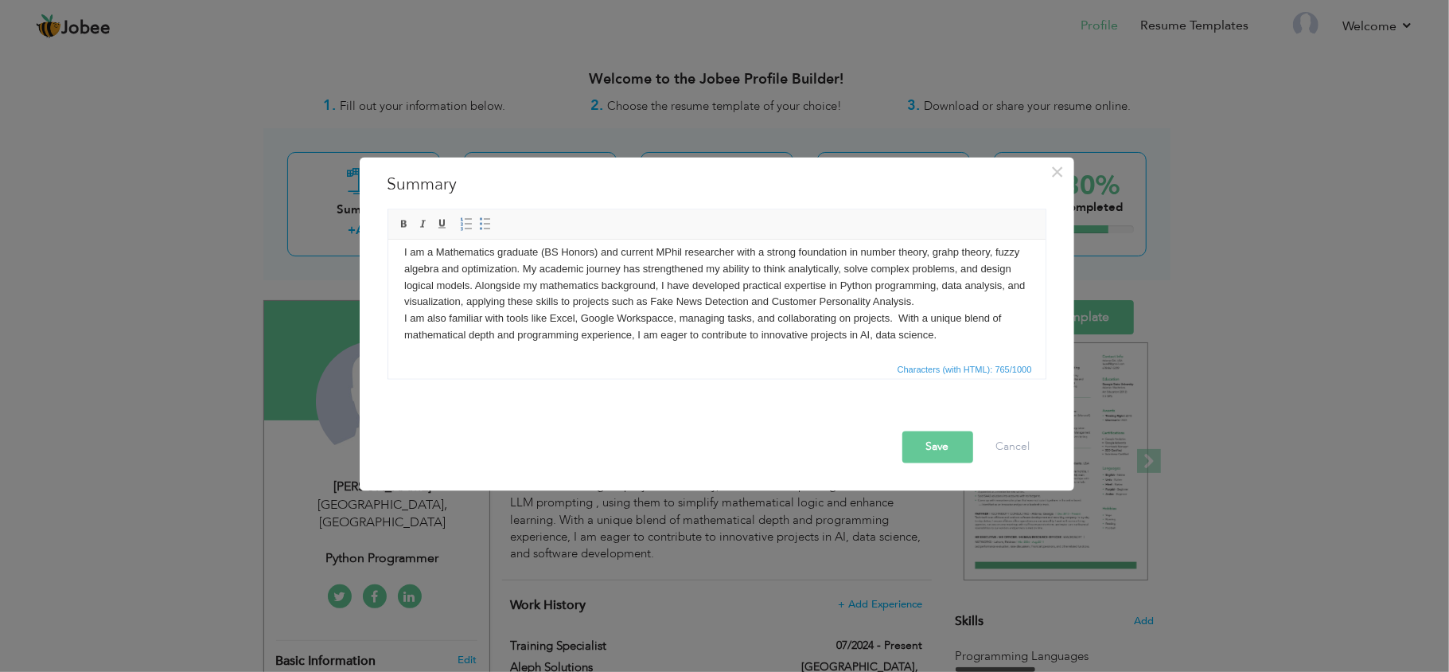
click at [933, 450] on button "Save" at bounding box center [937, 447] width 71 height 32
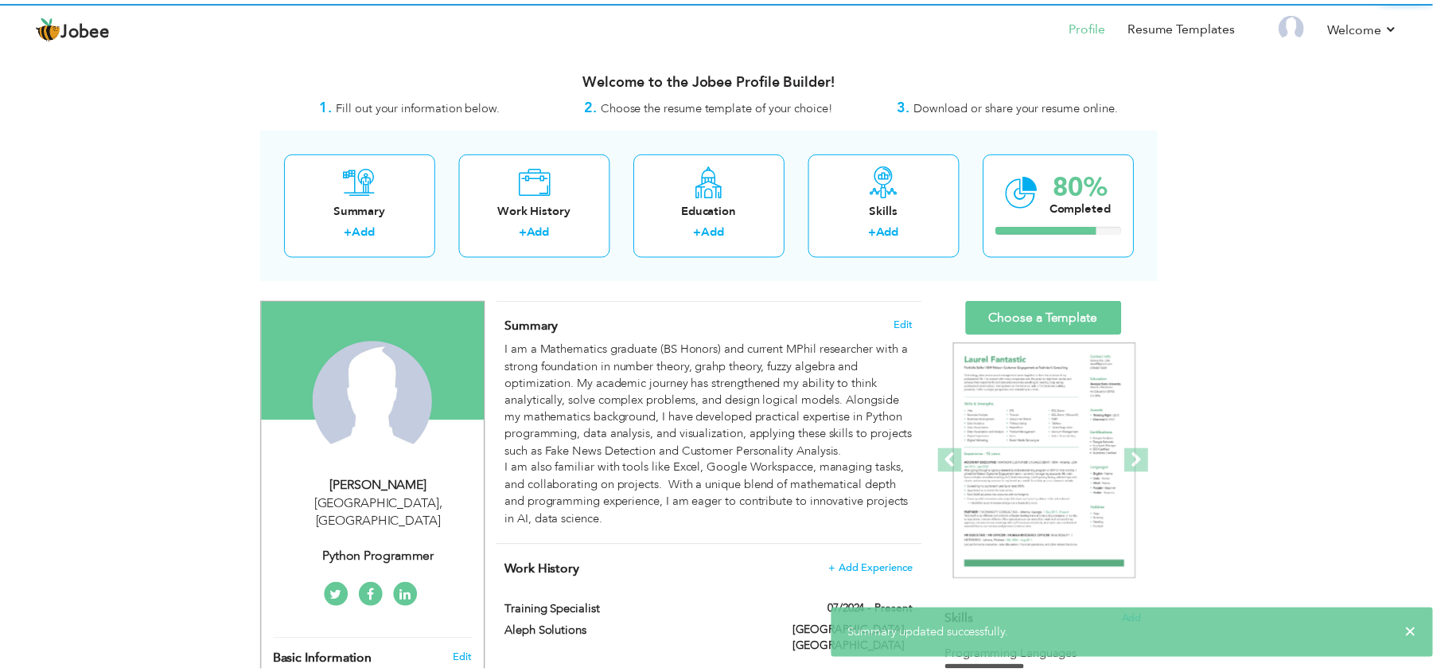
scroll to position [0, 0]
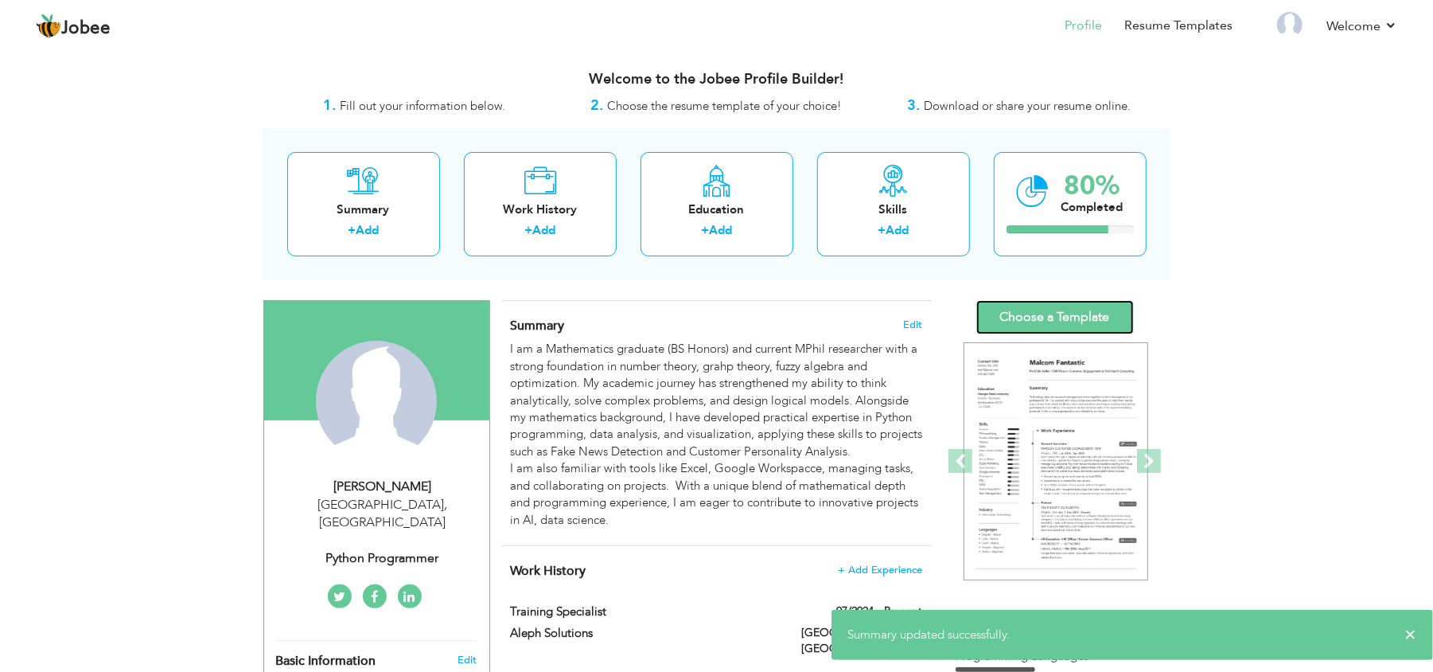
click at [1054, 310] on link "Choose a Template" at bounding box center [1055, 317] width 158 height 34
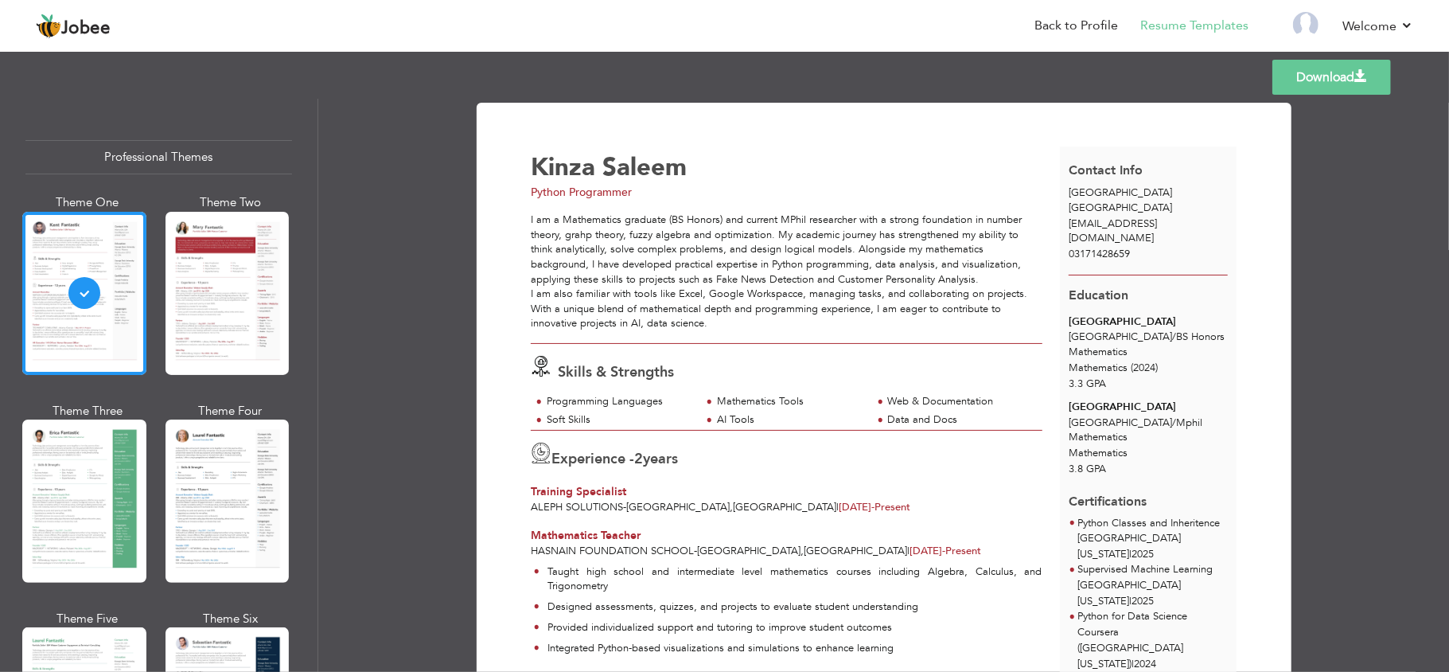
scroll to position [166, 0]
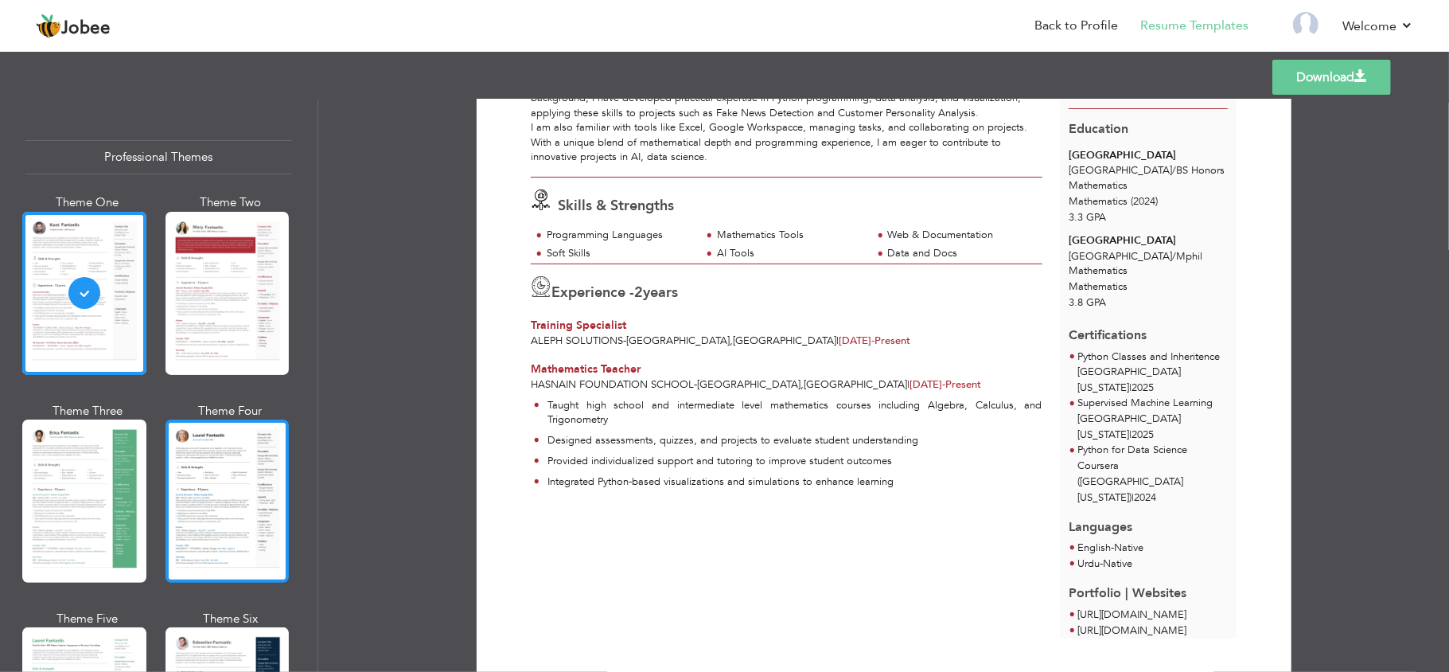
click at [248, 474] on div at bounding box center [228, 500] width 124 height 163
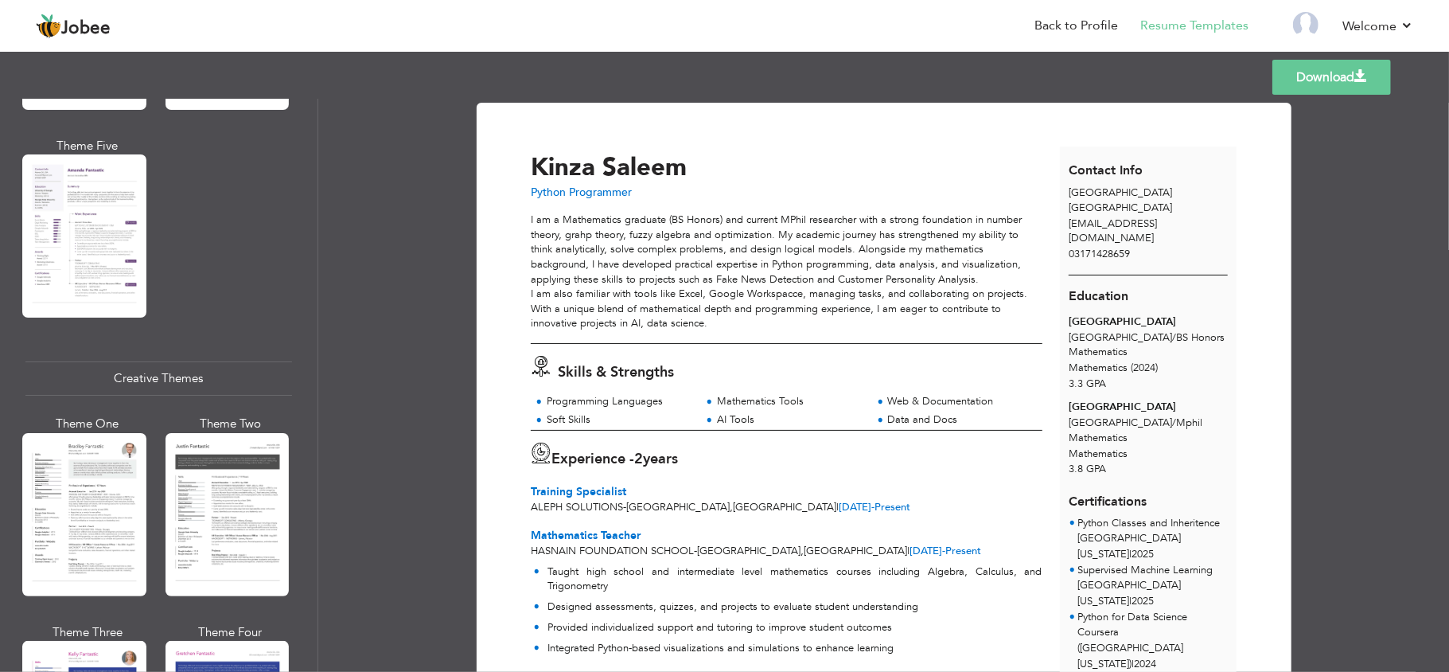
scroll to position [1641, 0]
click at [64, 526] on div at bounding box center [84, 513] width 124 height 163
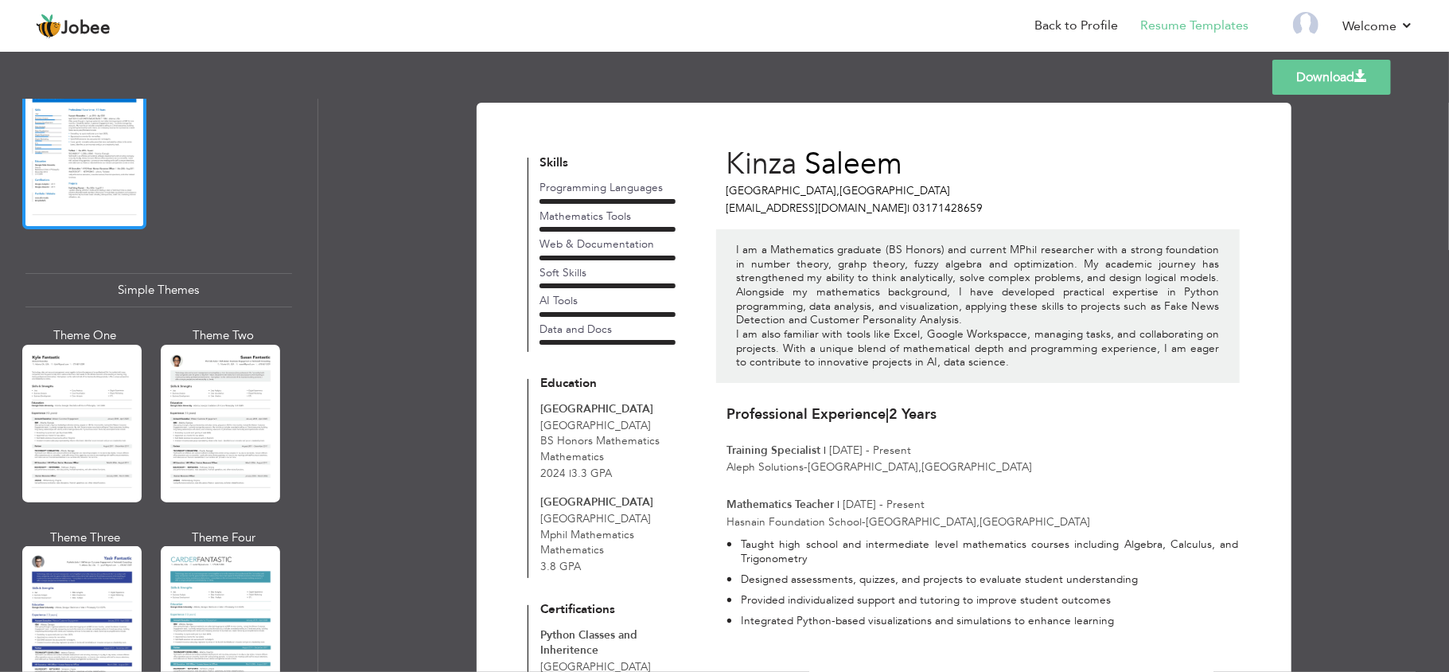
scroll to position [2674, 0]
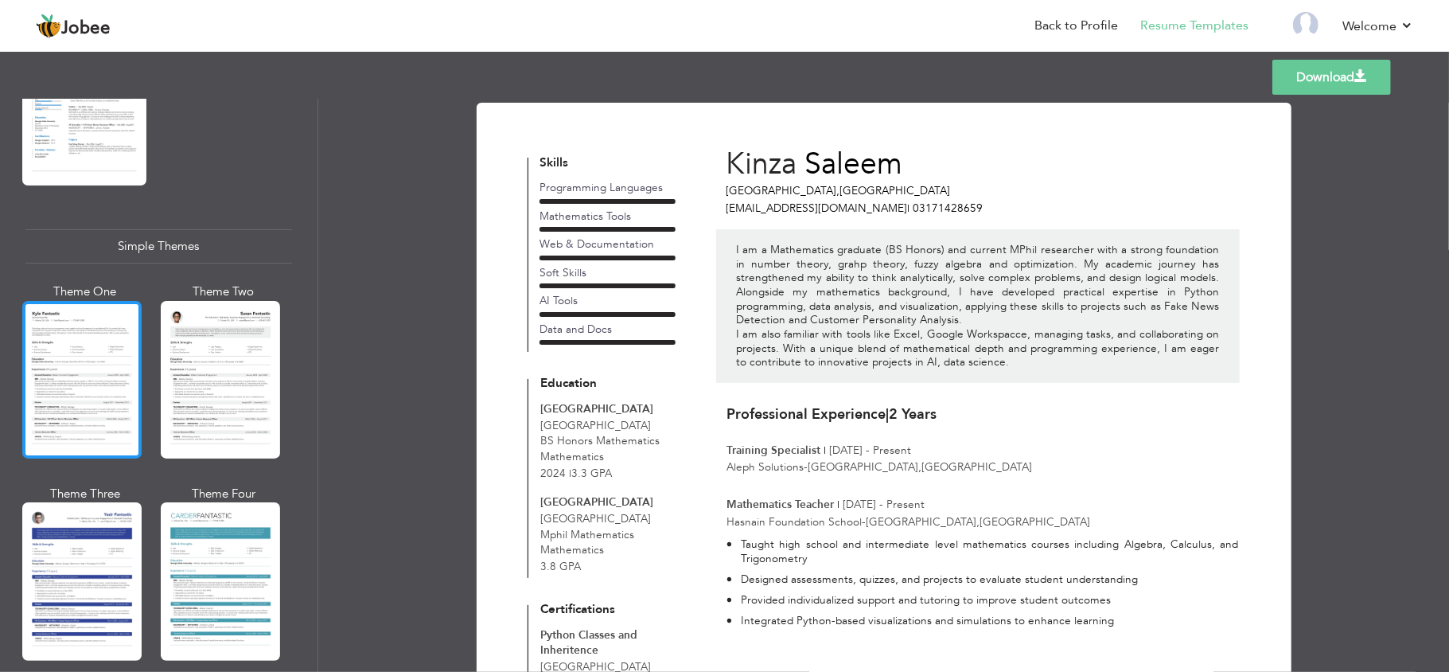
click at [108, 301] on div at bounding box center [81, 380] width 119 height 158
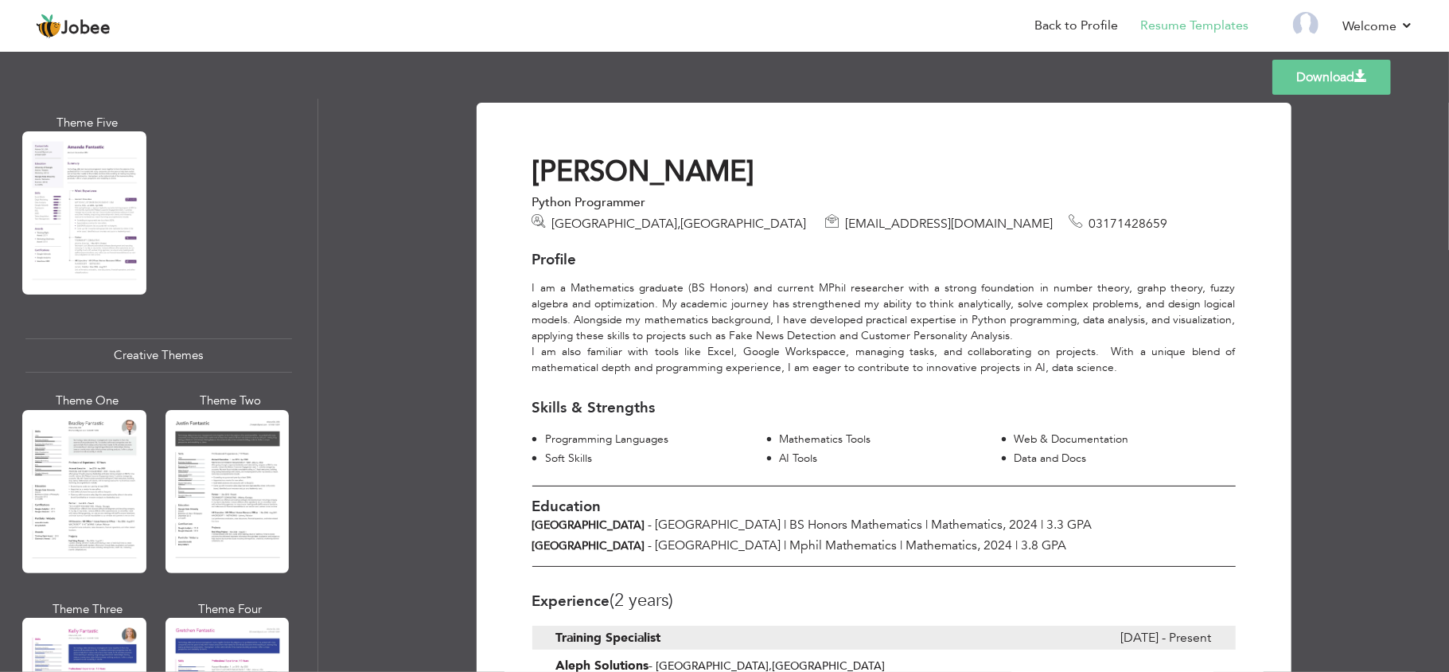
scroll to position [1662, 0]
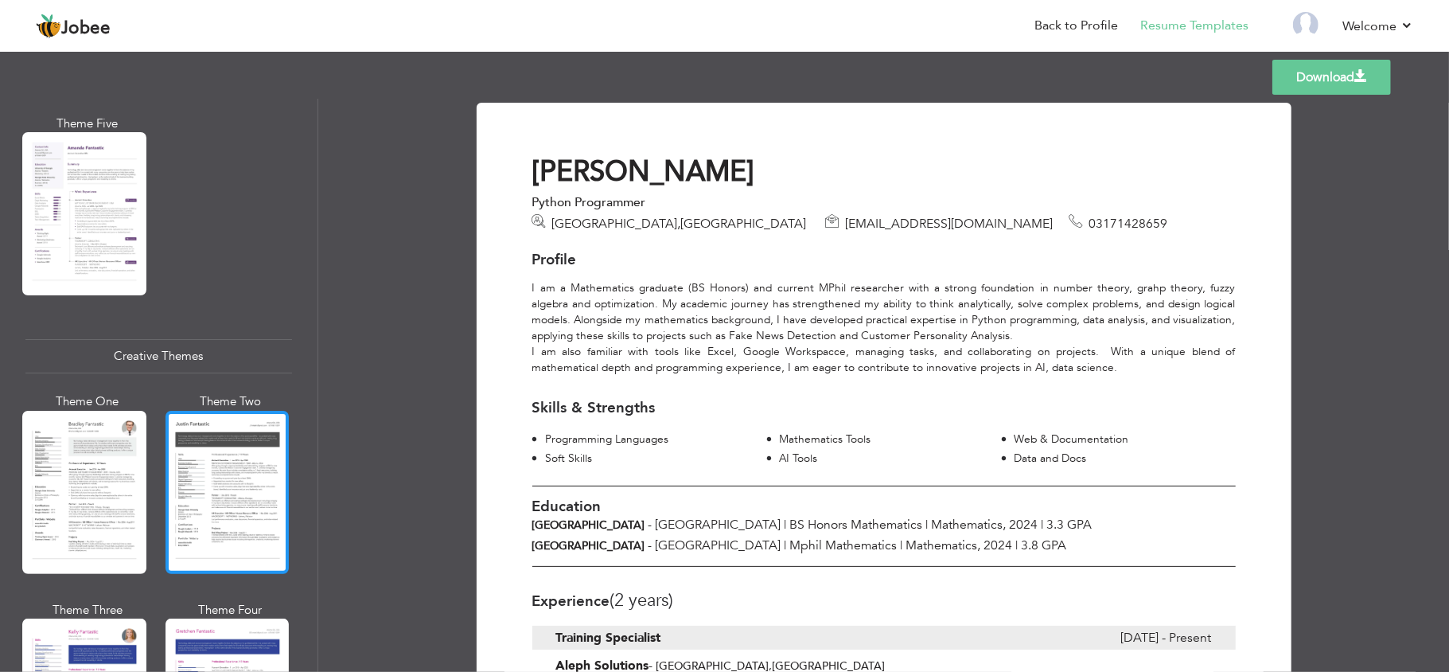
click at [201, 450] on div at bounding box center [228, 492] width 124 height 163
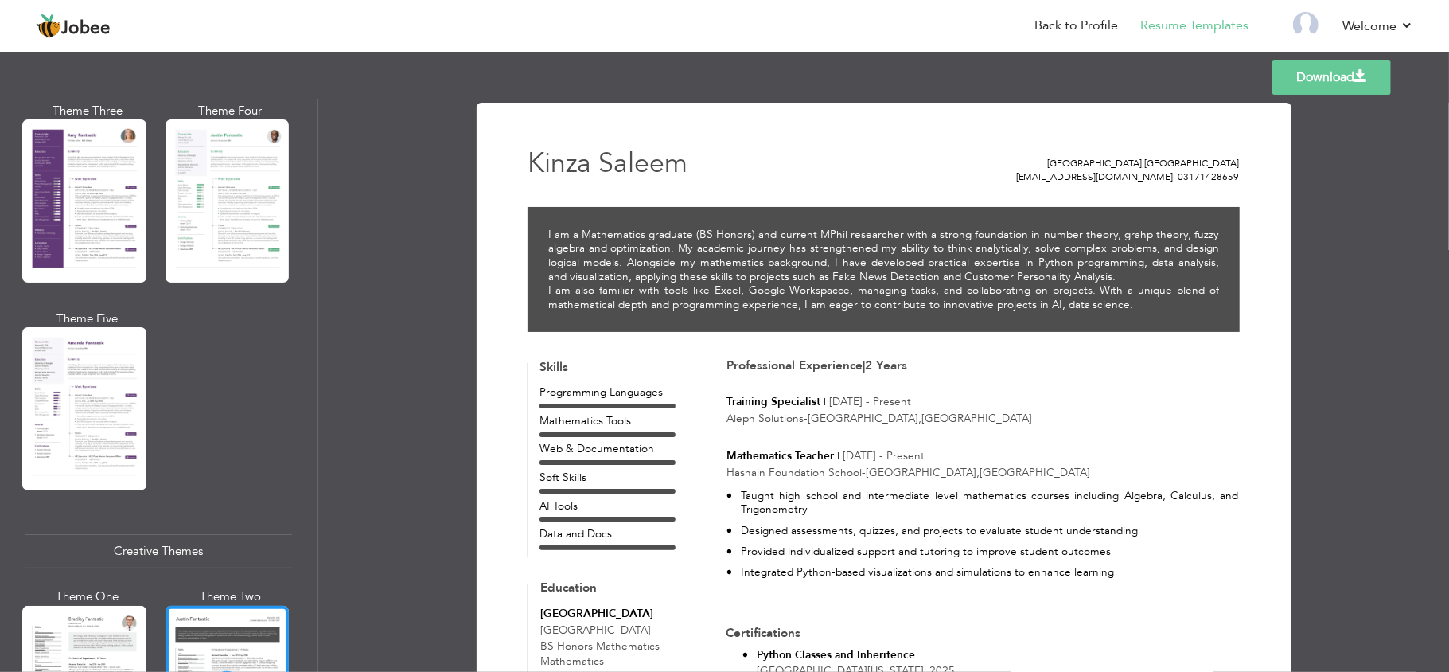
scroll to position [1466, 0]
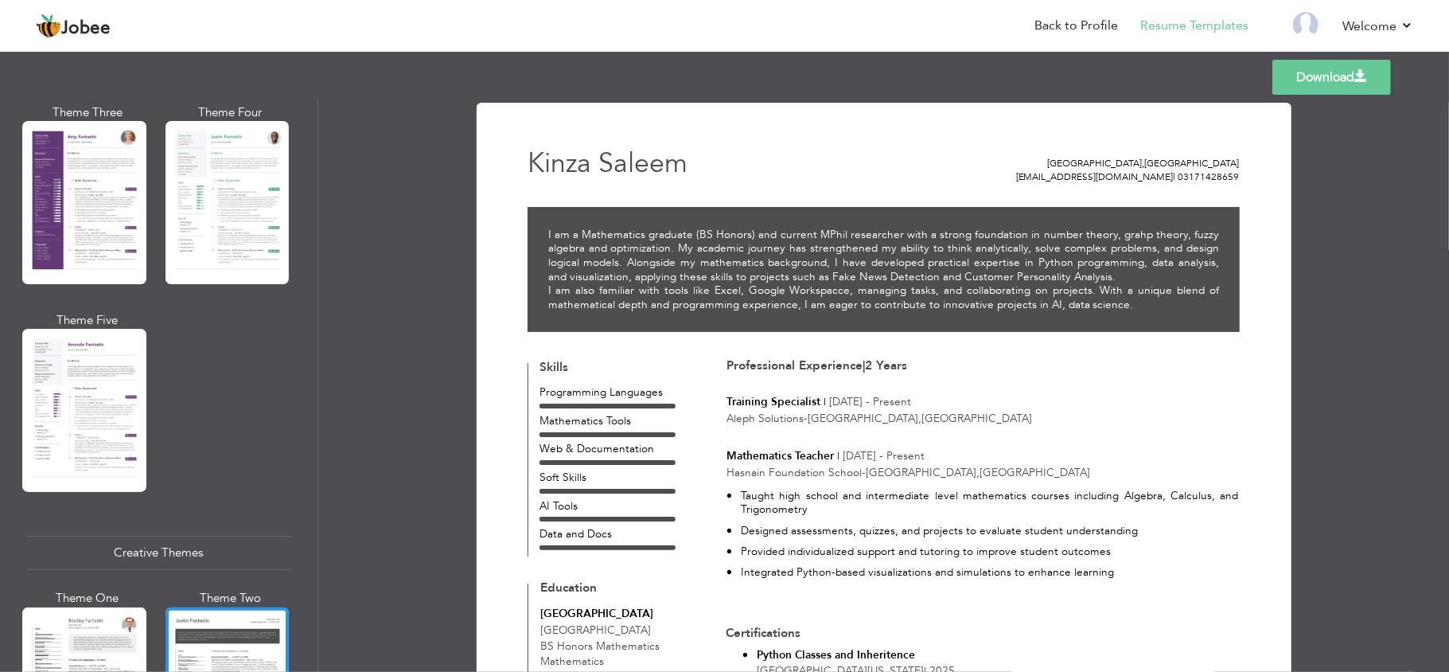
click at [124, 361] on div at bounding box center [84, 410] width 124 height 163
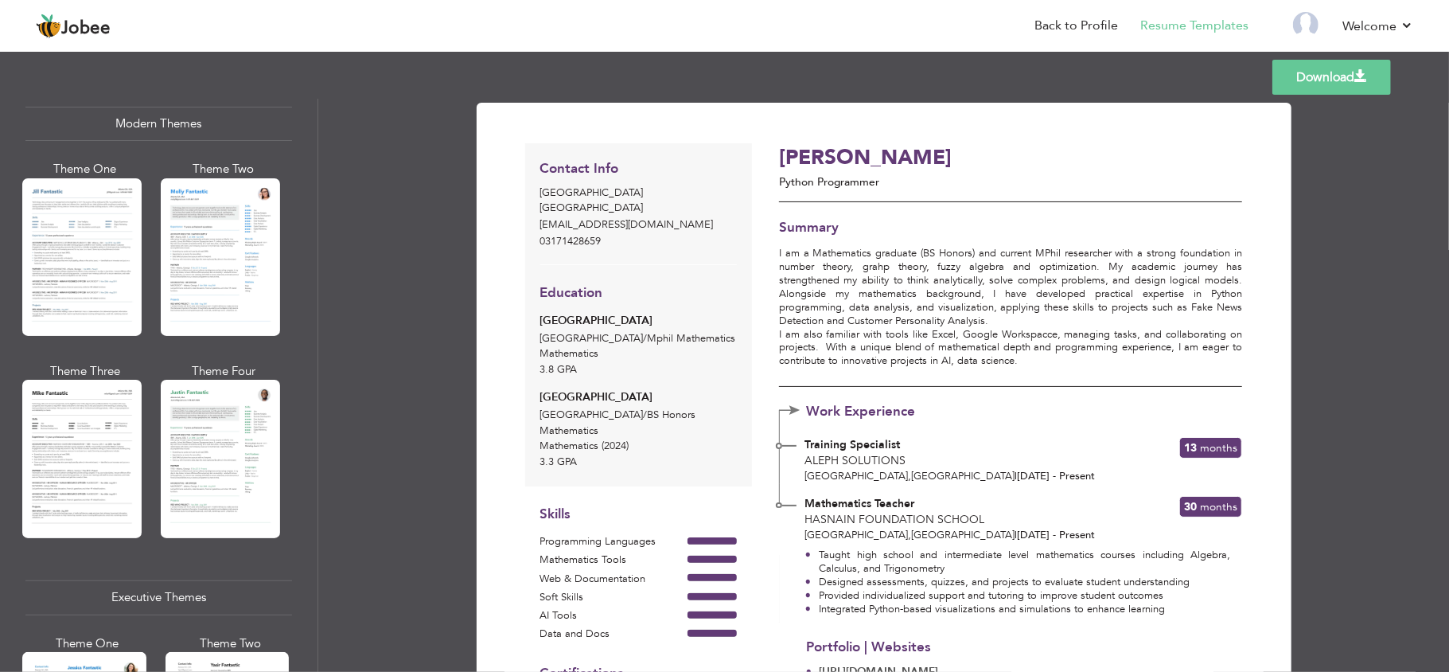
scroll to position [667, 0]
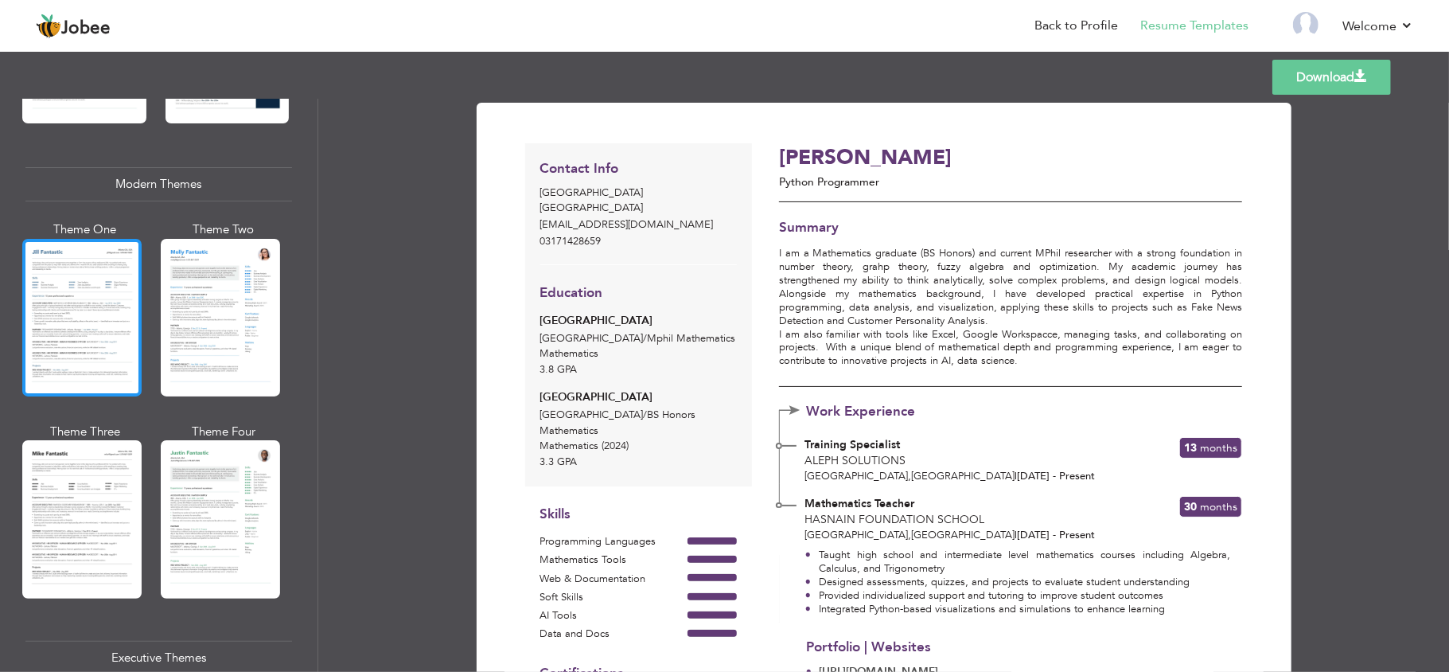
click at [129, 283] on div at bounding box center [81, 318] width 119 height 158
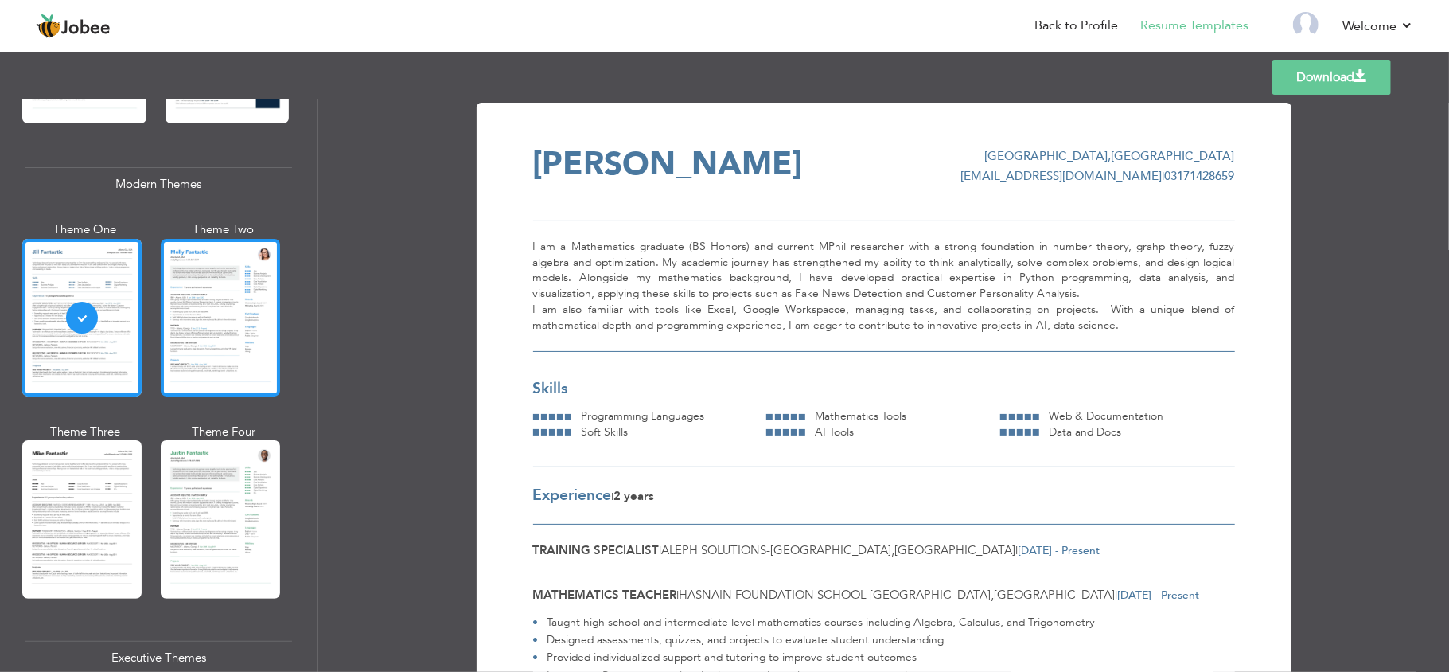
click at [243, 368] on div at bounding box center [220, 318] width 119 height 158
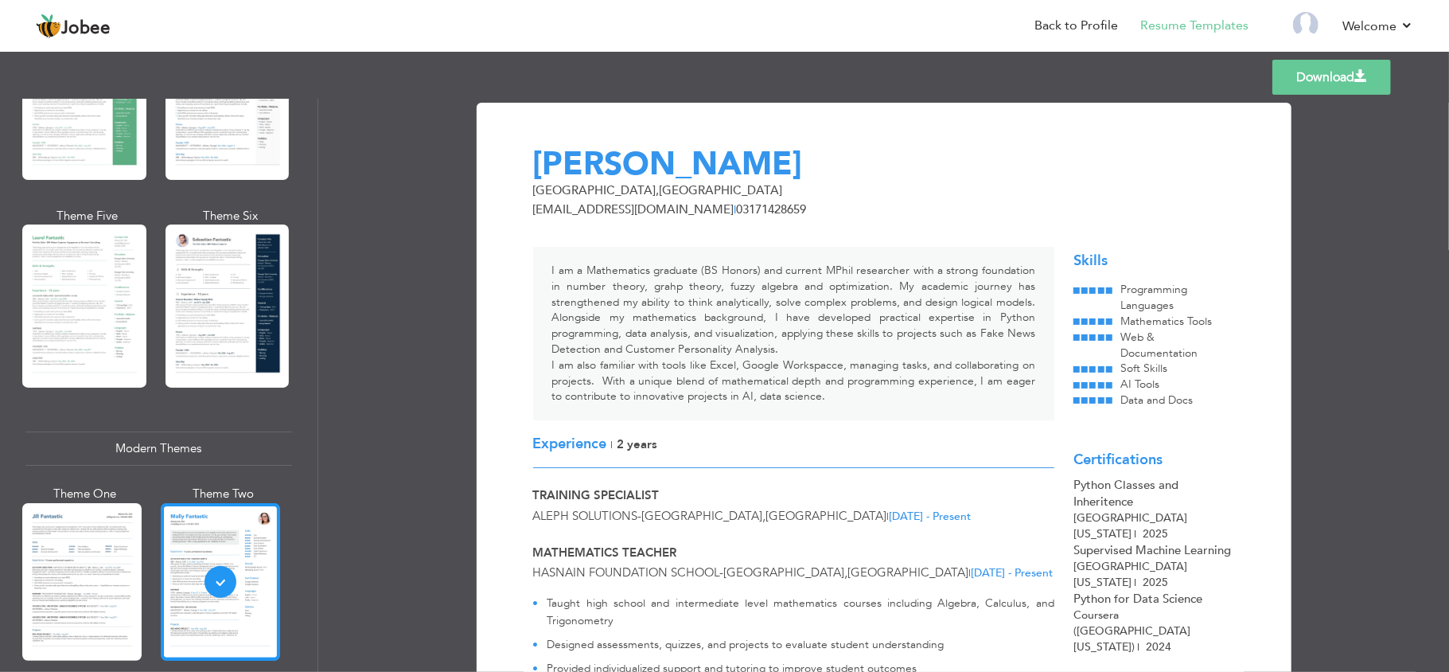
scroll to position [402, 0]
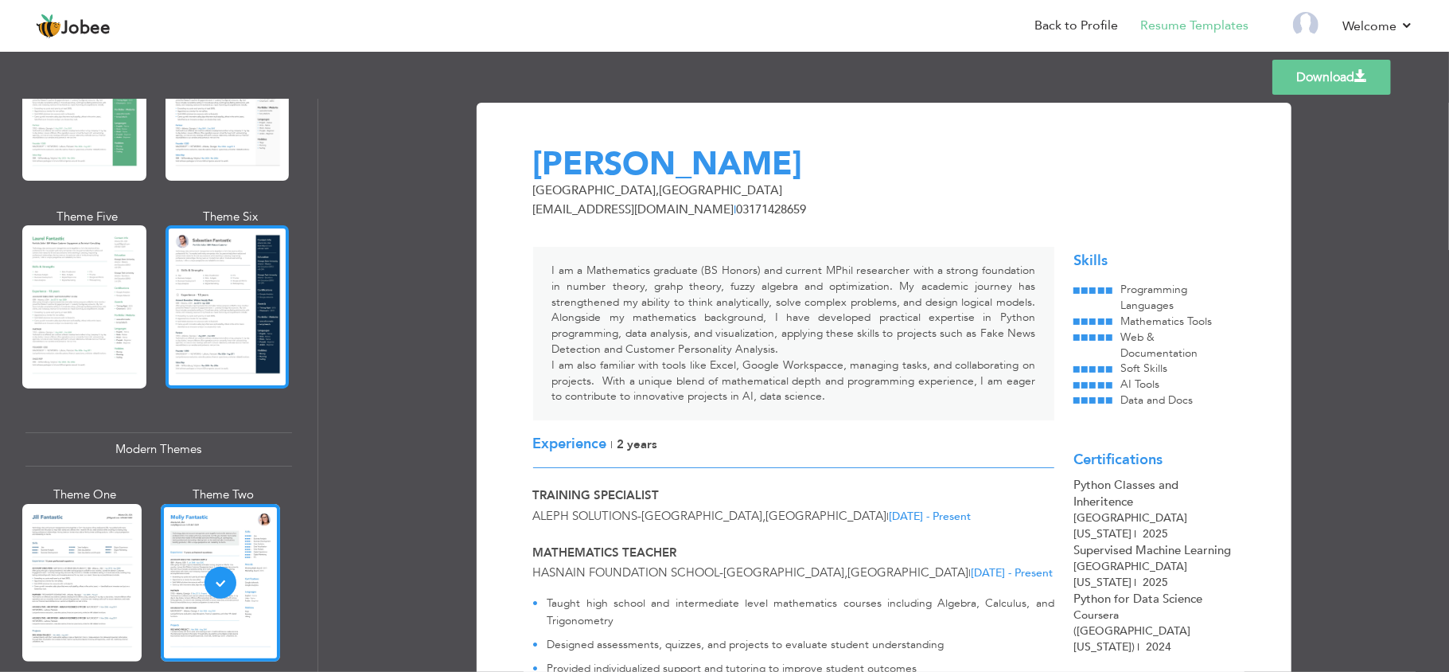
click at [208, 310] on div at bounding box center [228, 306] width 124 height 163
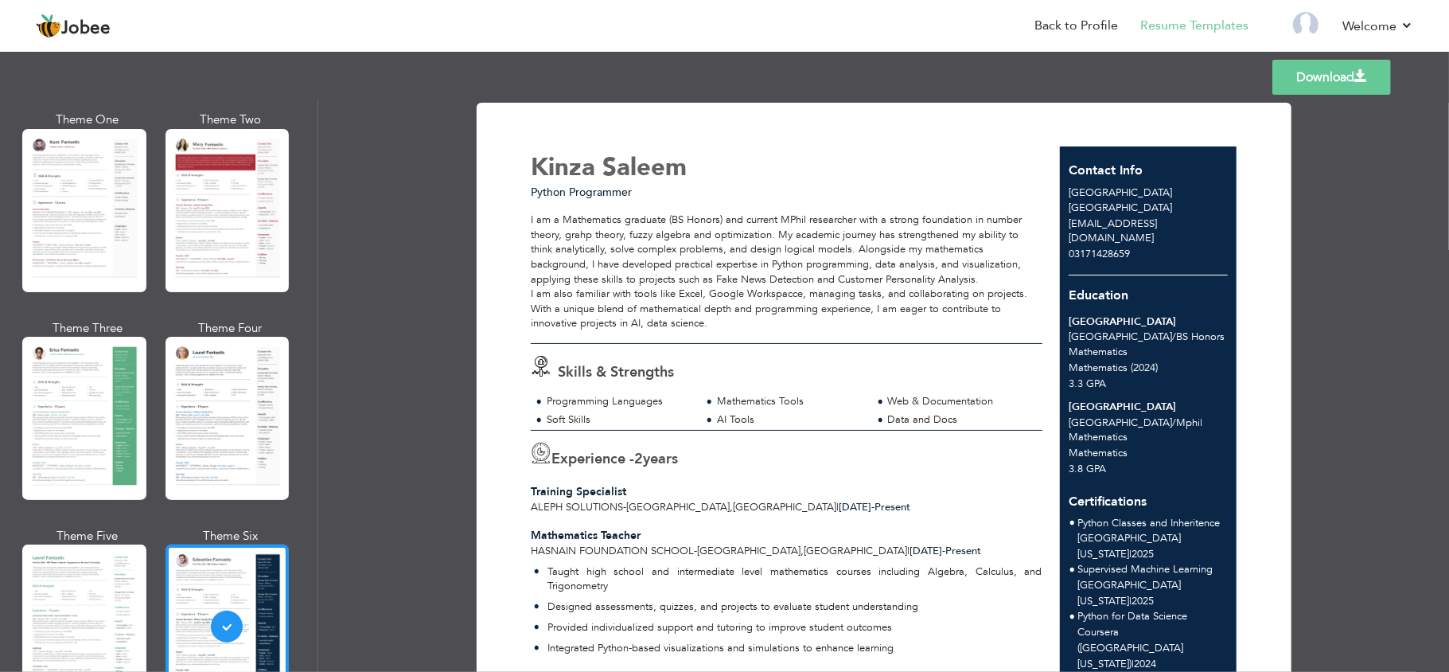
scroll to position [0, 0]
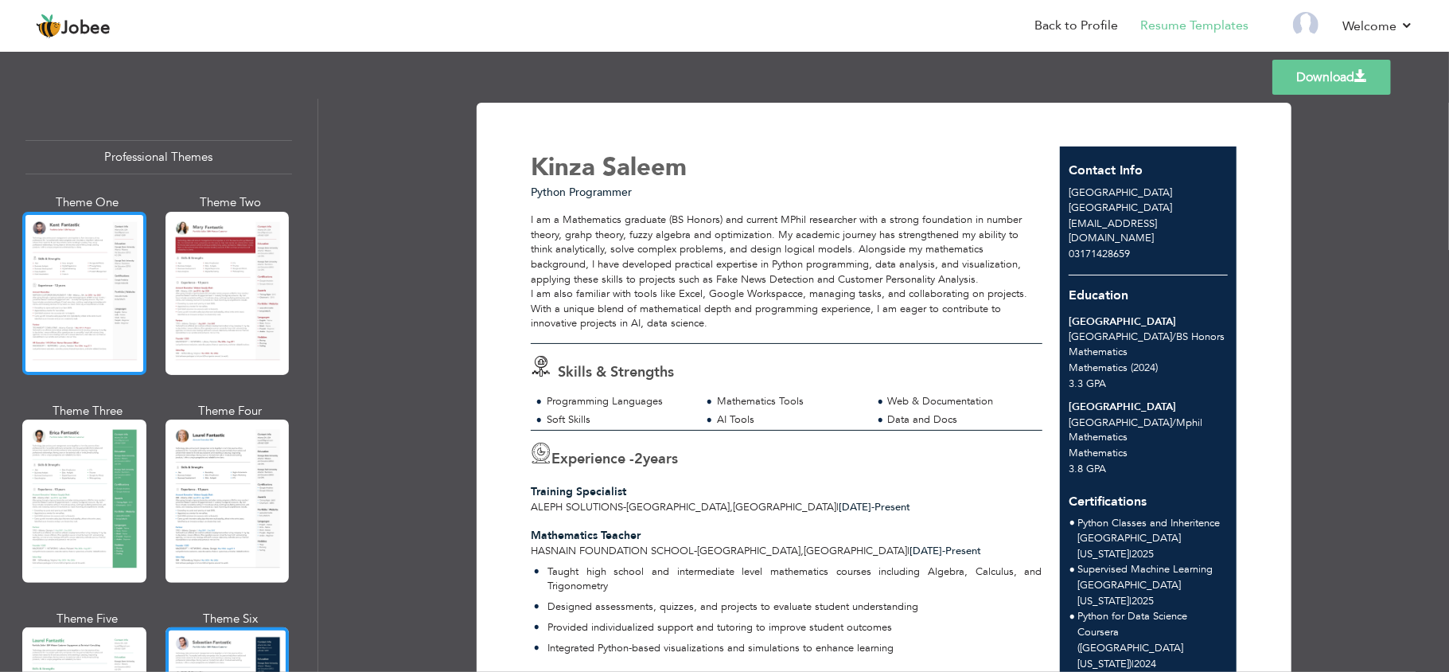
click at [51, 309] on div at bounding box center [84, 293] width 124 height 163
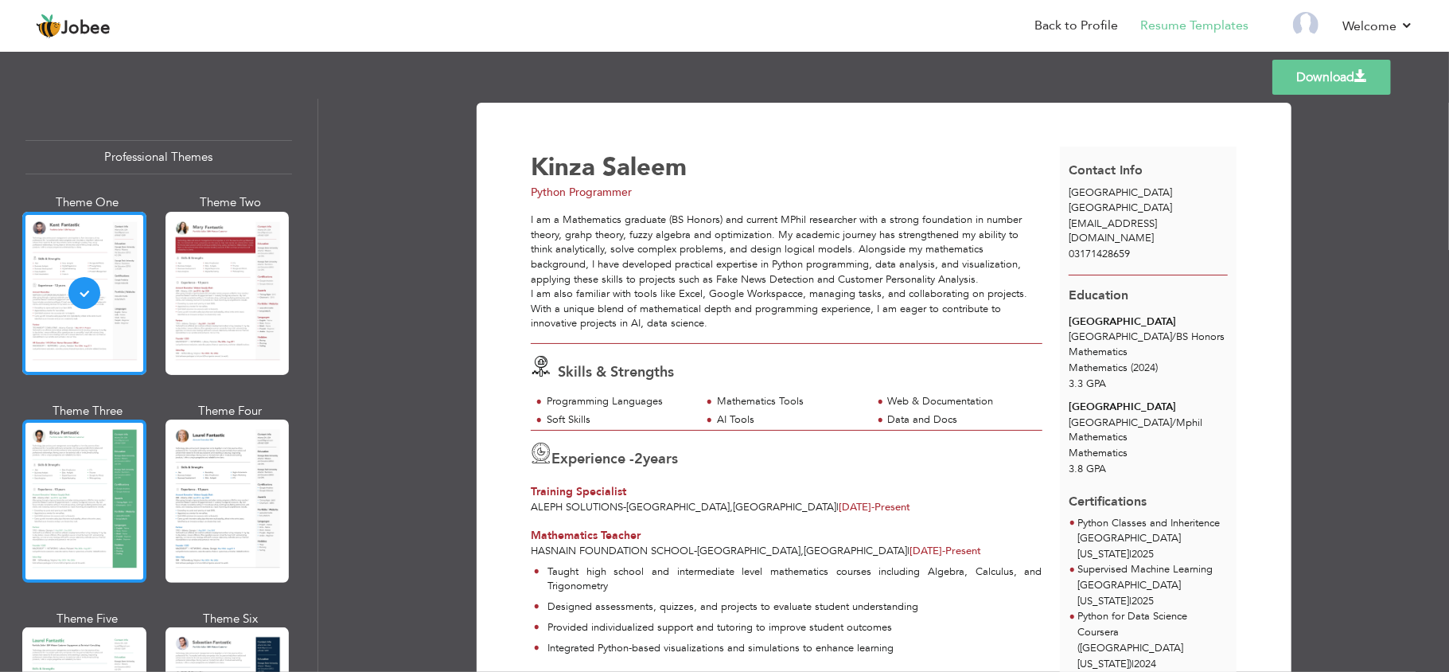
click at [116, 454] on div at bounding box center [84, 500] width 124 height 163
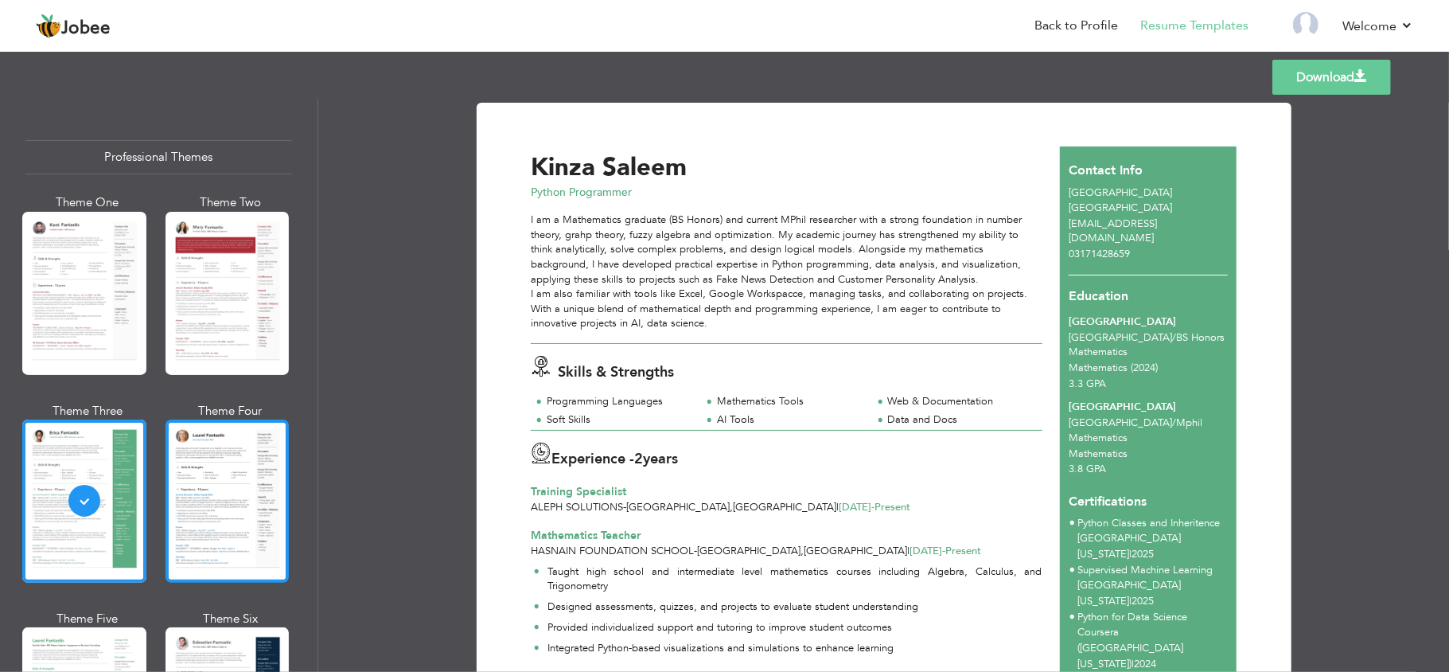
click at [245, 497] on div at bounding box center [228, 500] width 124 height 163
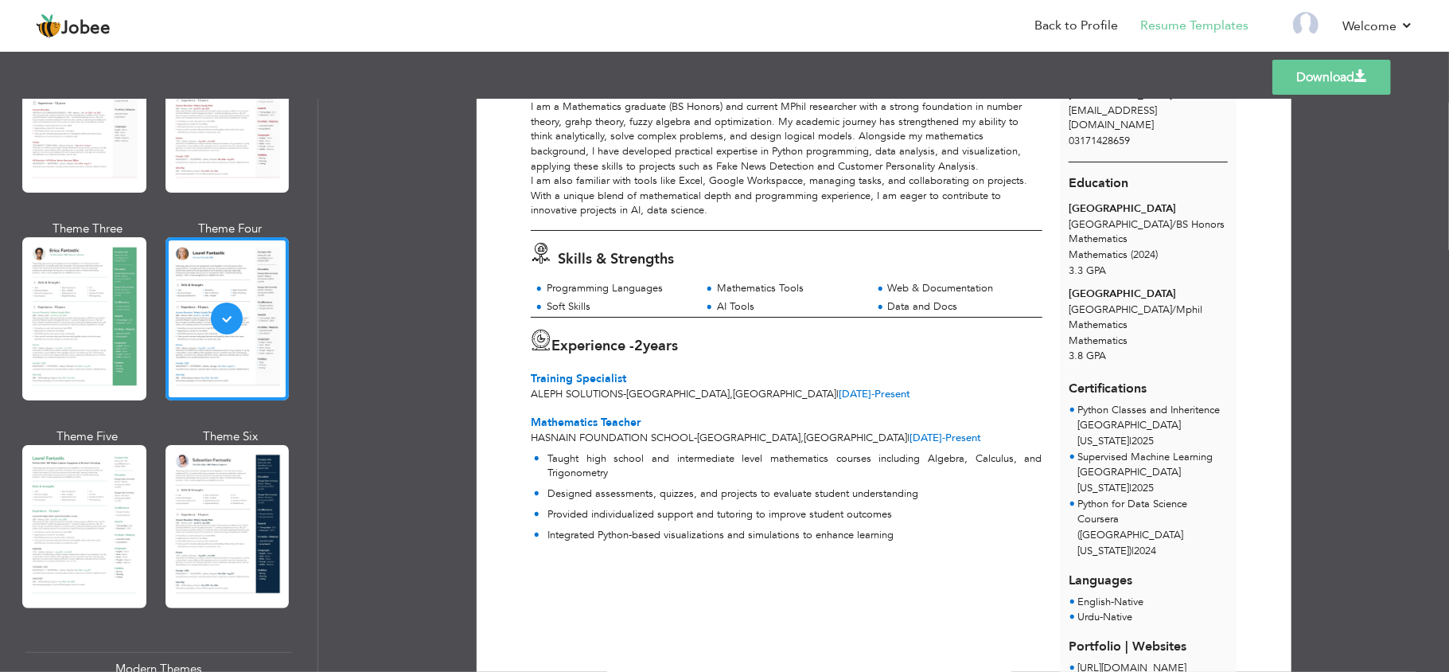
scroll to position [112, 0]
click at [1305, 64] on link "Download" at bounding box center [1331, 77] width 119 height 35
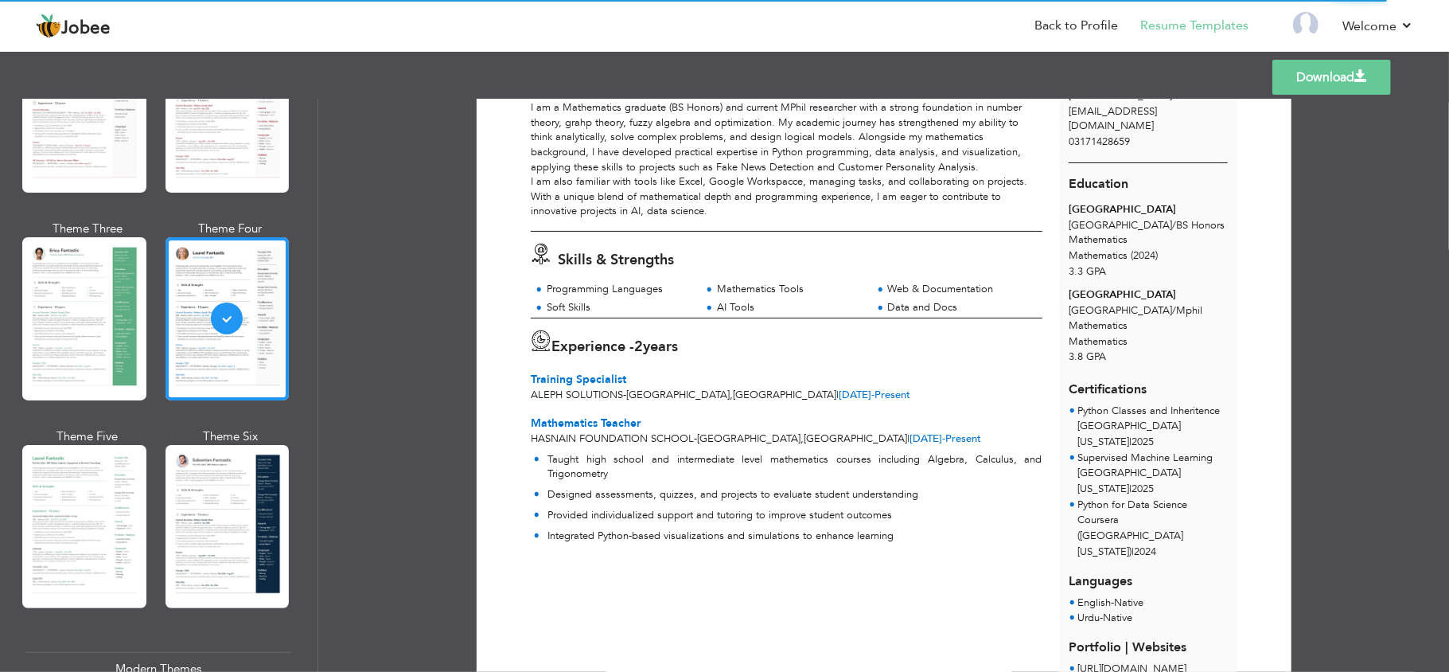
click at [823, 30] on nav "Back to Profile Resume Templates Resume Templates Cover Letters About My Resume…" at bounding box center [724, 27] width 1377 height 43
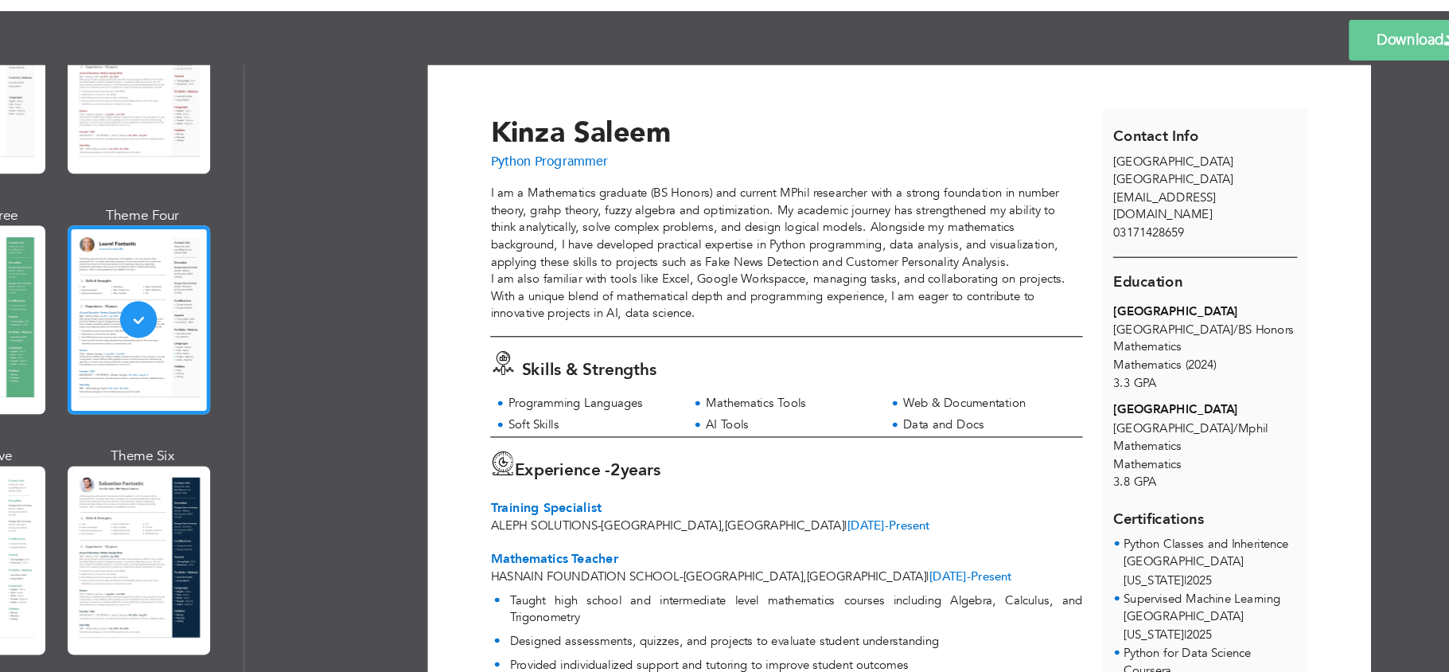
scroll to position [0, 0]
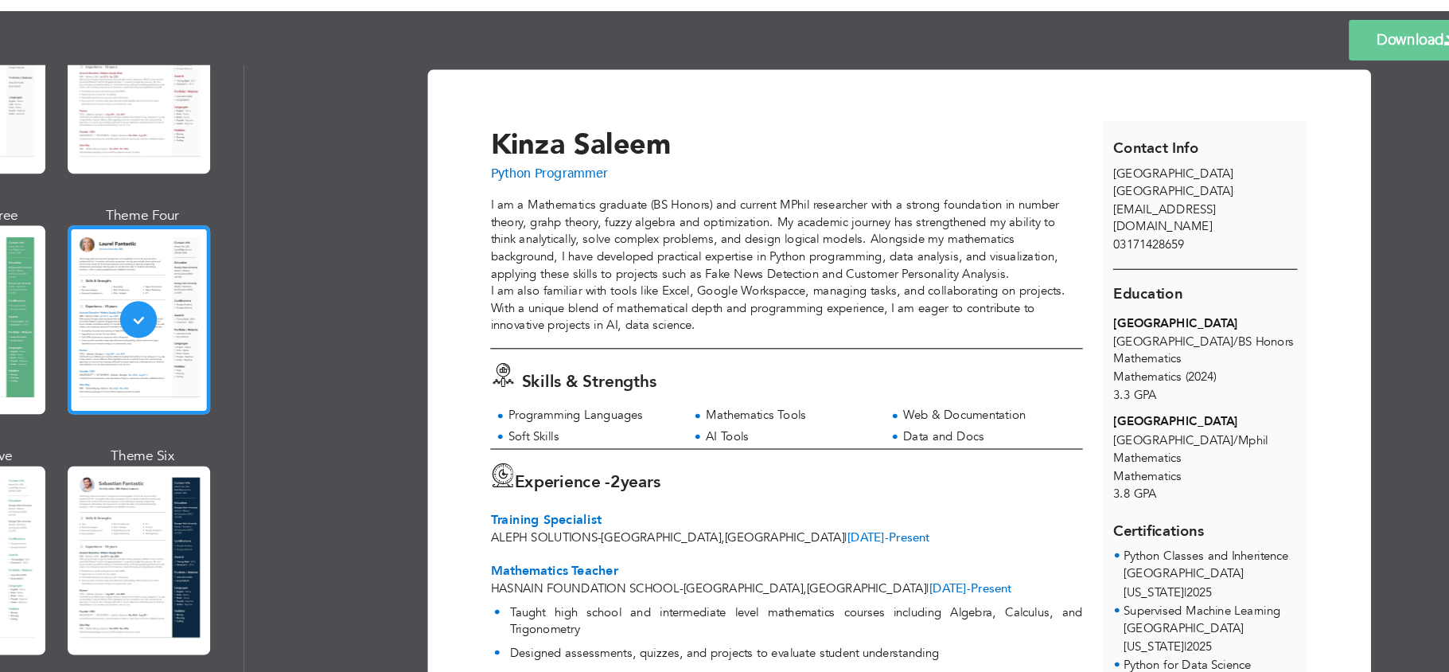
click at [788, 325] on div "I am a Mathematics graduate (BS Honors) and current MPhil researcher with a str…" at bounding box center [786, 271] width 511 height 119
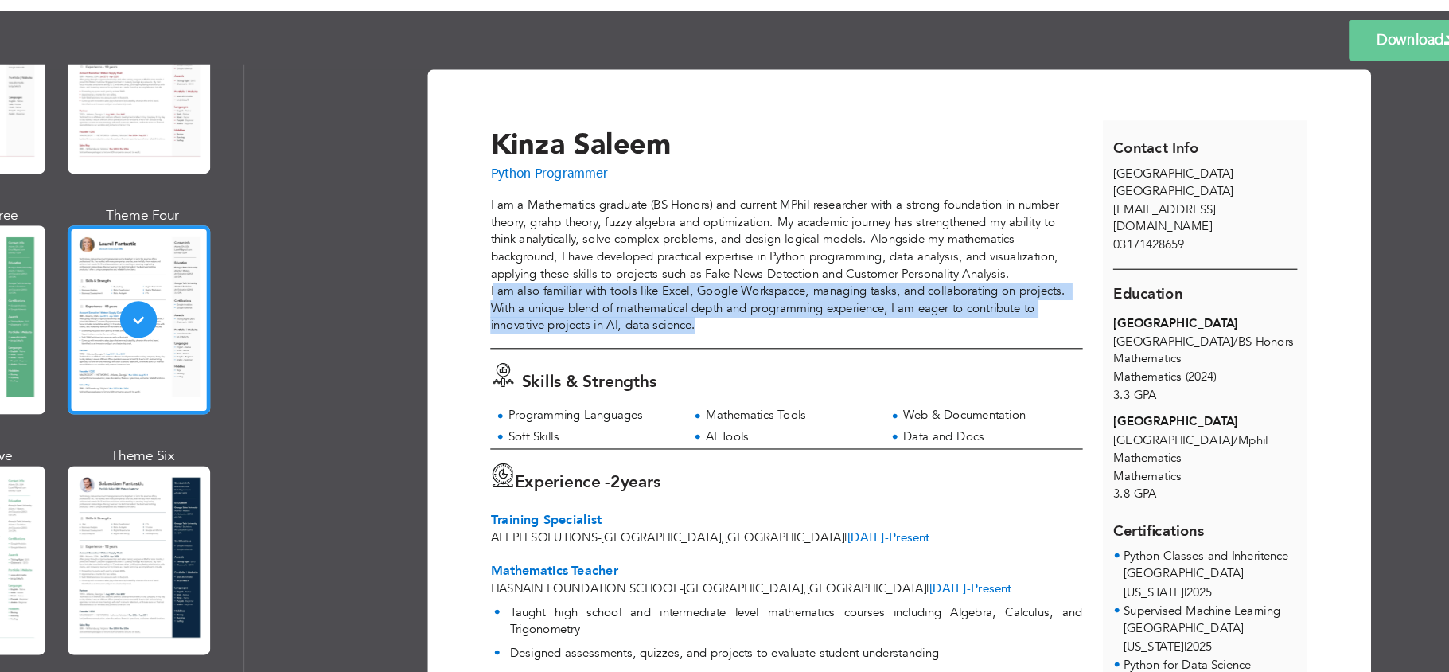
type textarea "I am also familiar with tools like Excel, Google Workspacce, managing tasks, an…"
click at [788, 325] on div "I am a Mathematics graduate (BS Honors) and current MPhil researcher with a str…" at bounding box center [786, 271] width 511 height 119
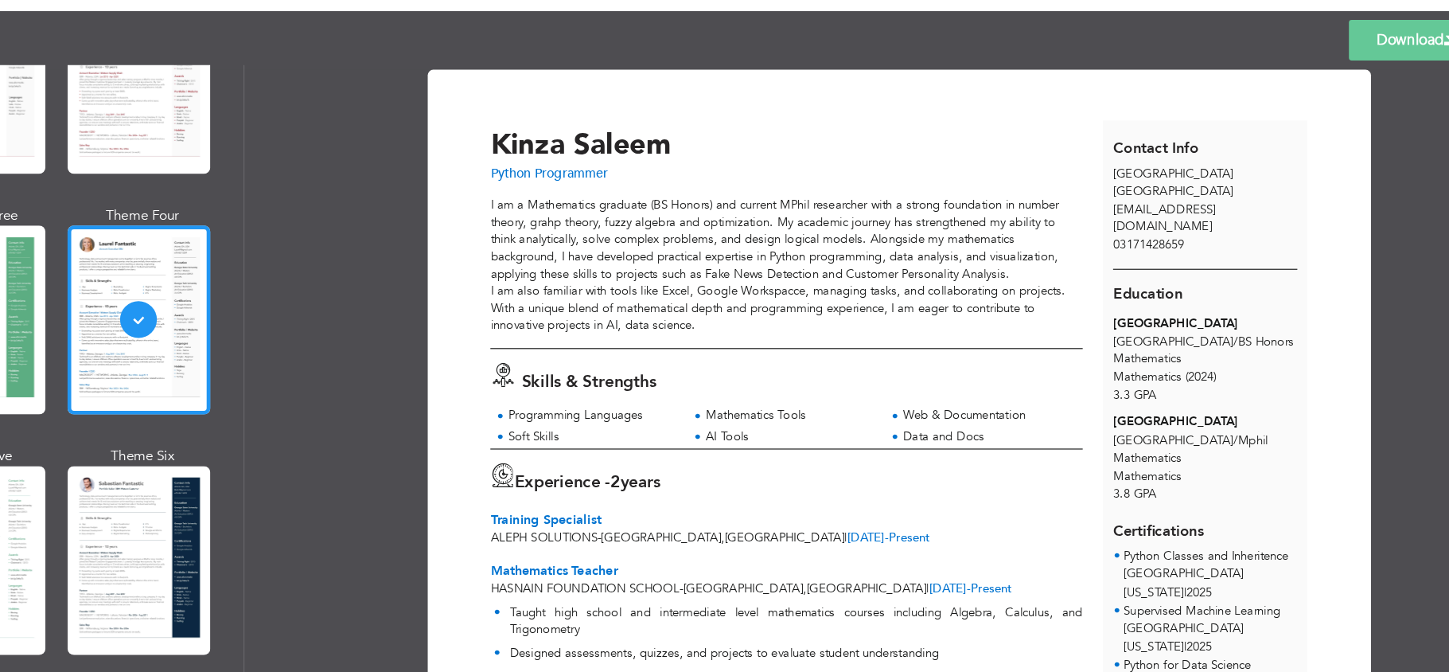
click at [440, 271] on div "Download [PERSON_NAME] Python Programmer Skills & Strengths Soft Skills 2" at bounding box center [883, 385] width 1131 height 573
